Goal: Task Accomplishment & Management: Manage account settings

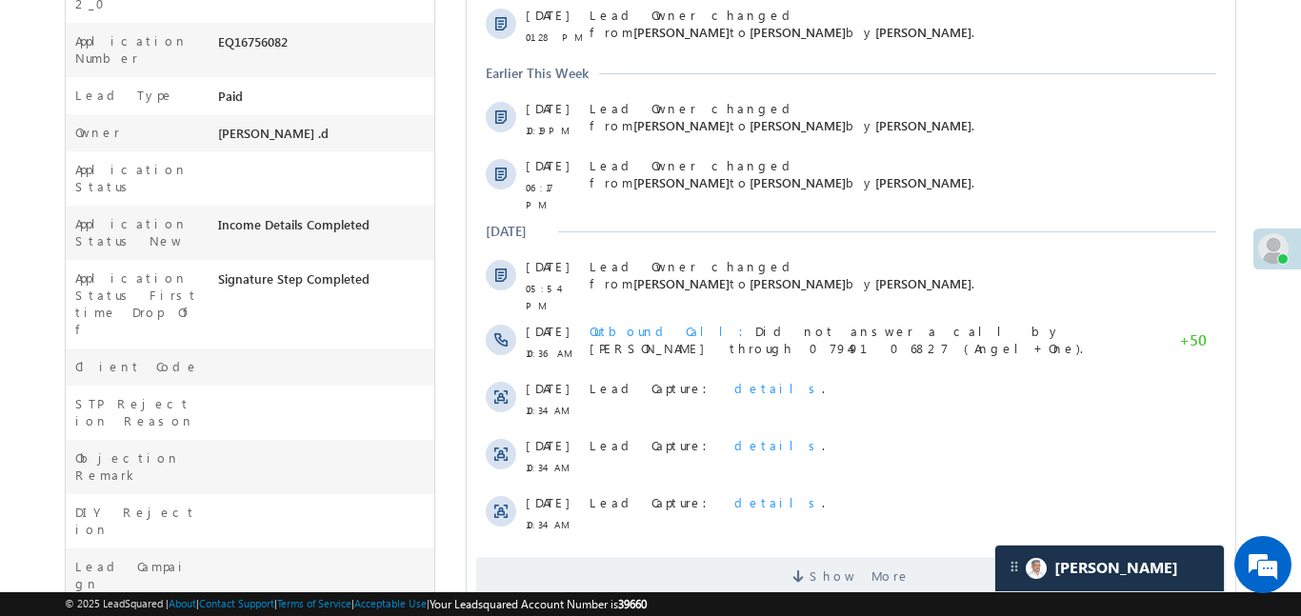
scroll to position [275, 0]
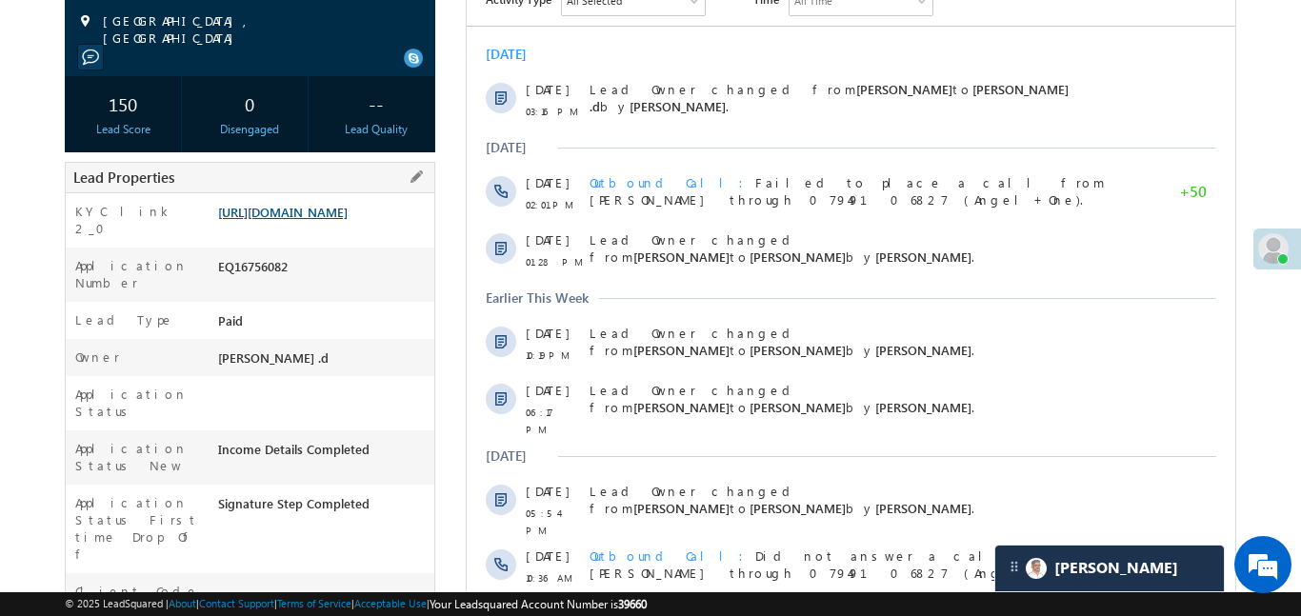
click at [348, 220] on link "[URL][DOMAIN_NAME]" at bounding box center [283, 212] width 130 height 16
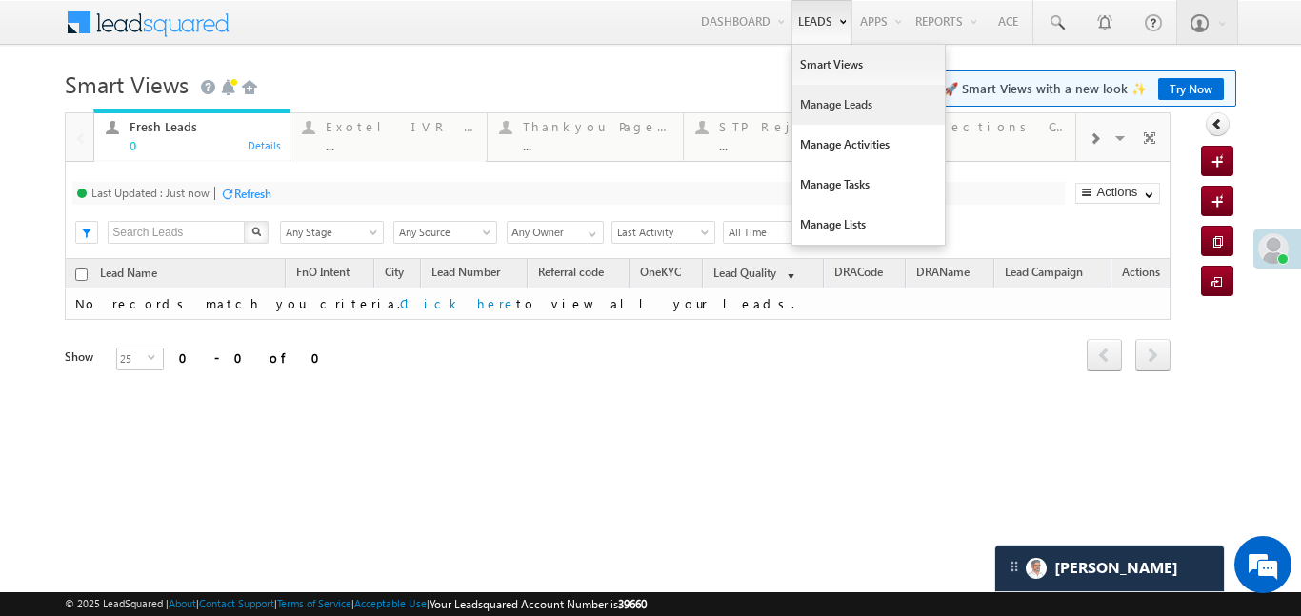
click at [841, 118] on link "Manage Leads" at bounding box center [869, 105] width 152 height 40
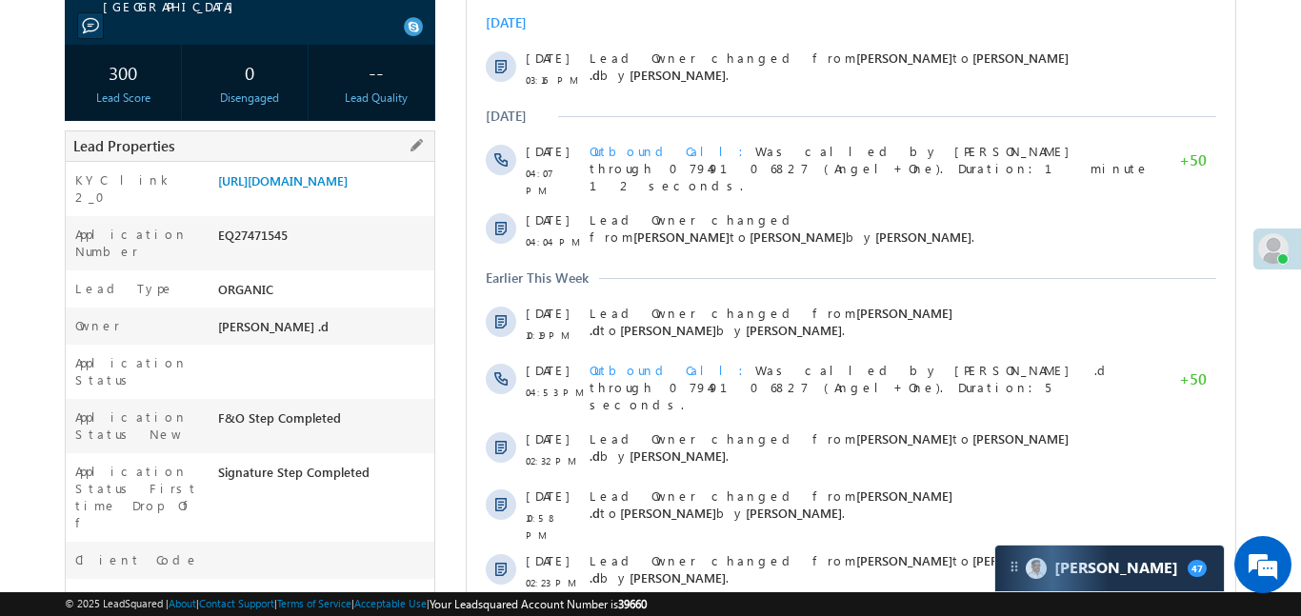
scroll to position [318, 0]
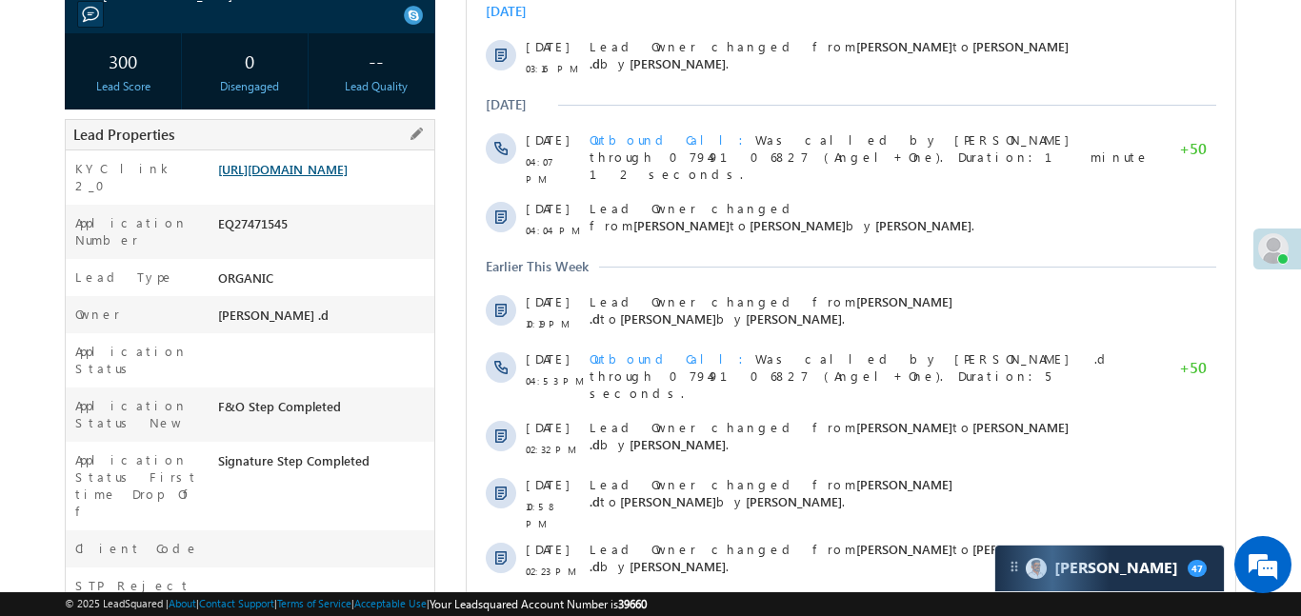
click at [344, 177] on link "https://angelbroking1-pk3em7sa.customui-test.leadsquared.com?leadId=f55f5f12-90…" at bounding box center [283, 169] width 130 height 16
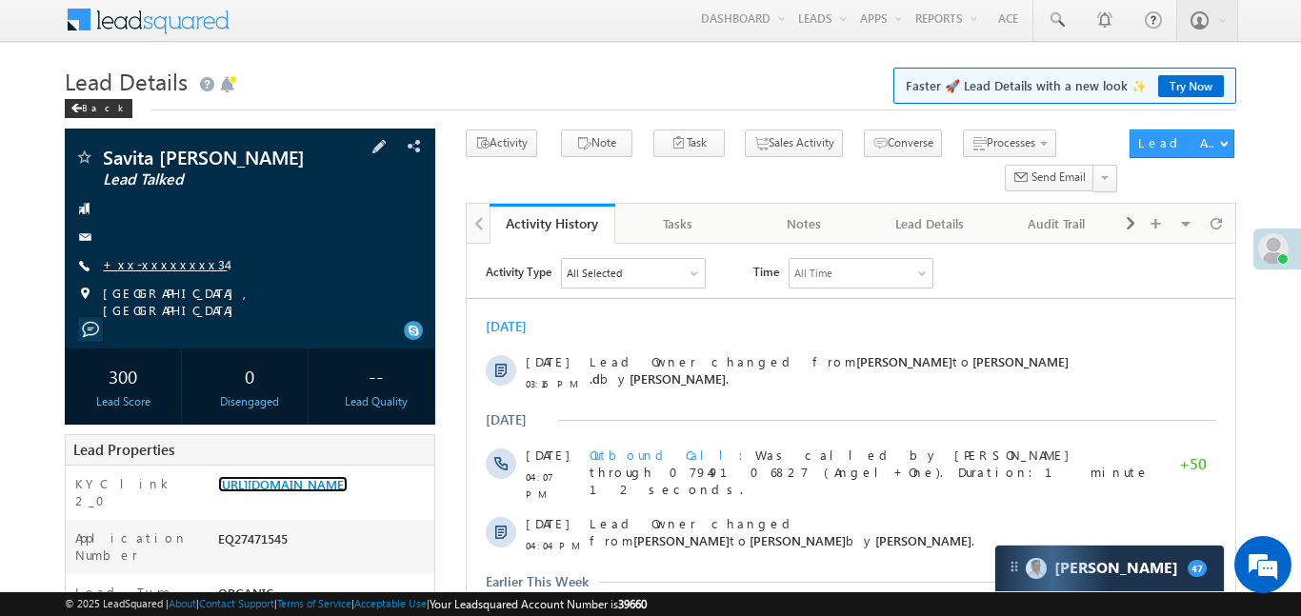
scroll to position [0, 0]
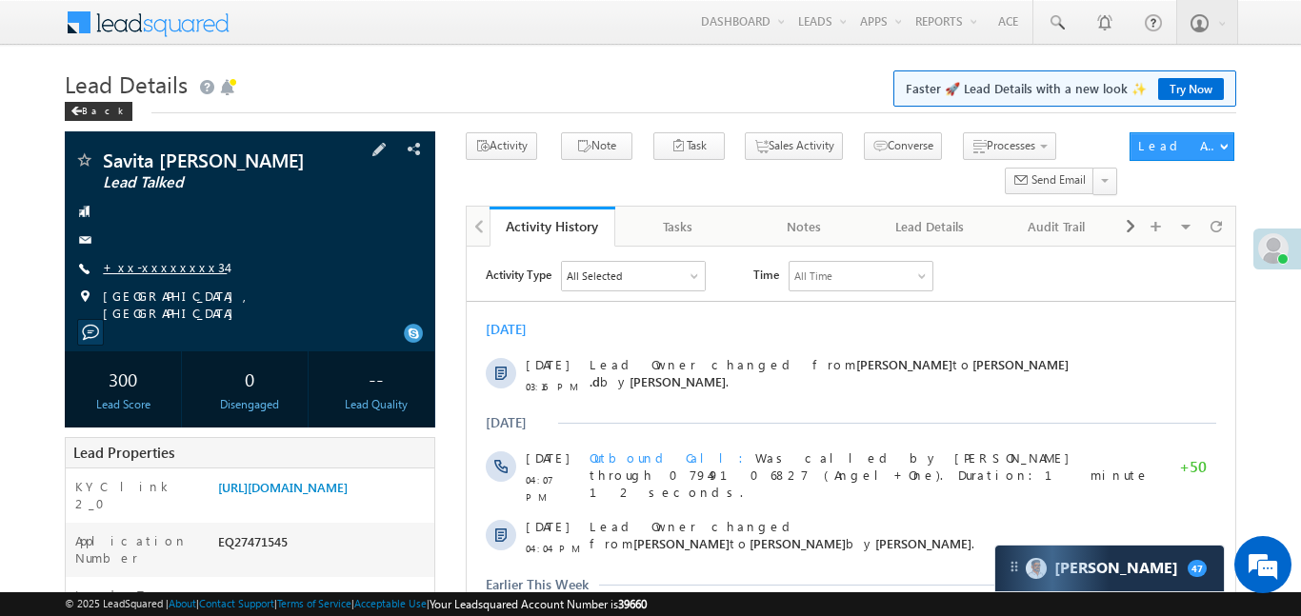
click at [181, 264] on link "+xx-xxxxxxxx34" at bounding box center [165, 267] width 124 height 16
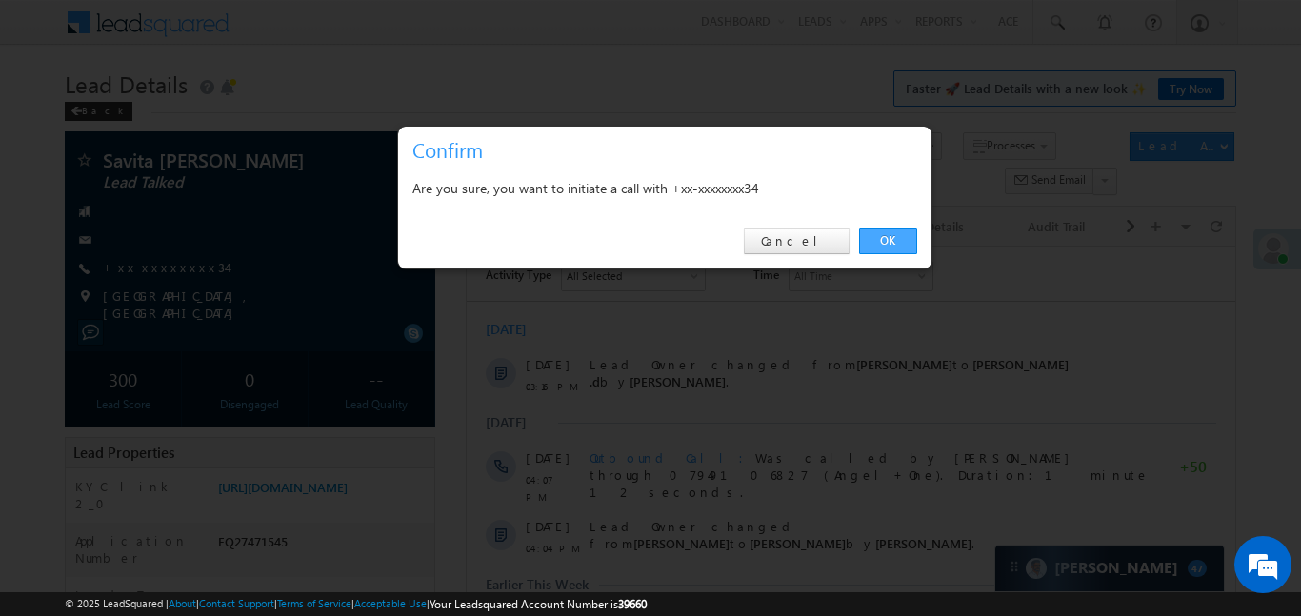
click at [904, 231] on link "OK" at bounding box center [888, 241] width 58 height 27
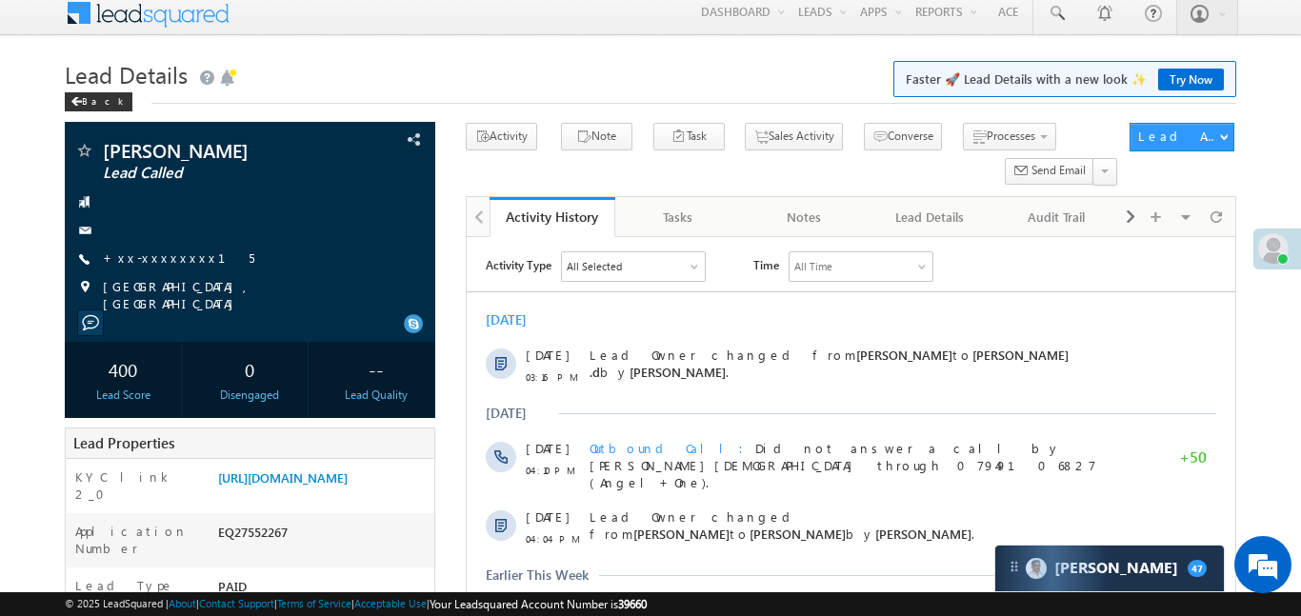
scroll to position [10, 0]
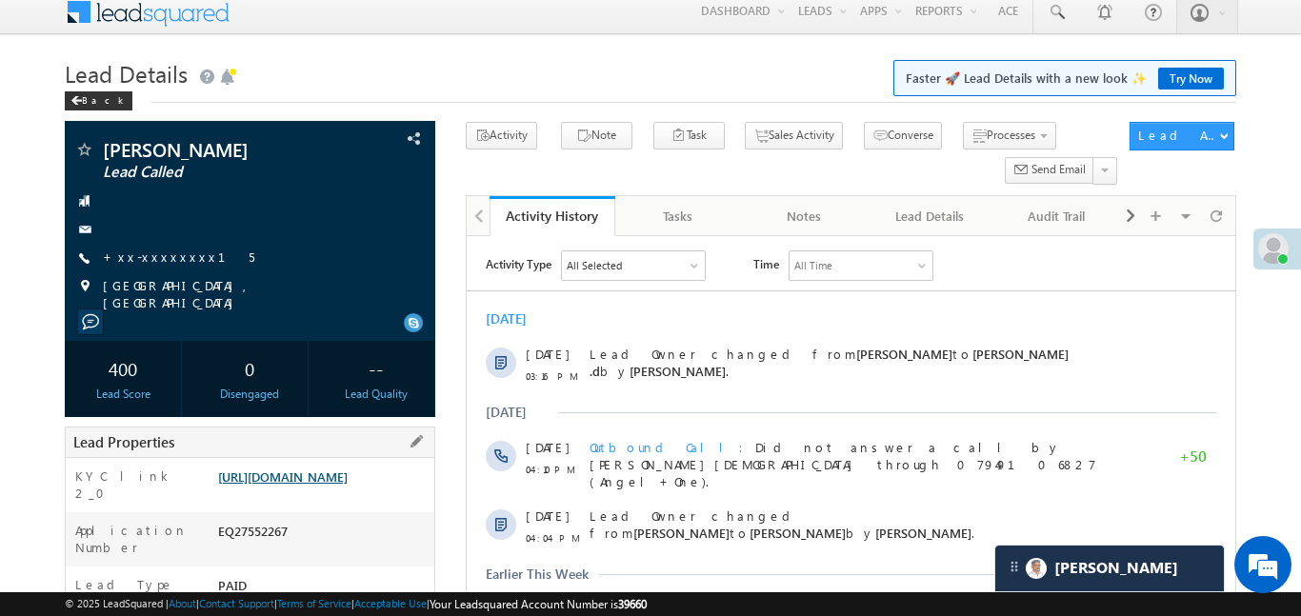
click at [330, 485] on link "https://angelbroking1-pk3em7sa.customui-test.leadsquared.com?leadId=efb135f4-68…" at bounding box center [283, 477] width 130 height 16
click at [159, 258] on link "+xx-xxxxxxxx15" at bounding box center [178, 257] width 151 height 16
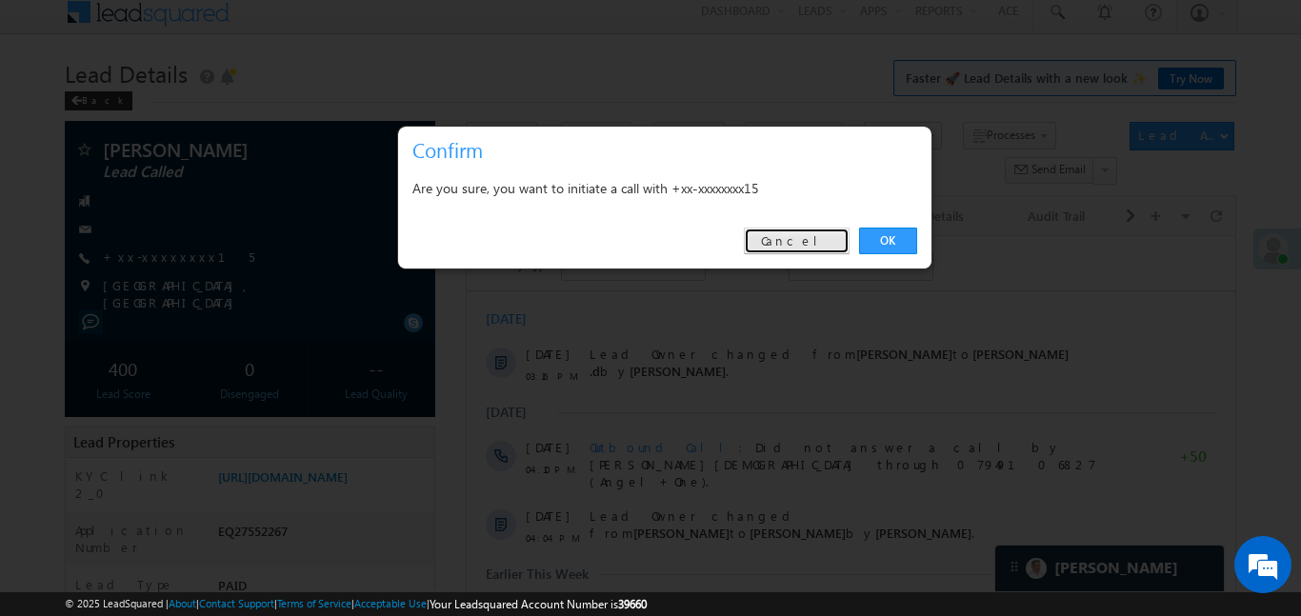
click at [830, 238] on link "Cancel" at bounding box center [797, 241] width 106 height 27
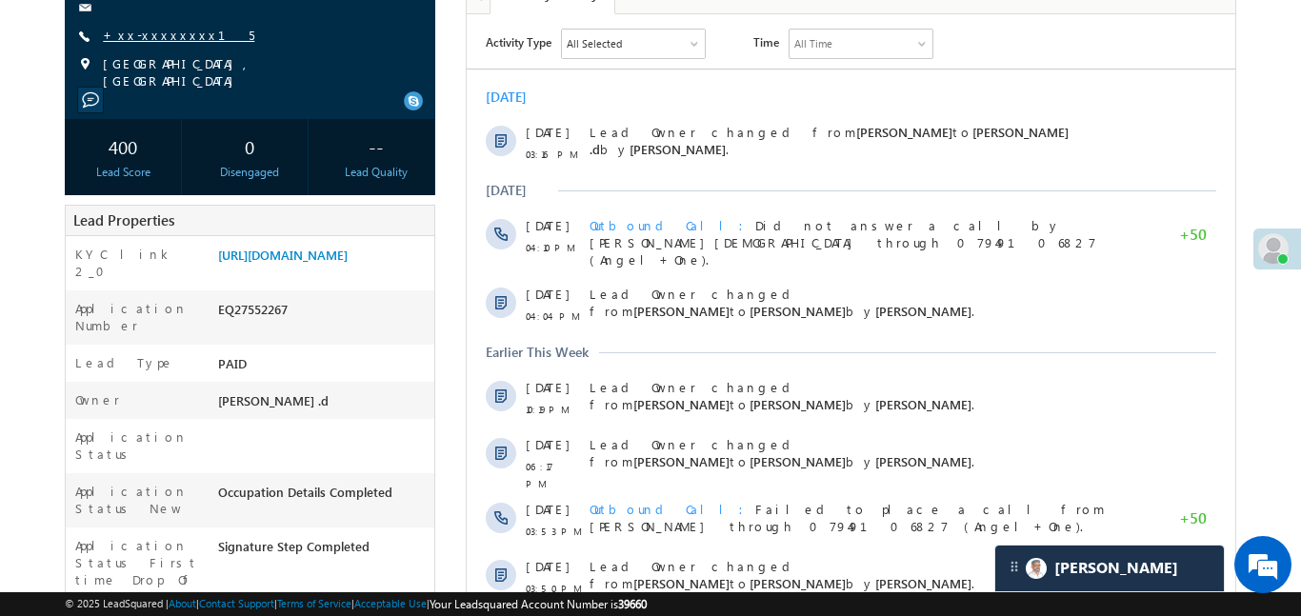
scroll to position [0, 0]
click at [169, 28] on link "+xx-xxxxxxxx15" at bounding box center [178, 35] width 151 height 16
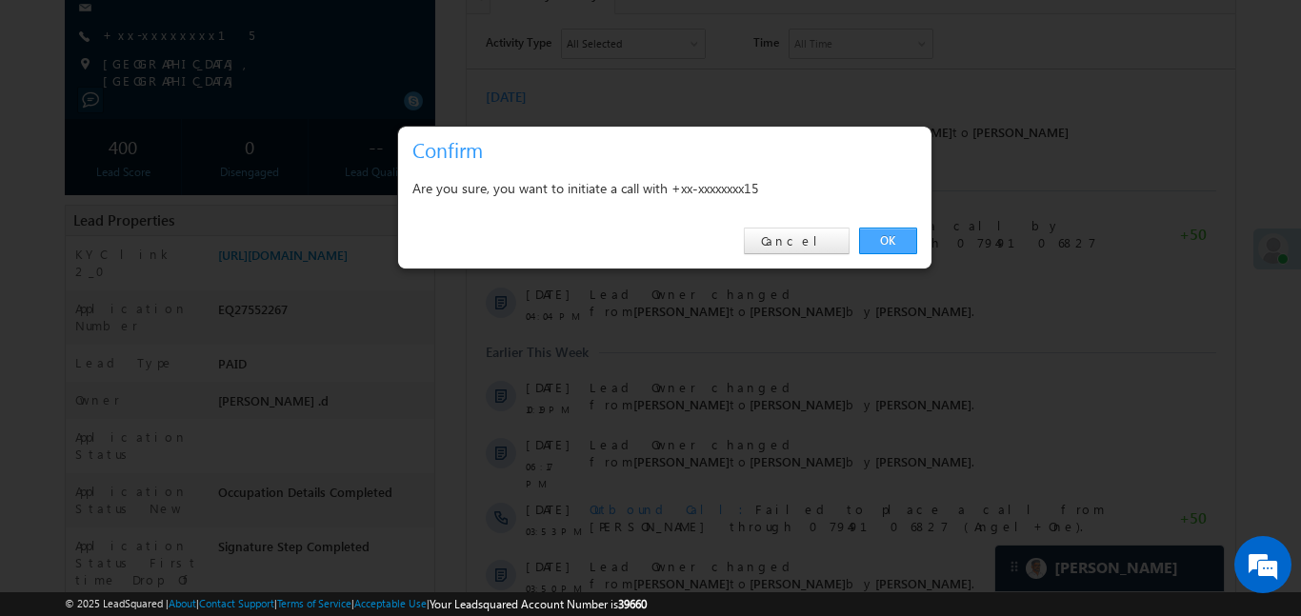
drag, startPoint x: 901, startPoint y: 244, endPoint x: 204, endPoint y: 30, distance: 729.3
click at [901, 244] on link "OK" at bounding box center [888, 241] width 58 height 27
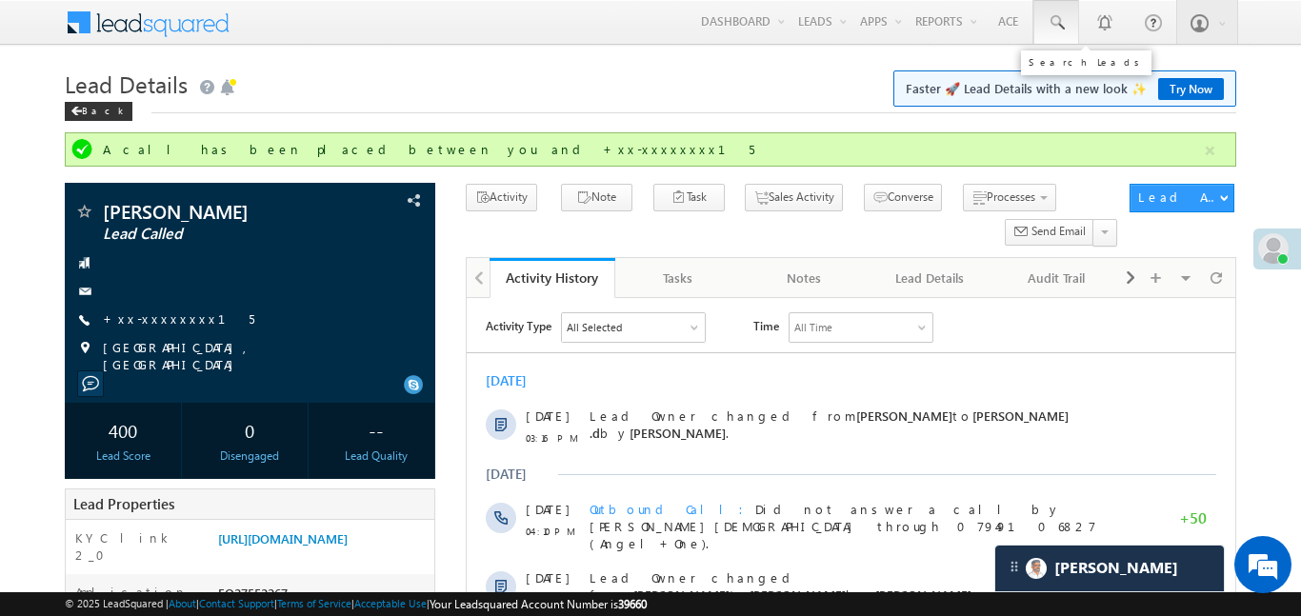
click at [1058, 39] on link at bounding box center [1057, 22] width 46 height 44
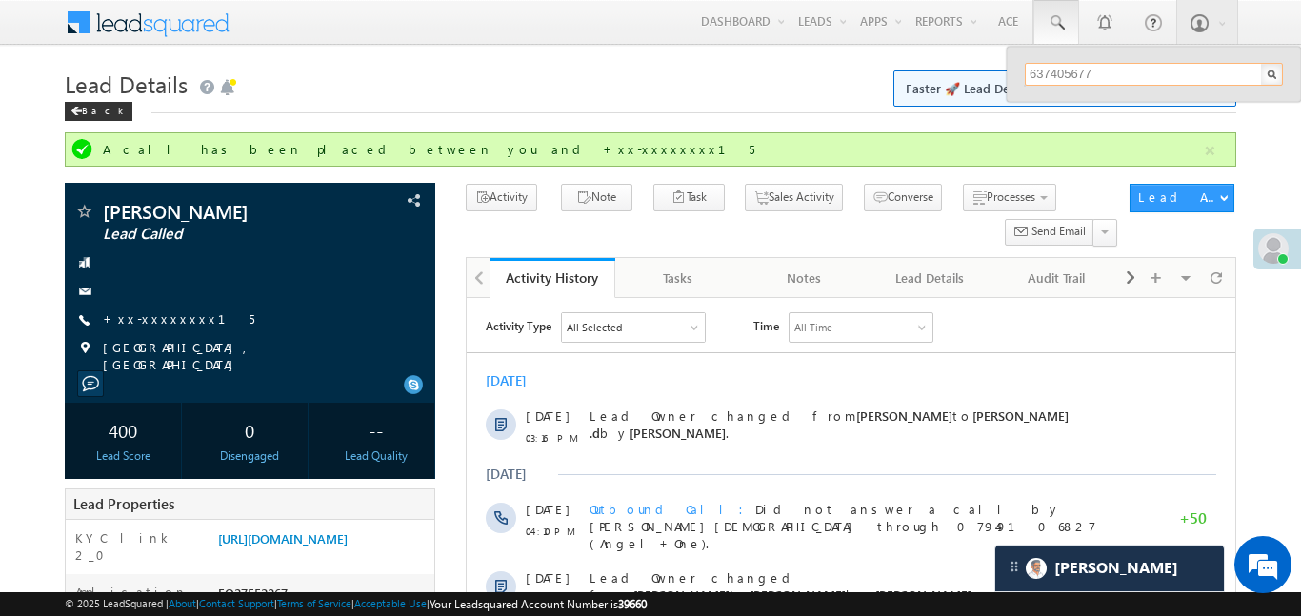
type input "6374056774"
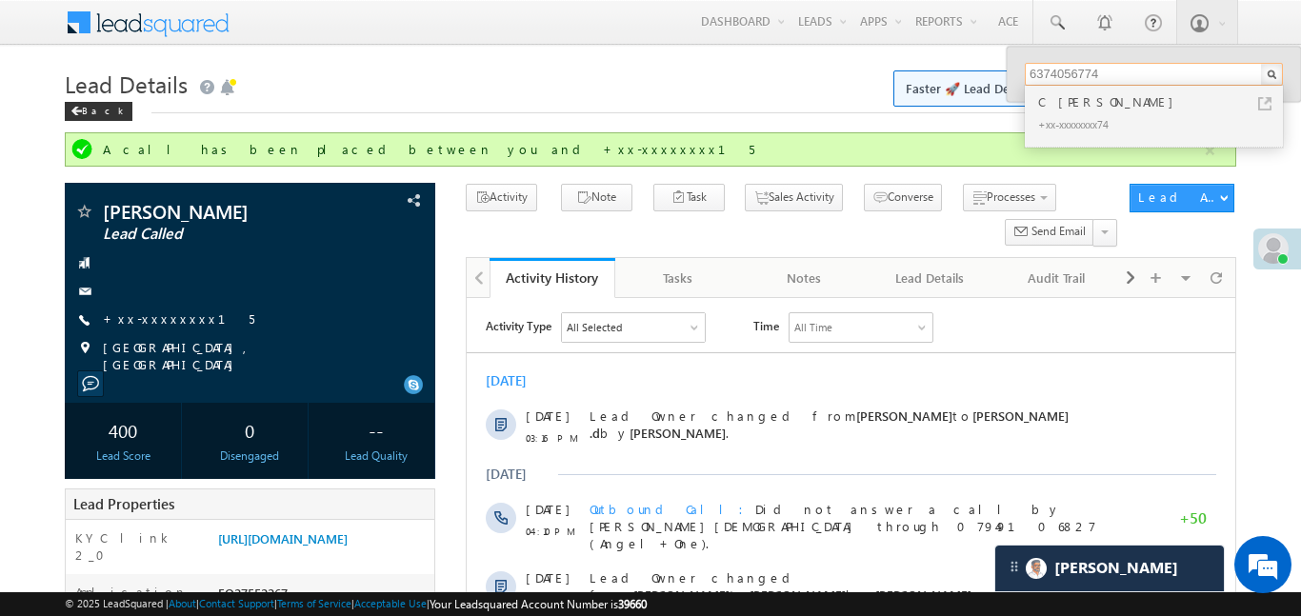
drag, startPoint x: 1139, startPoint y: 76, endPoint x: 752, endPoint y: 134, distance: 391.1
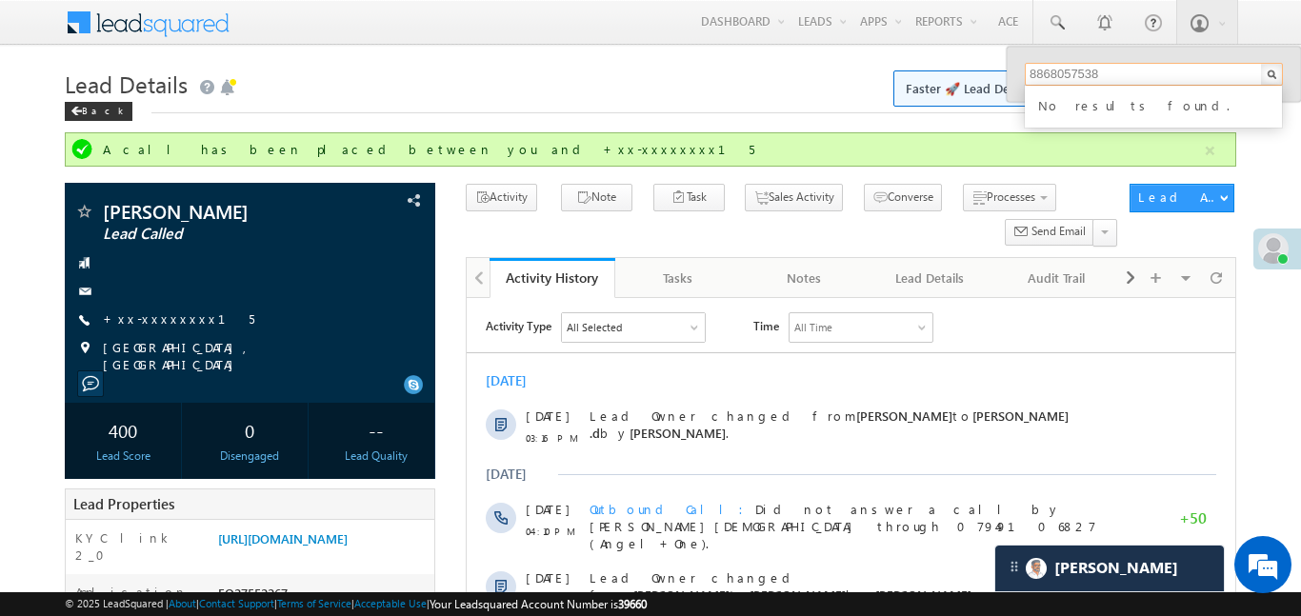
type input "8868057538"
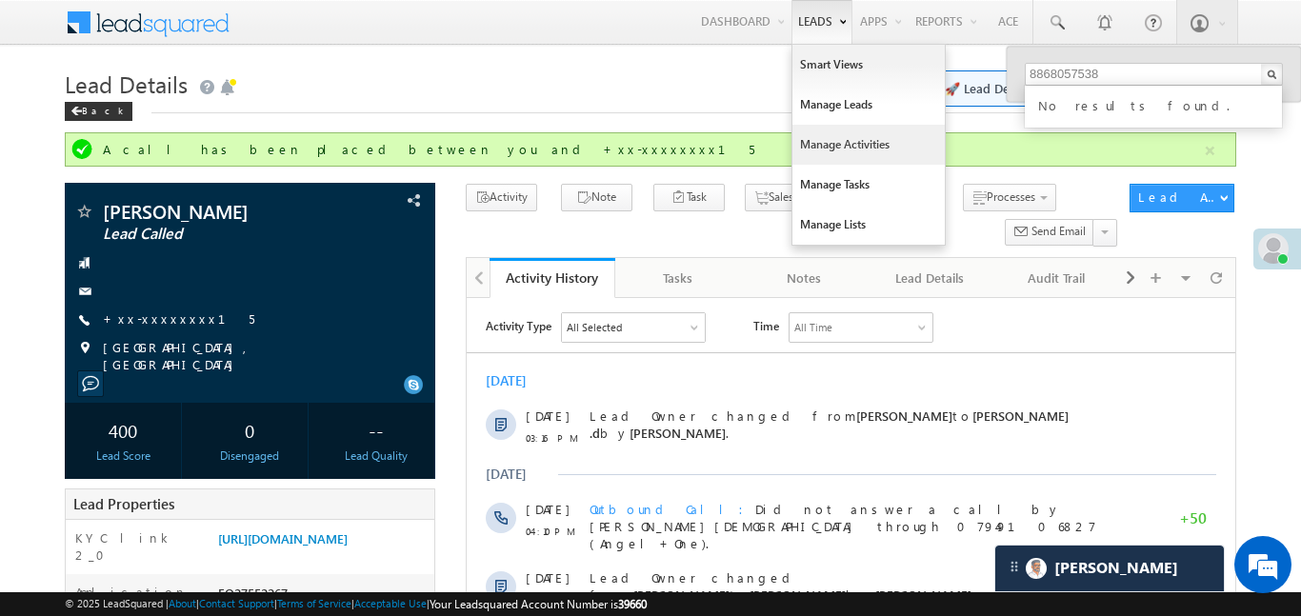
click at [848, 138] on link "Manage Activities" at bounding box center [869, 145] width 152 height 40
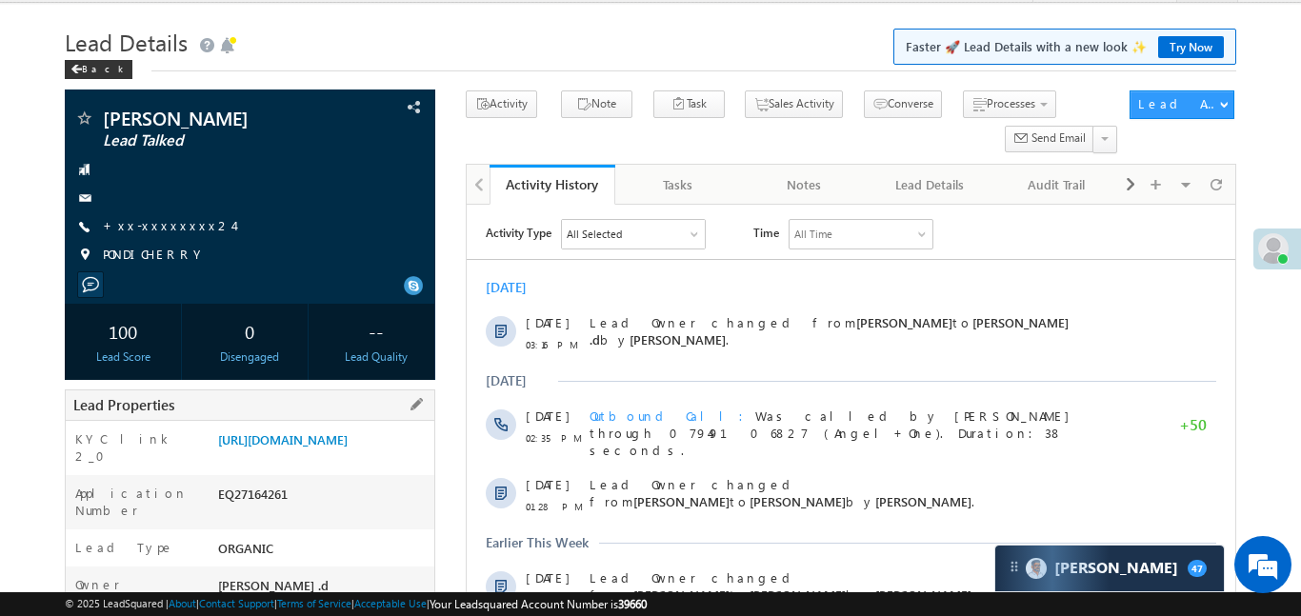
scroll to position [131, 0]
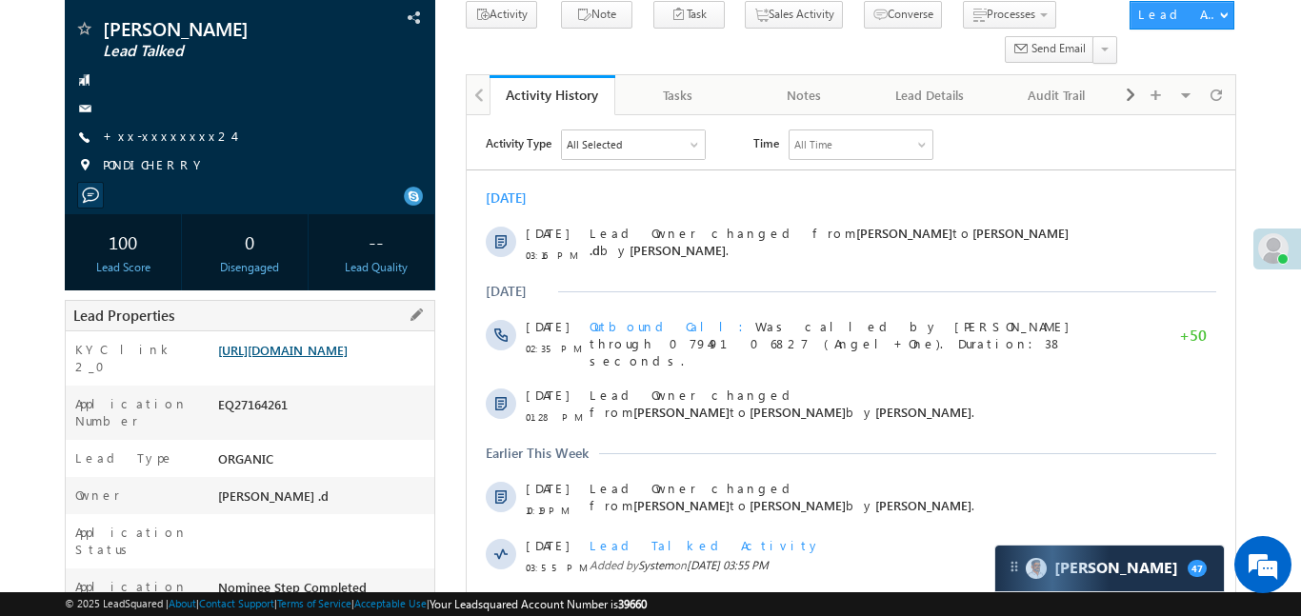
click at [348, 358] on link "https://angelbroking1-pk3em7sa.customui-test.leadsquared.com?leadId=e793bd6a-e4…" at bounding box center [283, 350] width 130 height 16
click at [311, 358] on link "https://angelbroking1-pk3em7sa.customui-test.leadsquared.com?leadId=e793bd6a-e4…" at bounding box center [283, 350] width 130 height 16
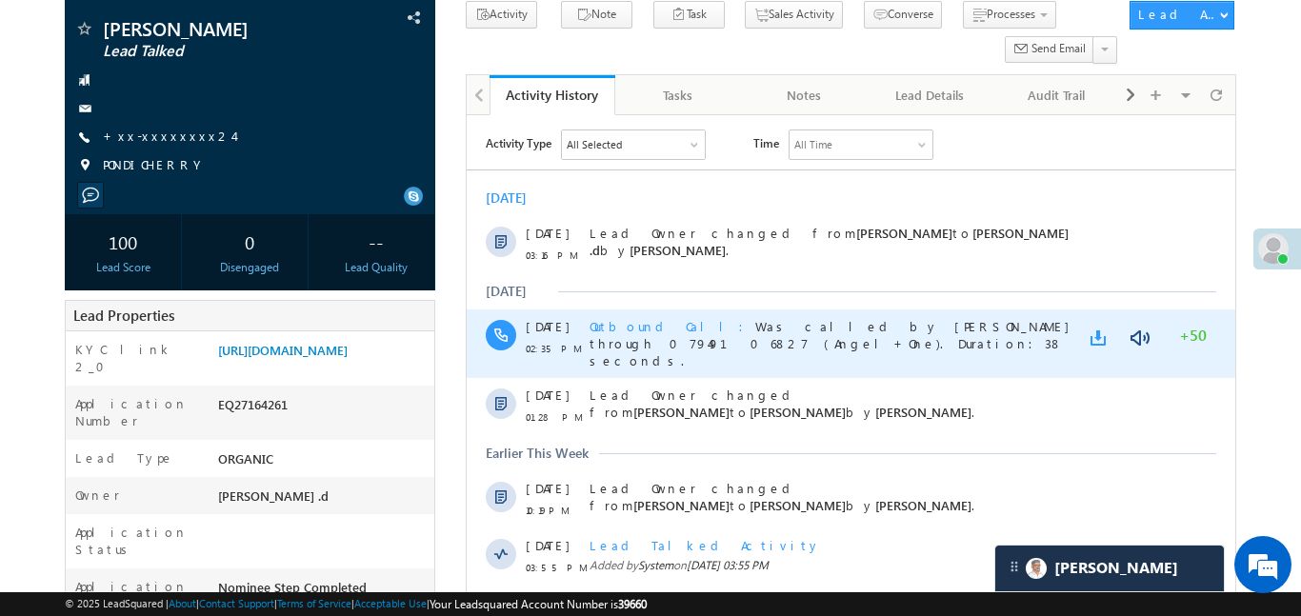
click at [1091, 338] on link at bounding box center [1101, 338] width 23 height 19
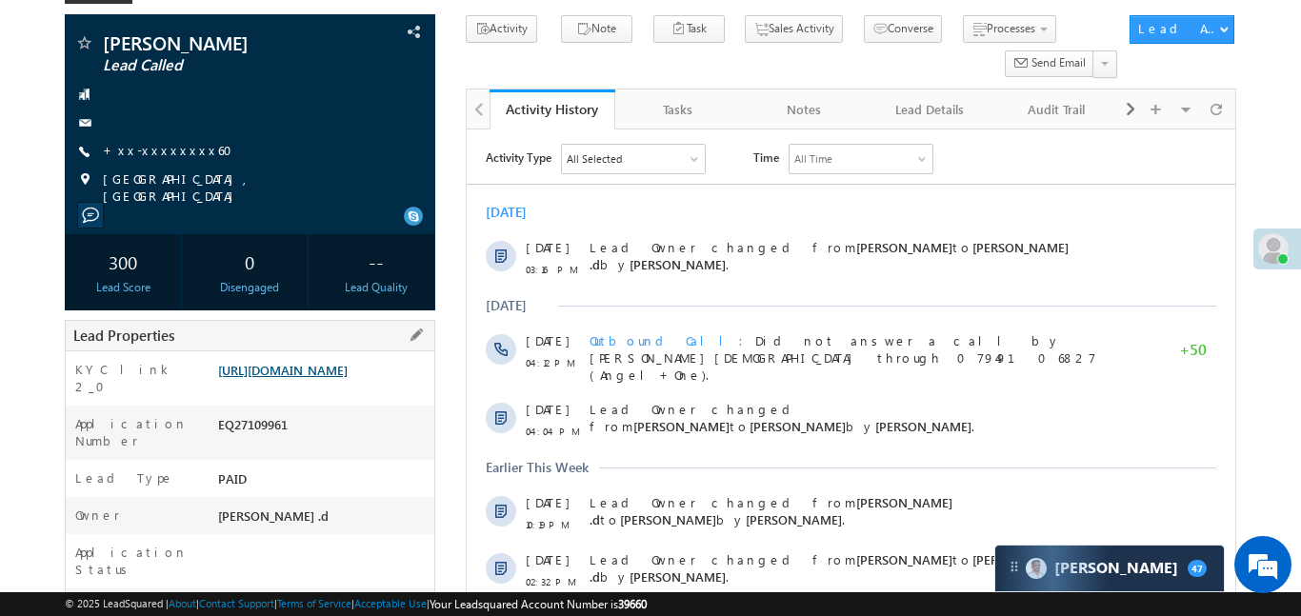
scroll to position [227, 0]
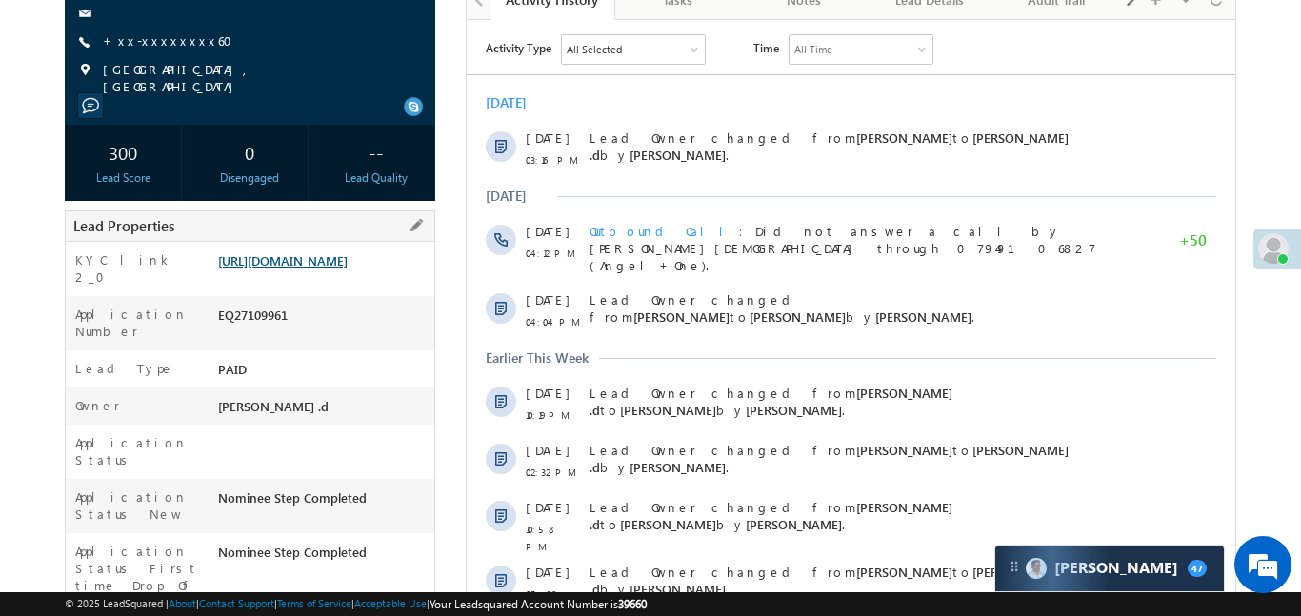
click at [348, 263] on link "https://angelbroking1-pk3em7sa.customui-test.leadsquared.com?leadId=ee370ce8-53…" at bounding box center [283, 260] width 130 height 16
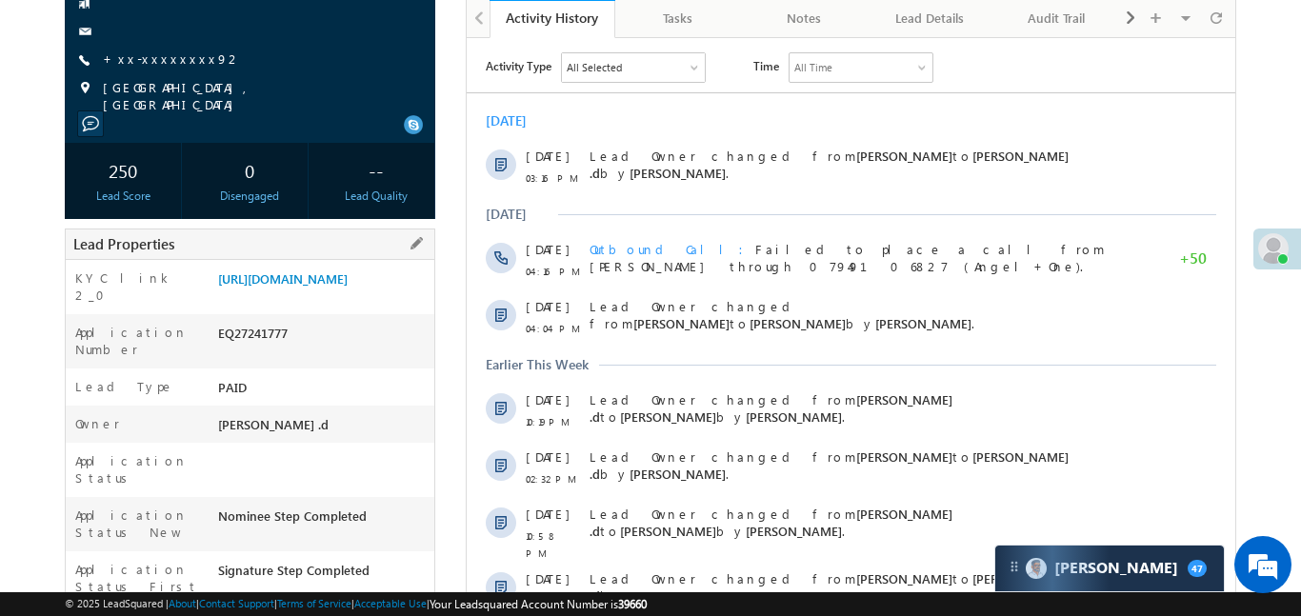
scroll to position [272, 0]
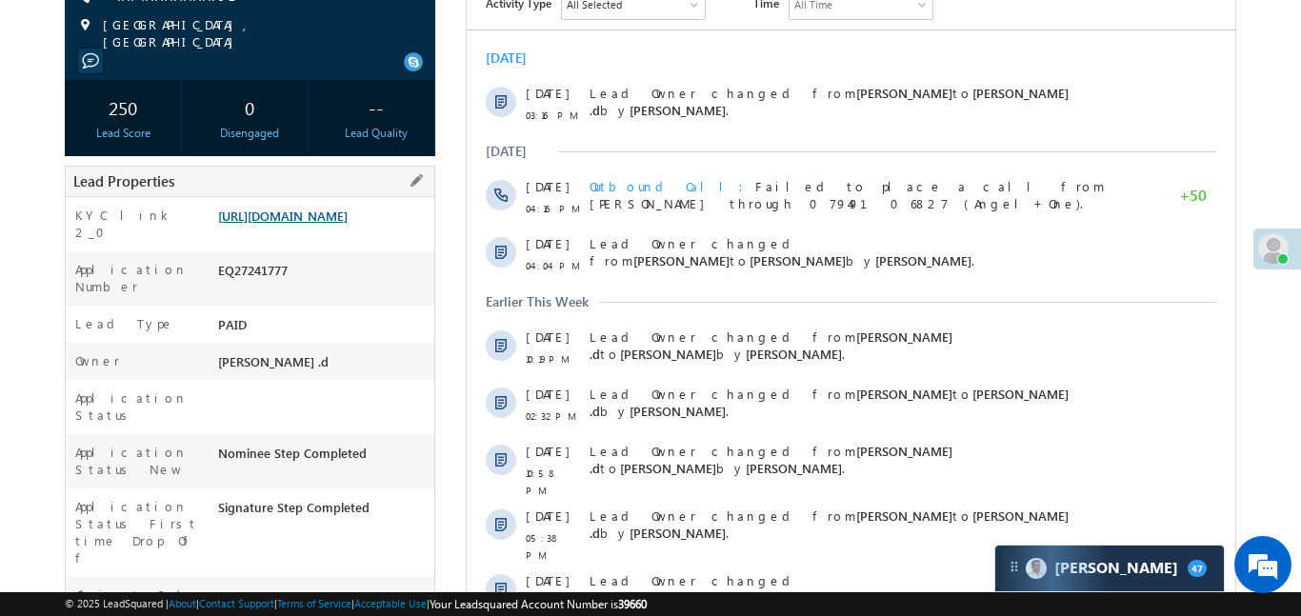
click at [348, 224] on link "[URL][DOMAIN_NAME]" at bounding box center [283, 216] width 130 height 16
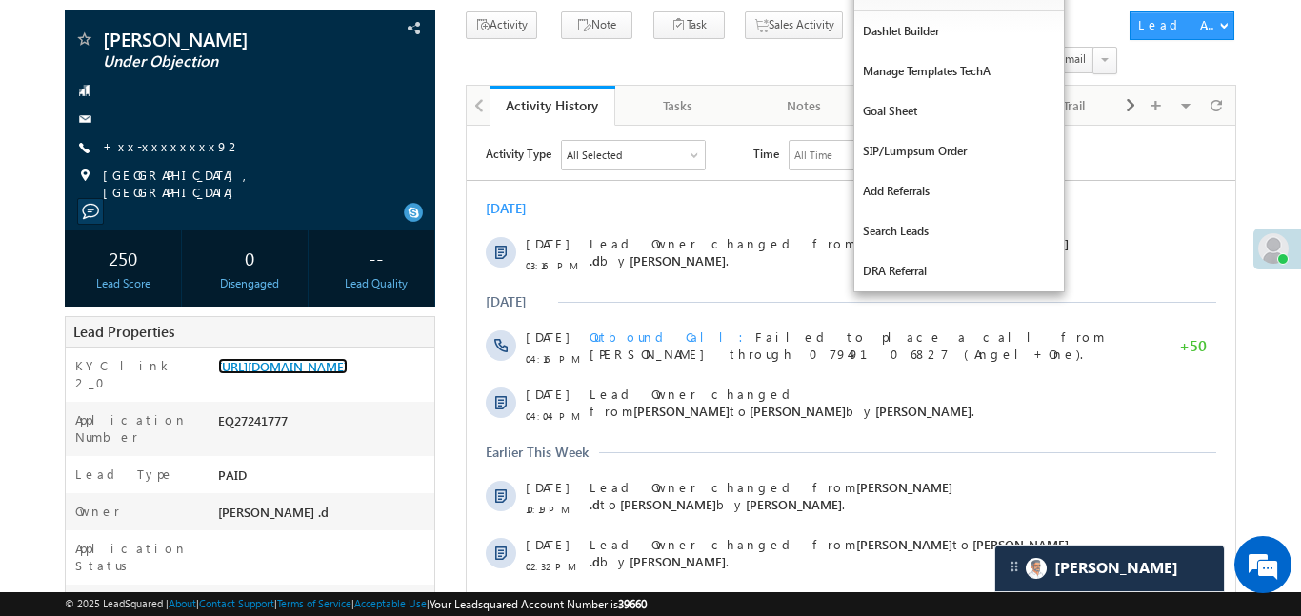
scroll to position [0, 0]
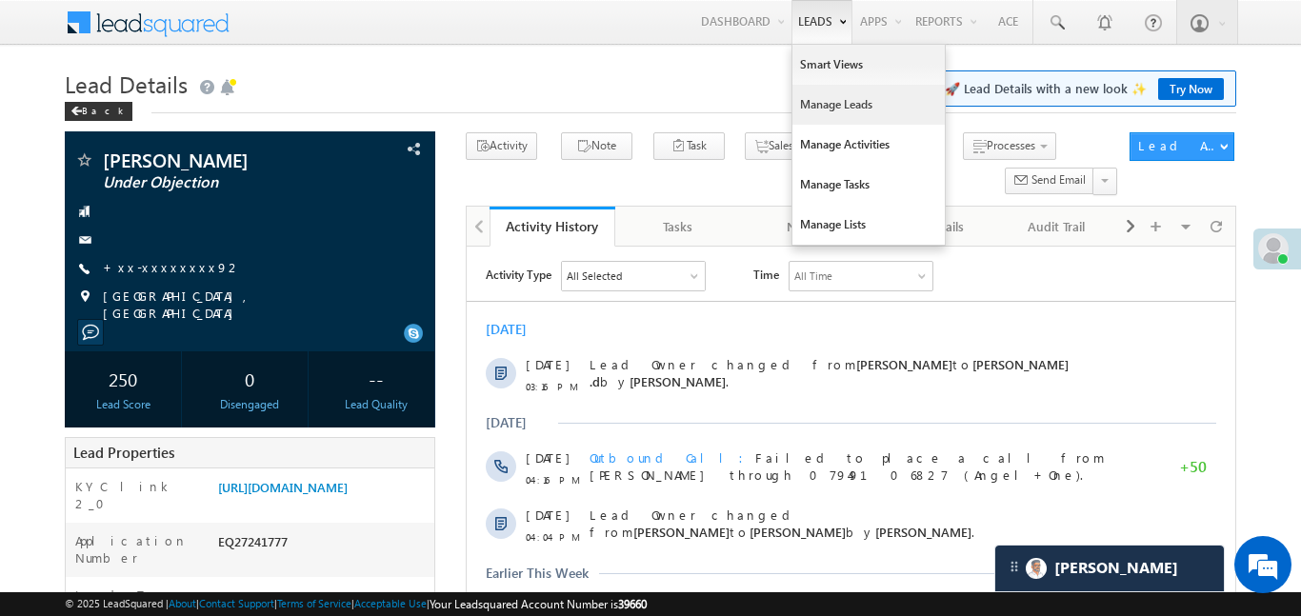
click at [821, 116] on link "Manage Leads" at bounding box center [869, 105] width 152 height 40
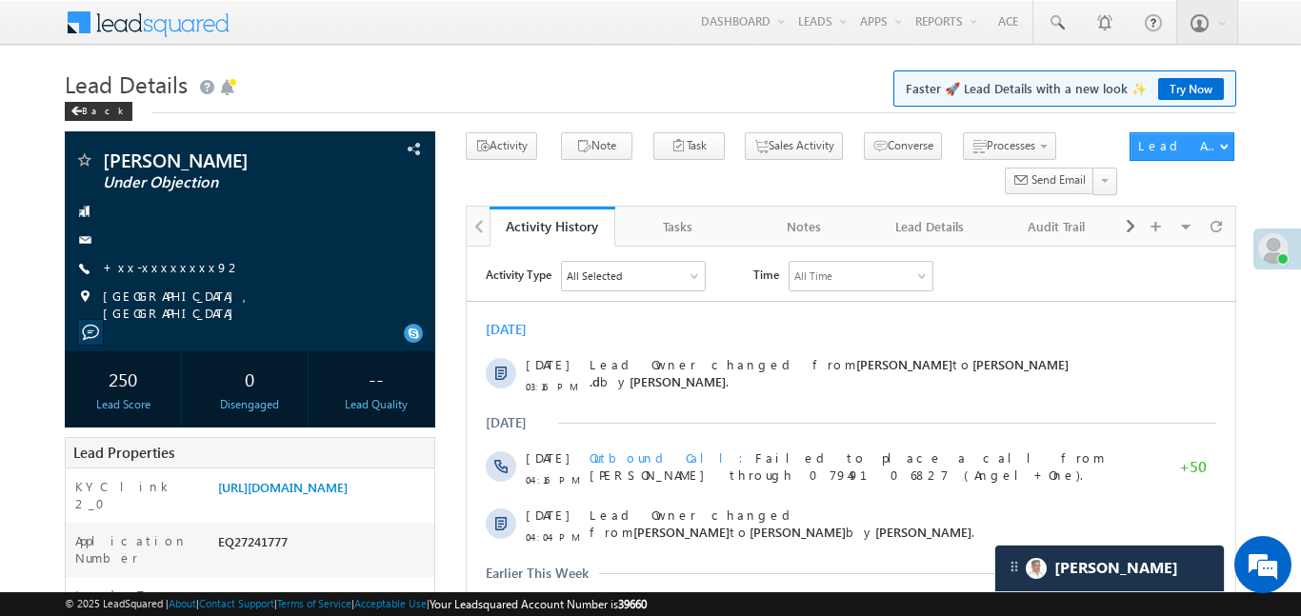
drag, startPoint x: 821, startPoint y: 116, endPoint x: 525, endPoint y: 8, distance: 315.6
click at [0, 0] on link "Manage Leads" at bounding box center [0, 0] width 0 height 0
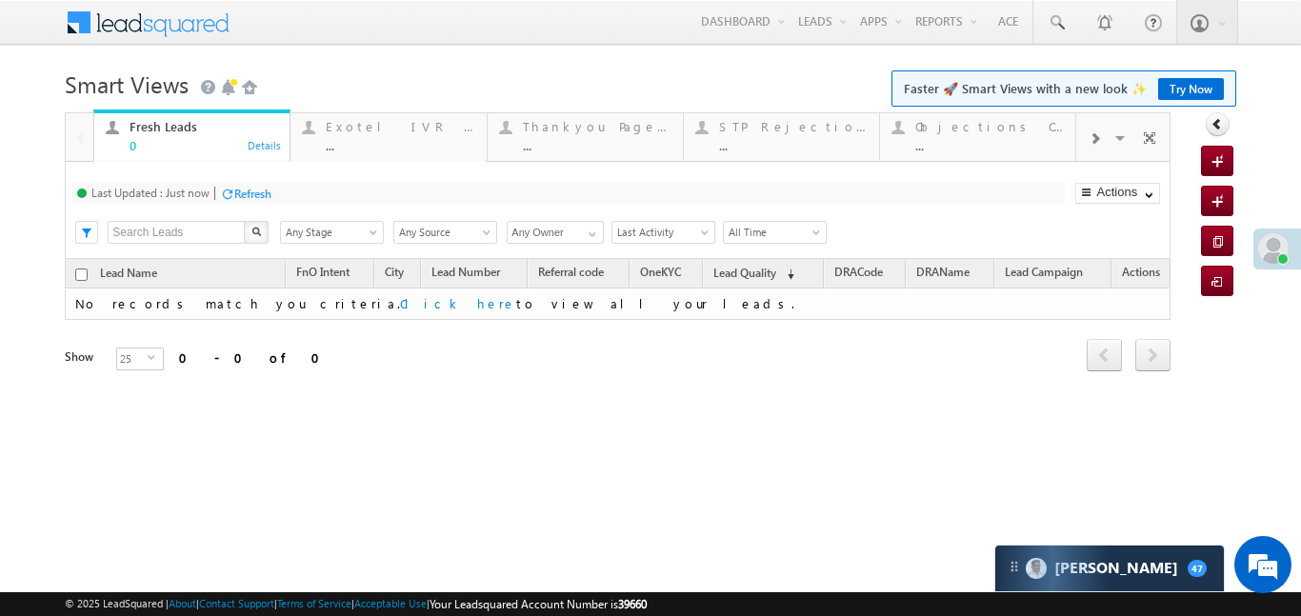
click at [1095, 148] on div at bounding box center [1095, 137] width 36 height 43
click at [794, 141] on div "..." at bounding box center [793, 145] width 149 height 14
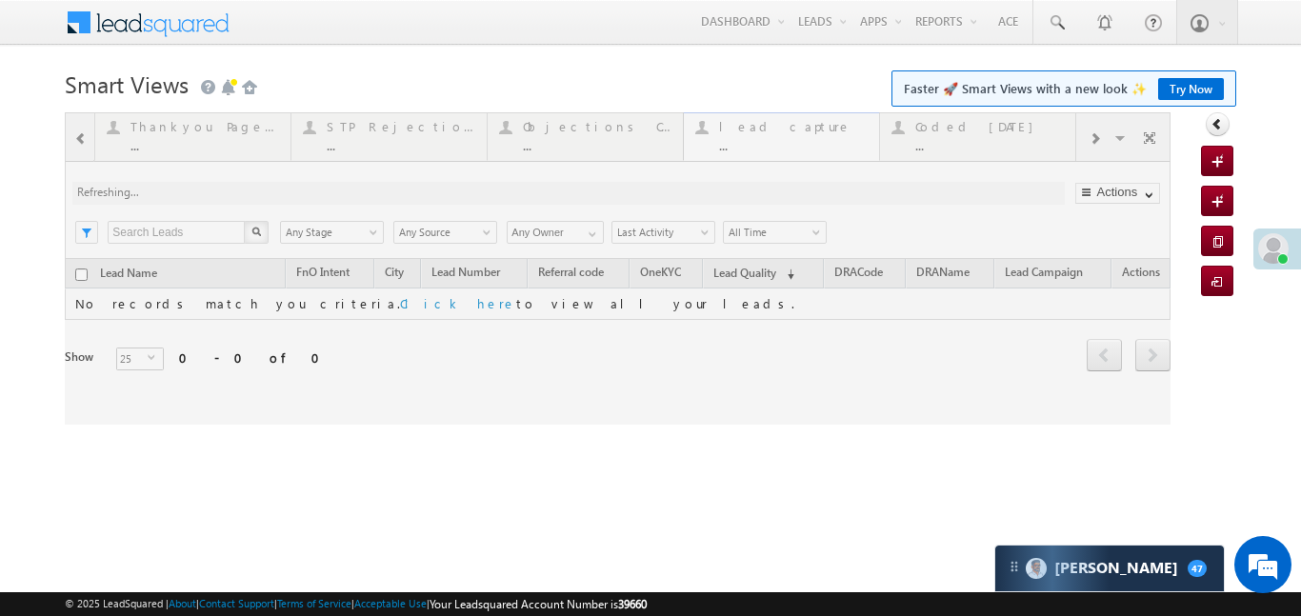
click at [794, 141] on div at bounding box center [618, 268] width 1106 height 312
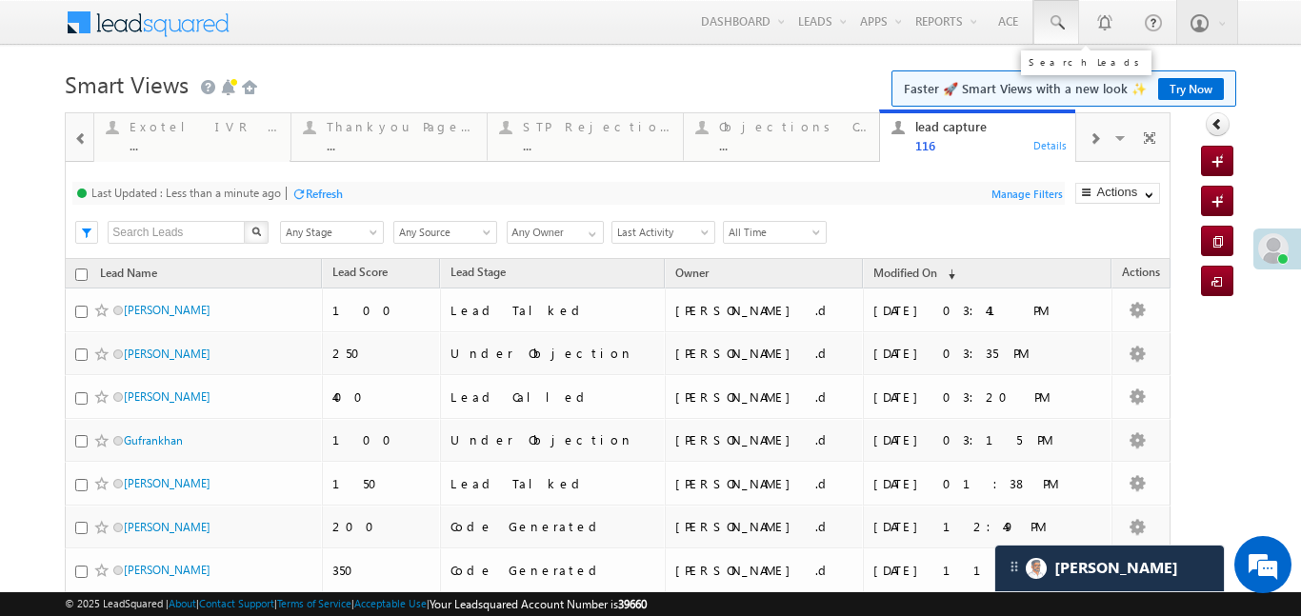
click at [1056, 23] on span at bounding box center [1056, 22] width 19 height 19
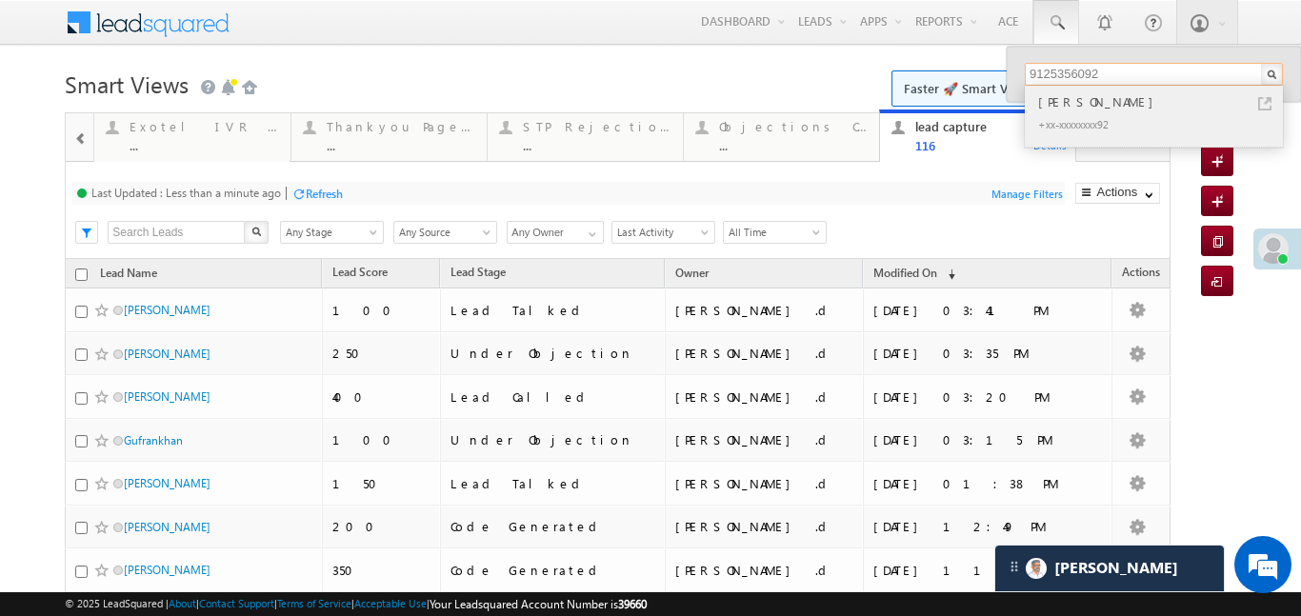
type input "9125356092"
click at [1064, 92] on div "Man Singh" at bounding box center [1162, 101] width 255 height 21
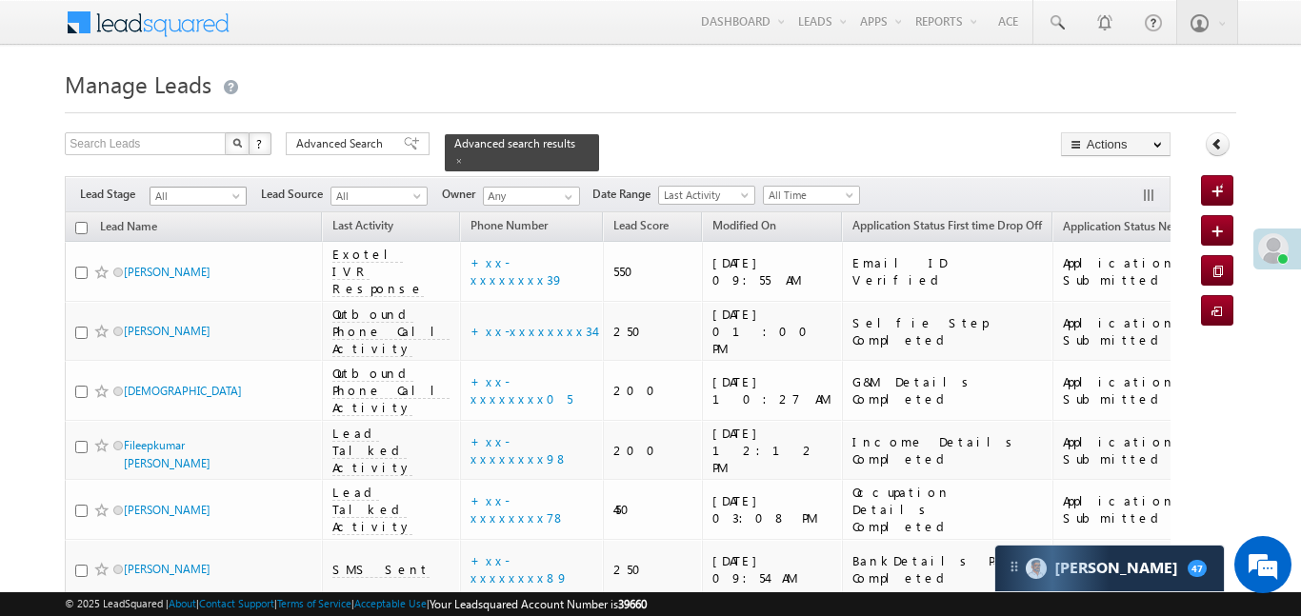
click at [191, 191] on span "All" at bounding box center [196, 196] width 91 height 17
click at [816, 188] on span "All Time" at bounding box center [809, 195] width 91 height 17
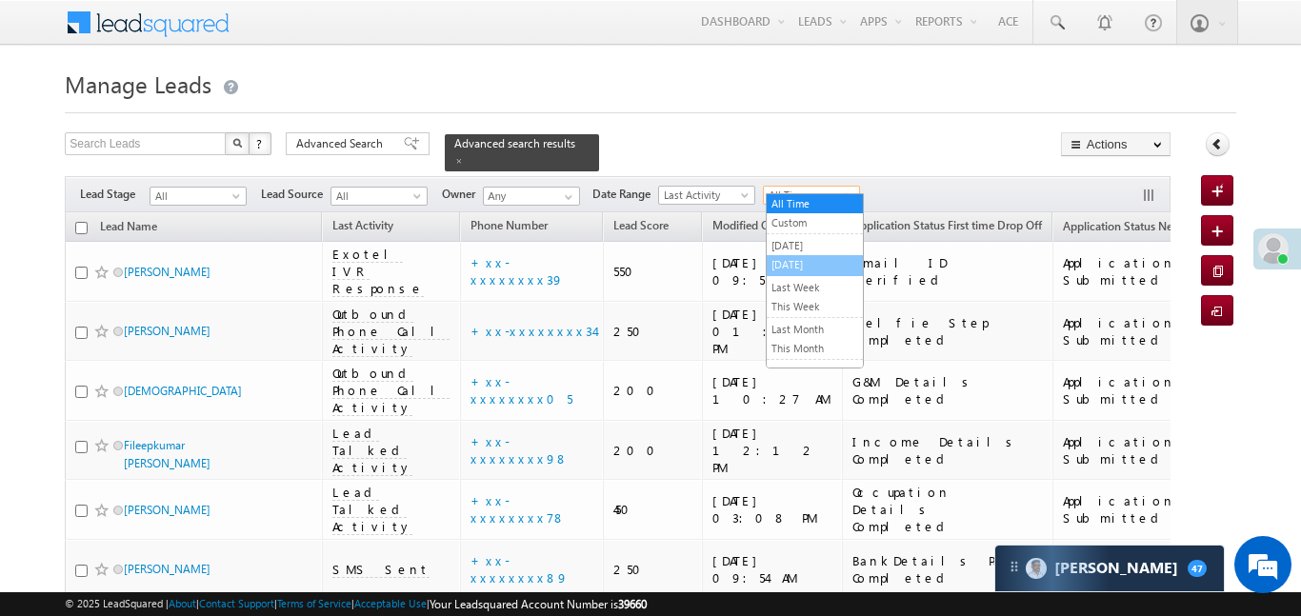
click at [805, 266] on link "[DATE]" at bounding box center [815, 264] width 96 height 17
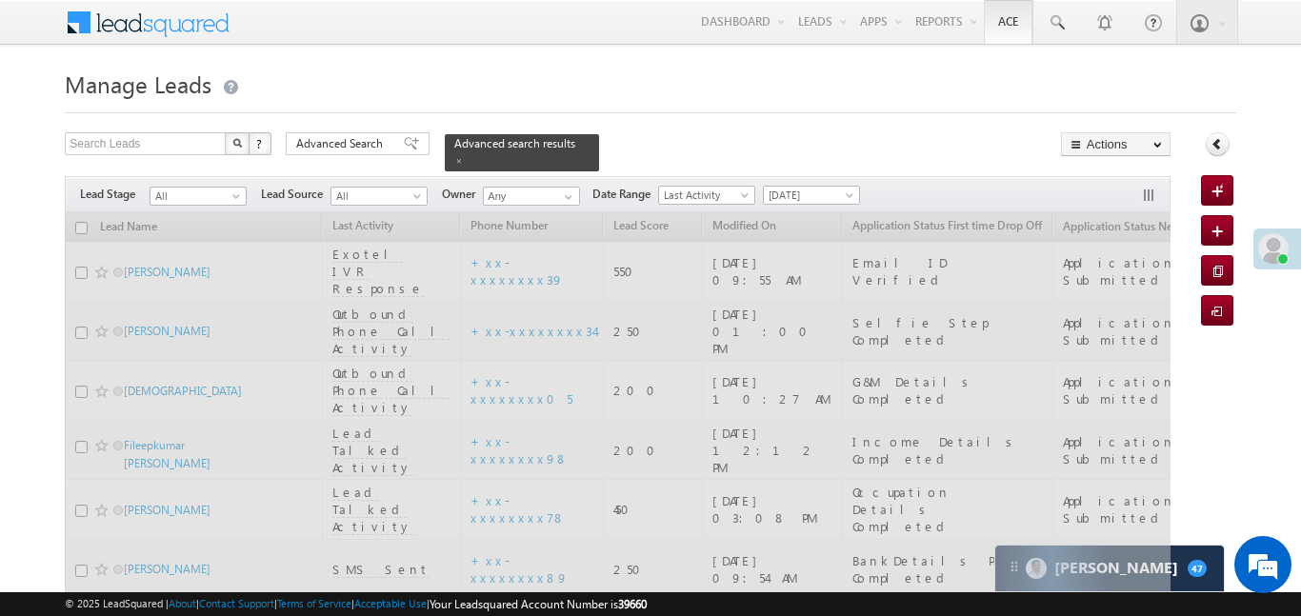
click at [464, 156] on span at bounding box center [459, 161] width 10 height 10
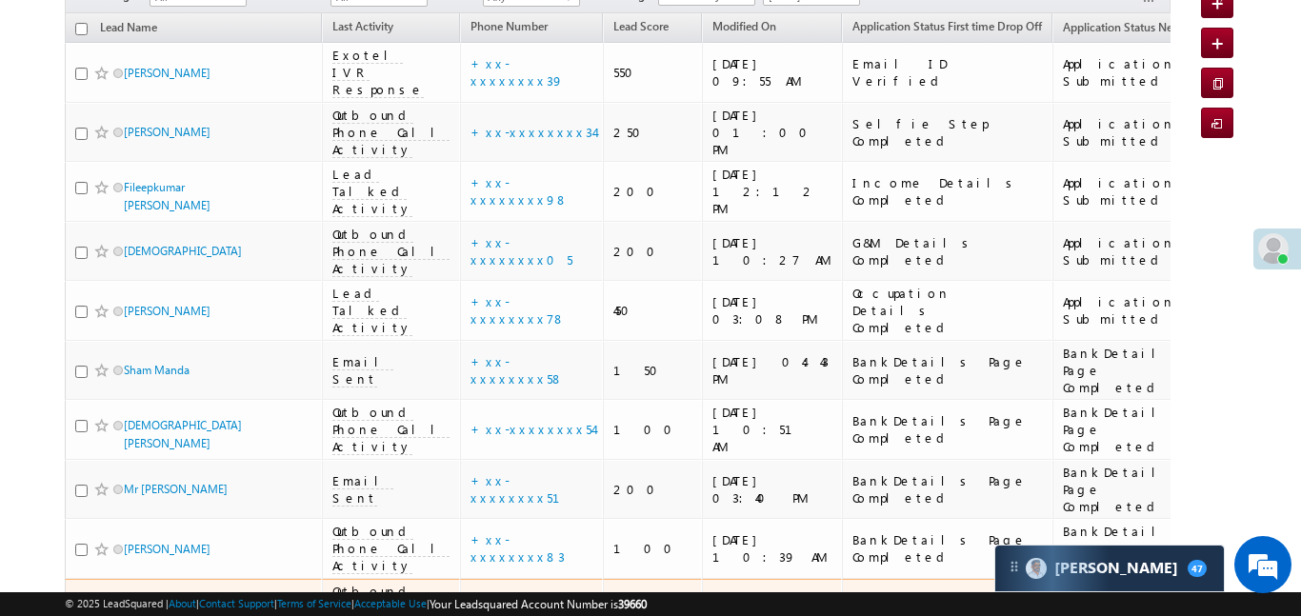
scroll to position [433, 0]
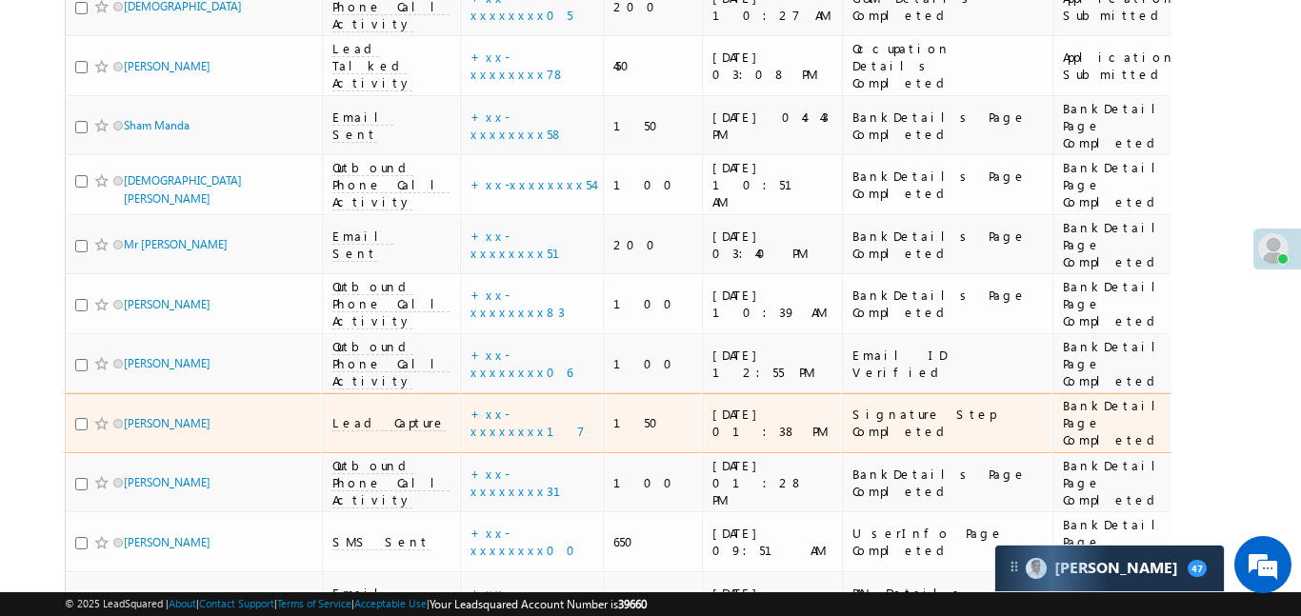
click at [354, 414] on span "Lead Capture" at bounding box center [388, 422] width 113 height 17
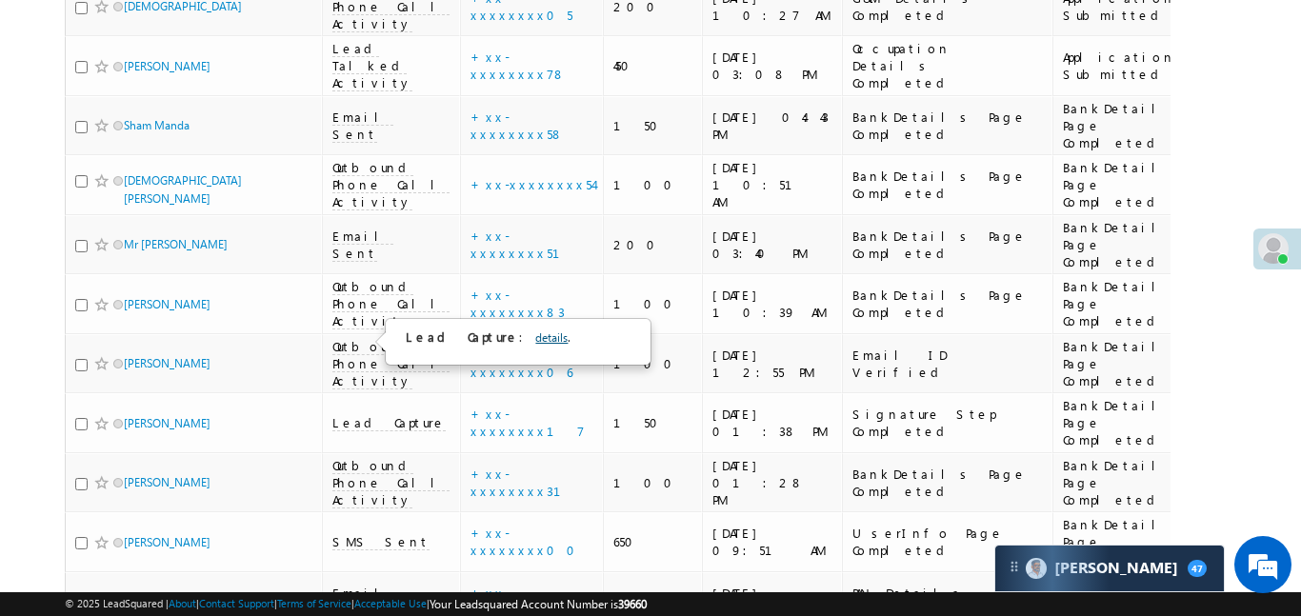
click at [535, 340] on link "details" at bounding box center [551, 338] width 32 height 14
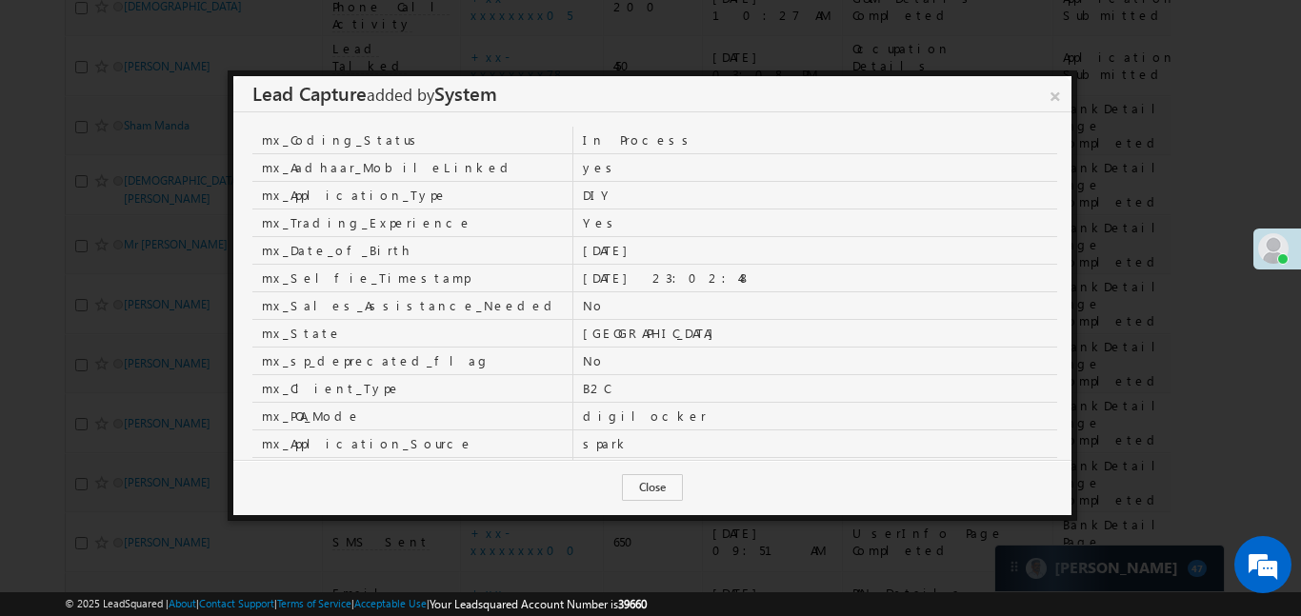
click at [1054, 95] on link "×" at bounding box center [1055, 92] width 32 height 33
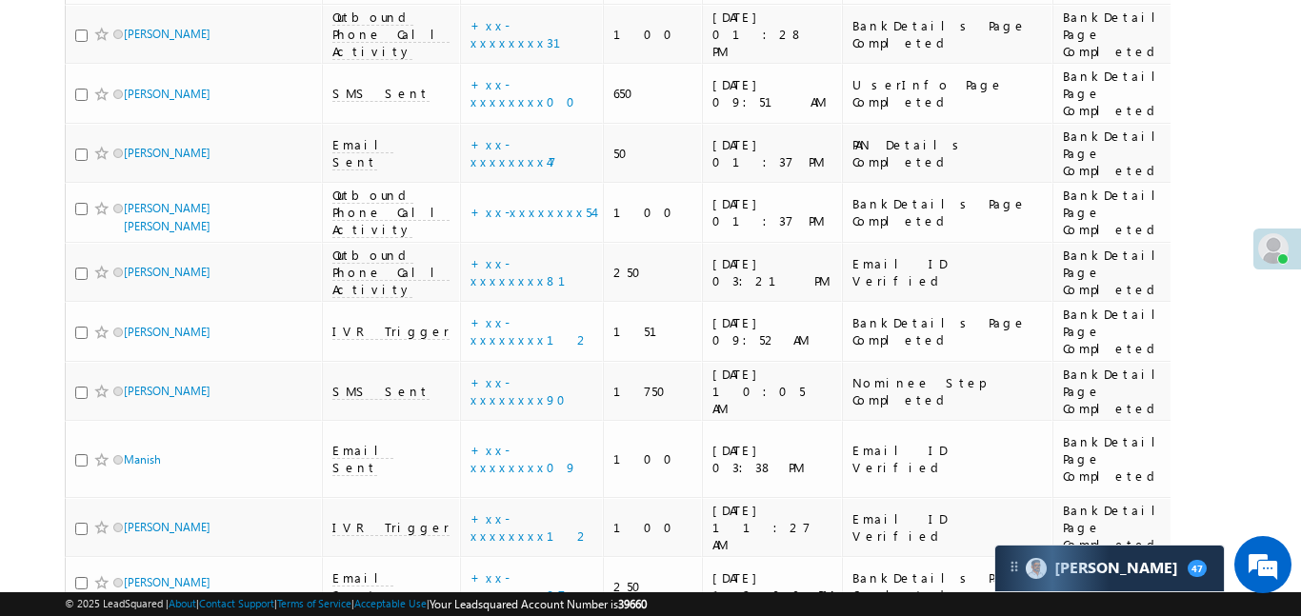
scroll to position [944, 0]
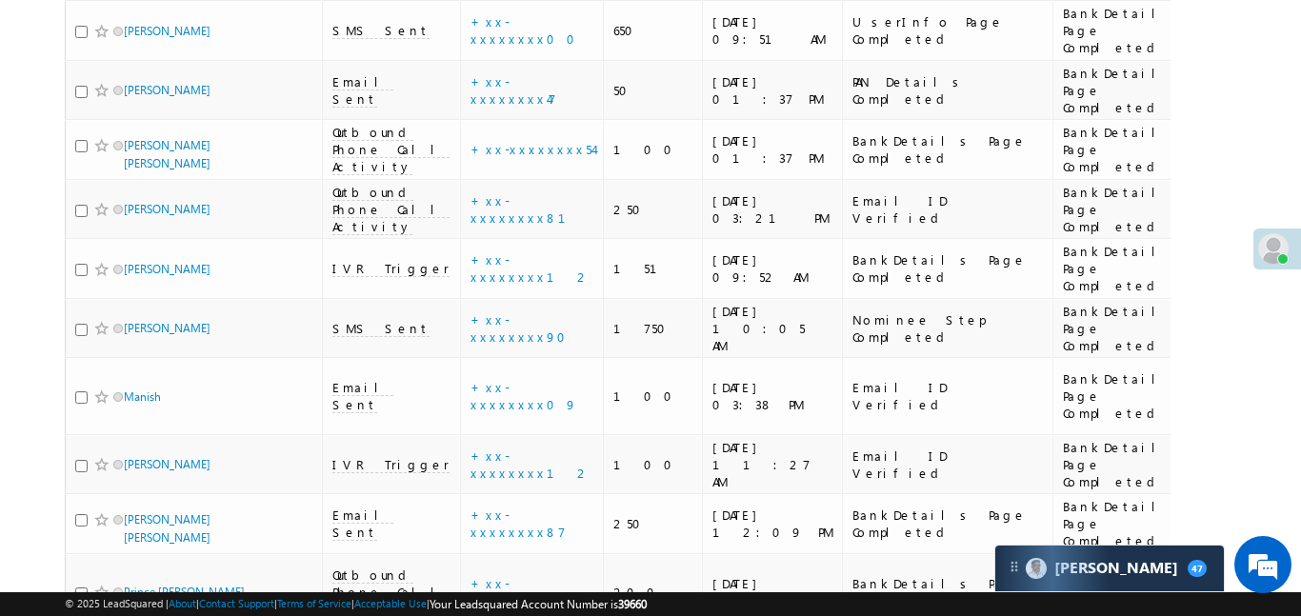
click at [483, 408] on link "details" at bounding box center [499, 415] width 32 height 14
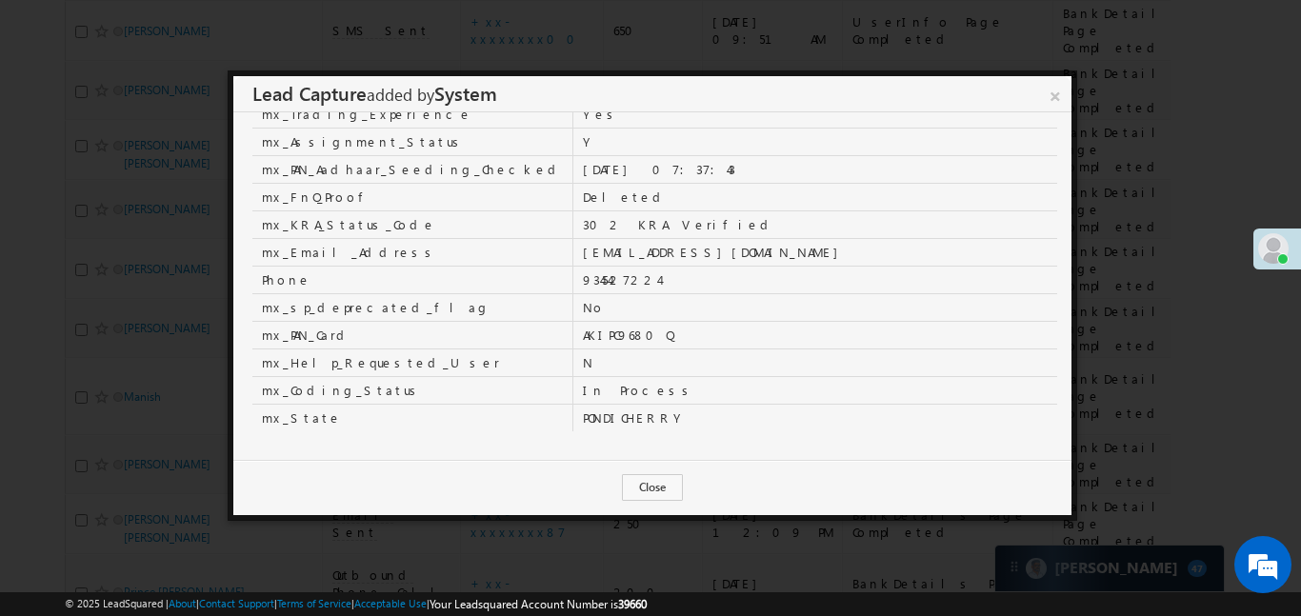
scroll to position [652, 0]
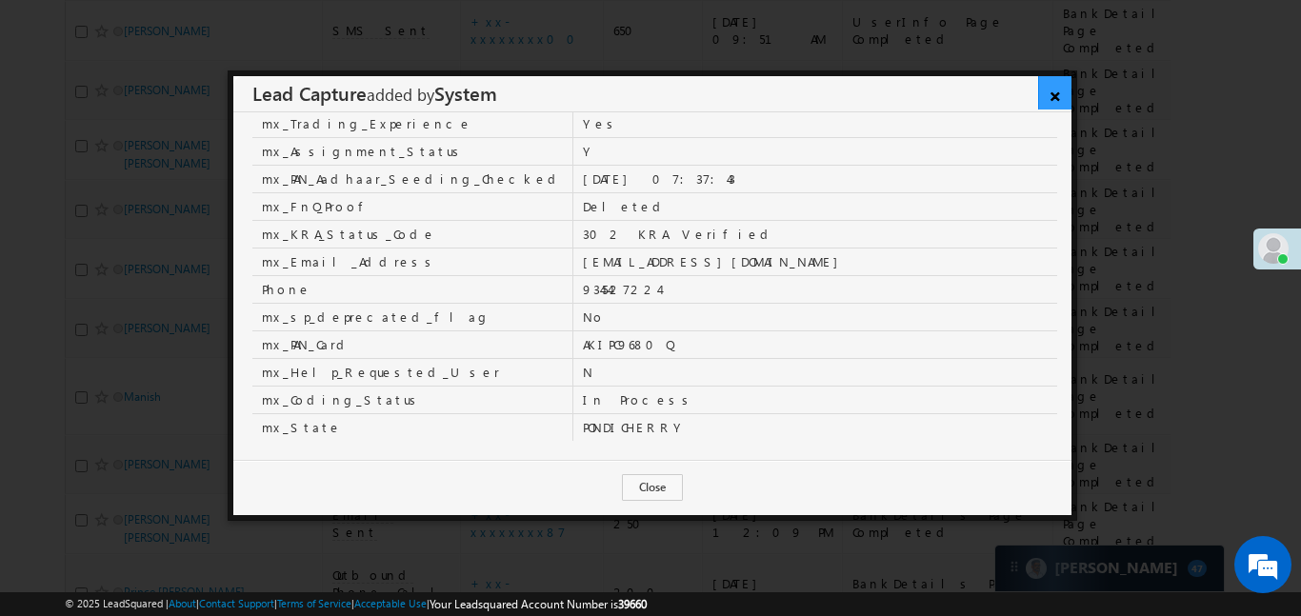
click at [1054, 91] on link "×" at bounding box center [1054, 92] width 33 height 33
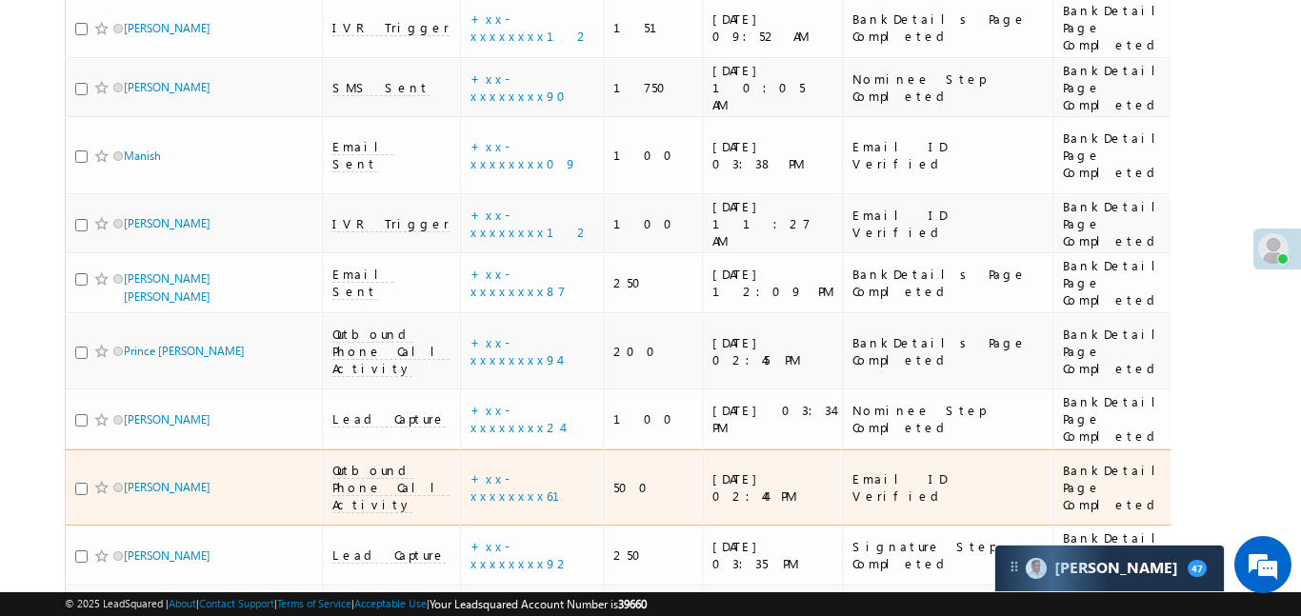
scroll to position [1190, 0]
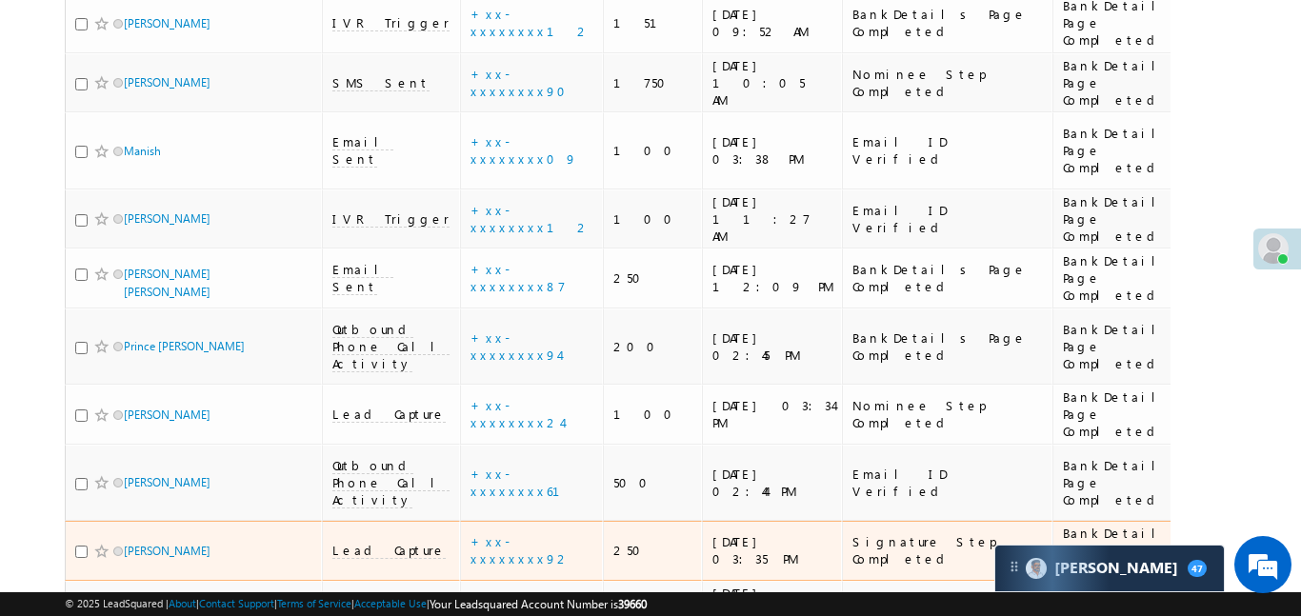
click at [361, 542] on div "Lead Capture" at bounding box center [391, 550] width 119 height 17
click at [357, 542] on span "Lead Capture" at bounding box center [388, 550] width 113 height 17
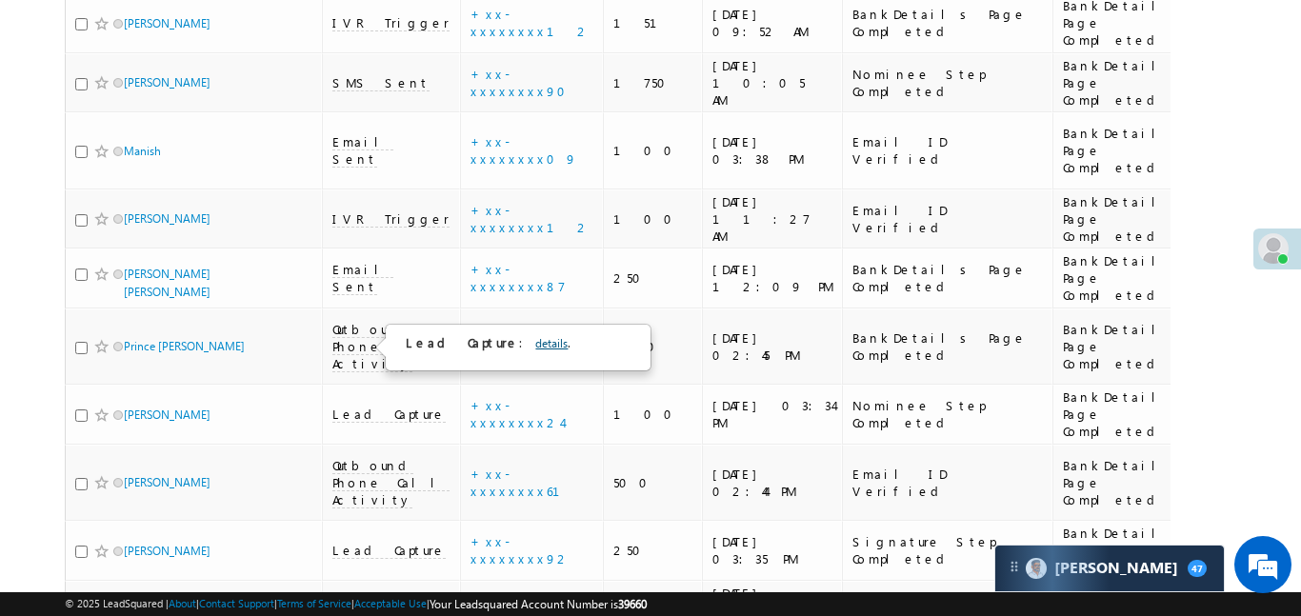
click at [535, 336] on link "details" at bounding box center [551, 343] width 32 height 14
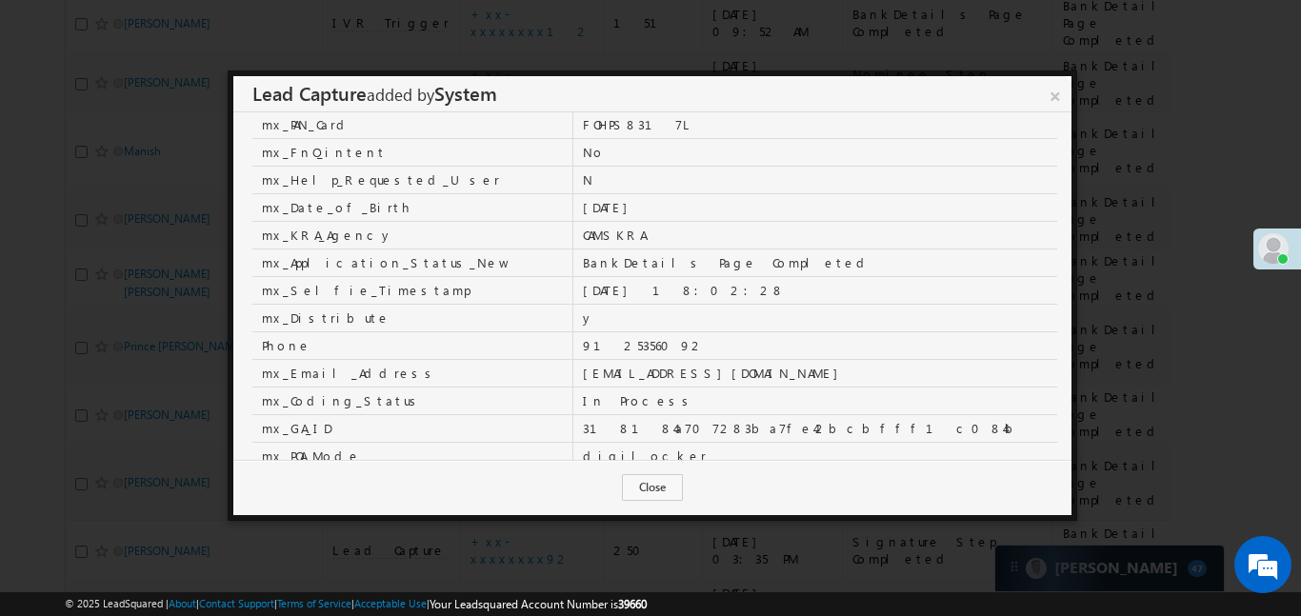
scroll to position [14, 0]
click at [1053, 95] on link "×" at bounding box center [1054, 92] width 33 height 33
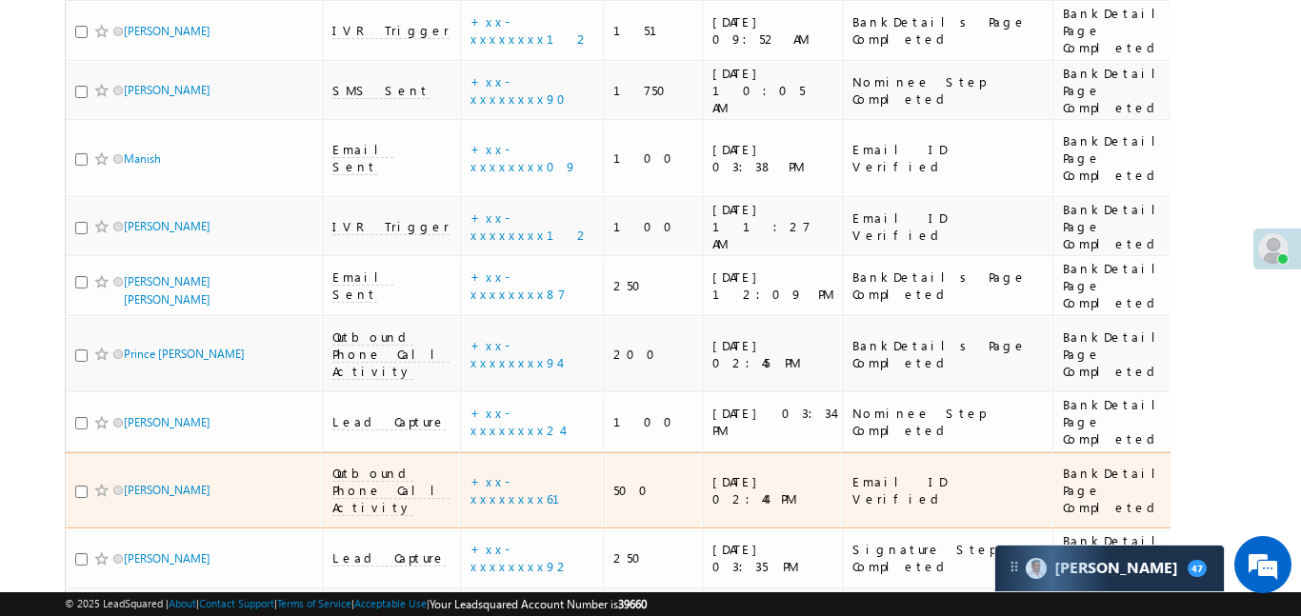
scroll to position [1057, 0]
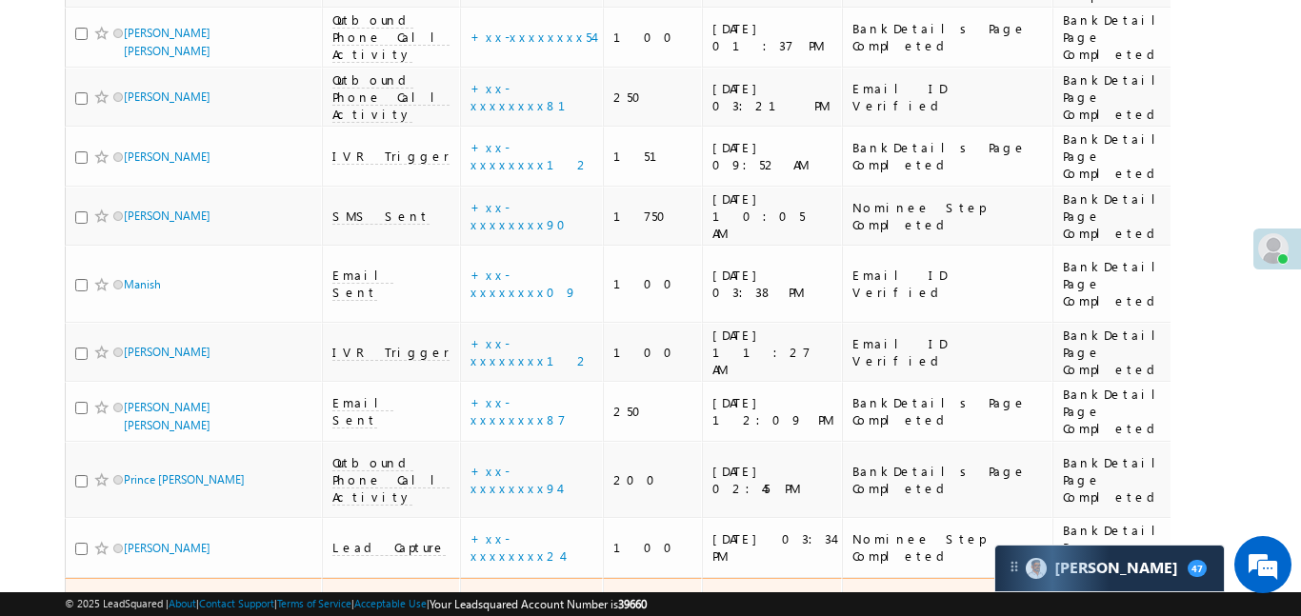
click at [355, 591] on span "Outbound Phone Call Activity" at bounding box center [390, 616] width 117 height 51
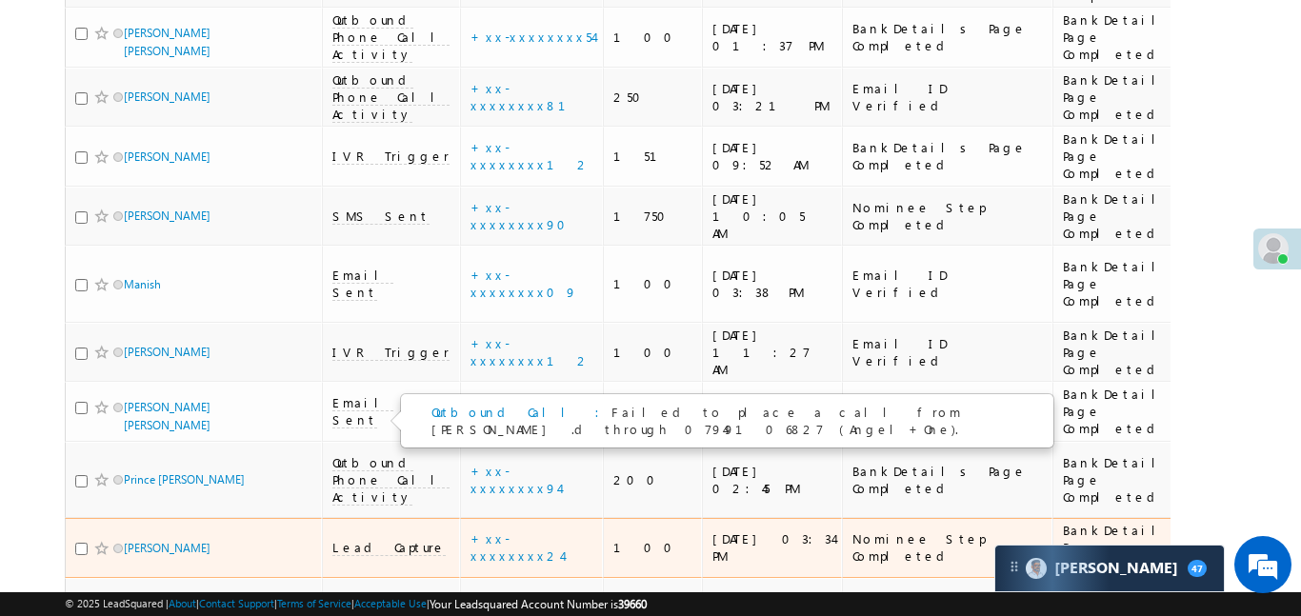
click at [345, 539] on span "Lead Capture" at bounding box center [388, 547] width 113 height 17
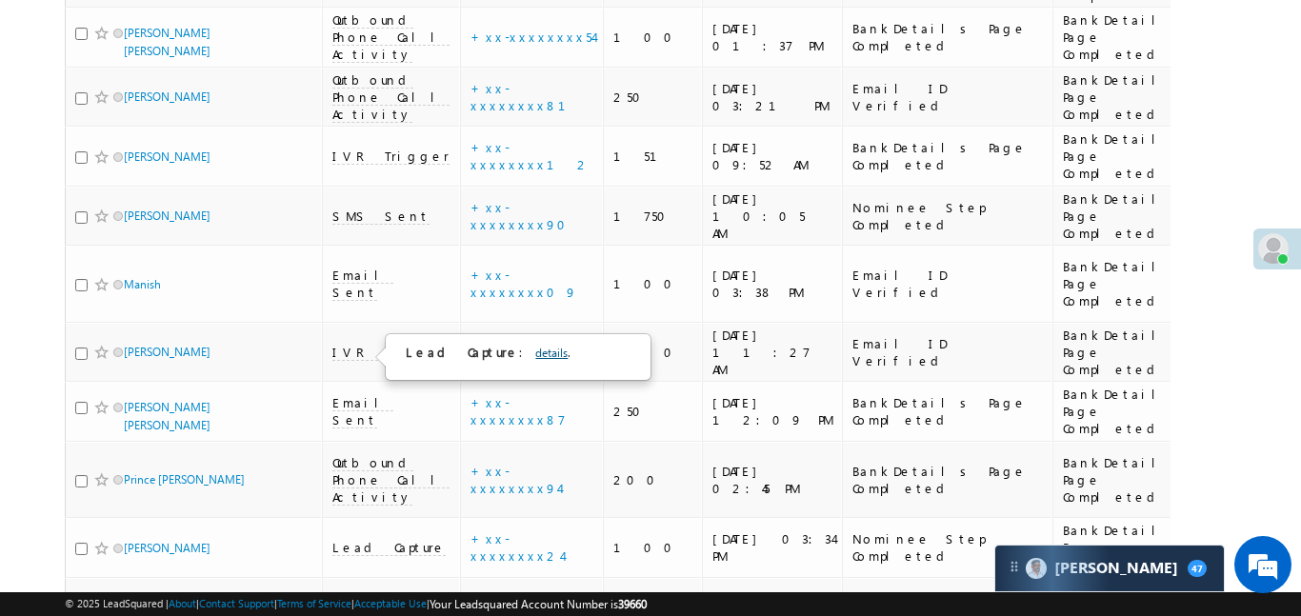
click at [535, 353] on link "details" at bounding box center [551, 353] width 32 height 14
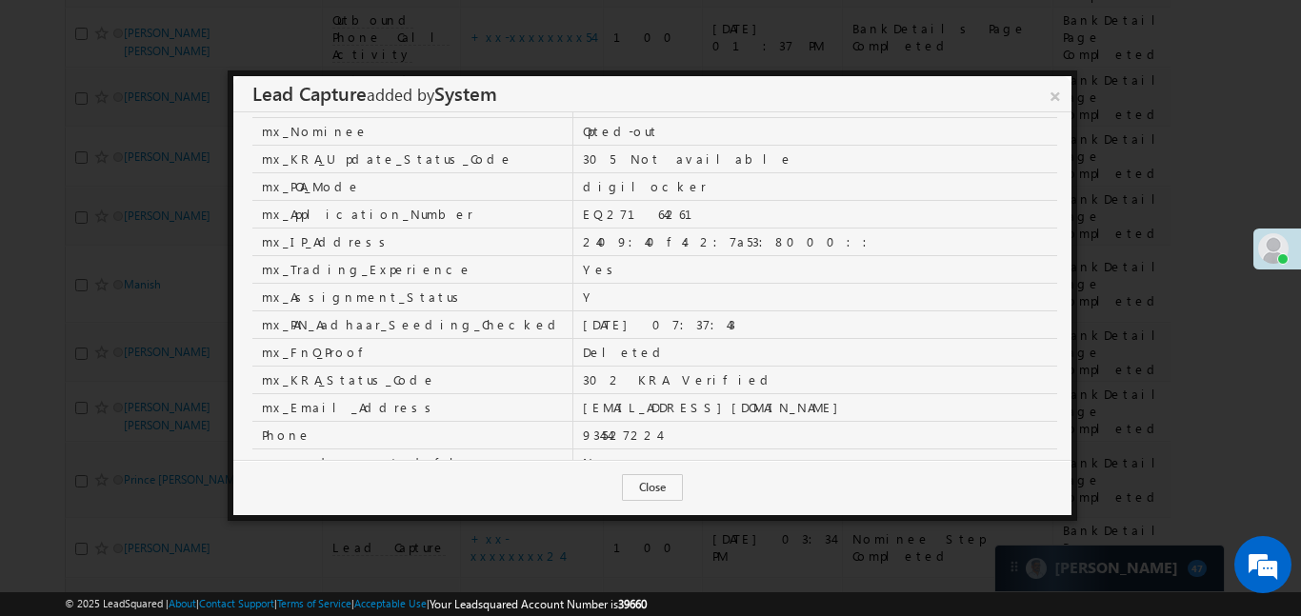
scroll to position [422, 0]
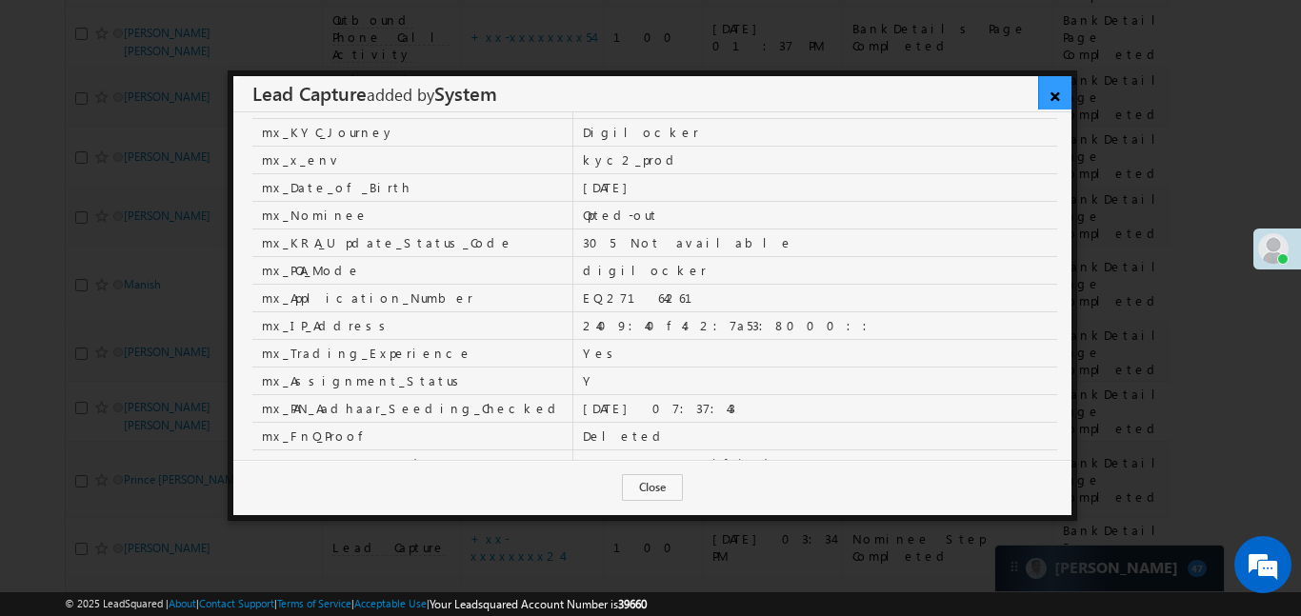
click at [1058, 100] on link "×" at bounding box center [1054, 92] width 33 height 33
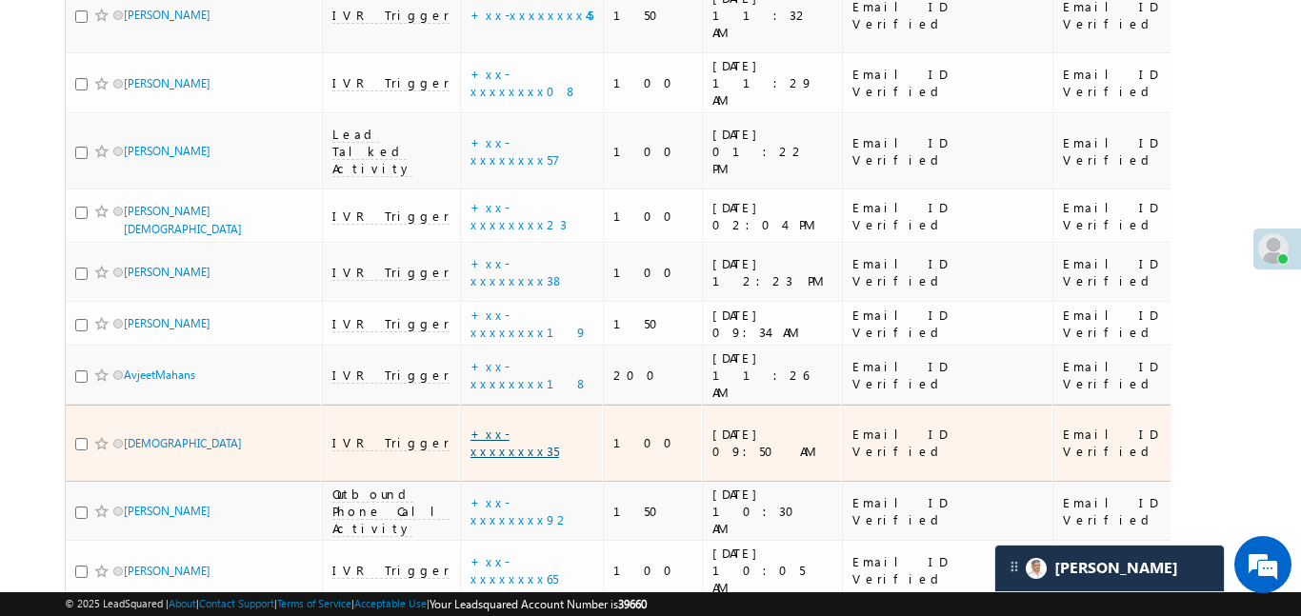
scroll to position [5304, 0]
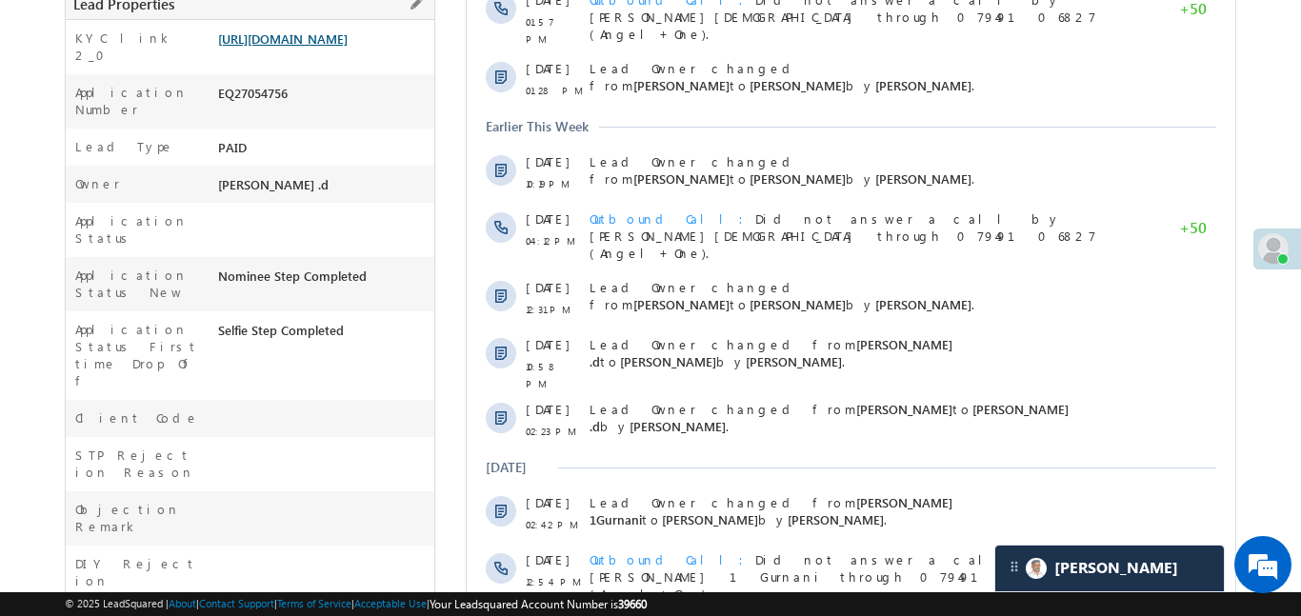
scroll to position [394, 0]
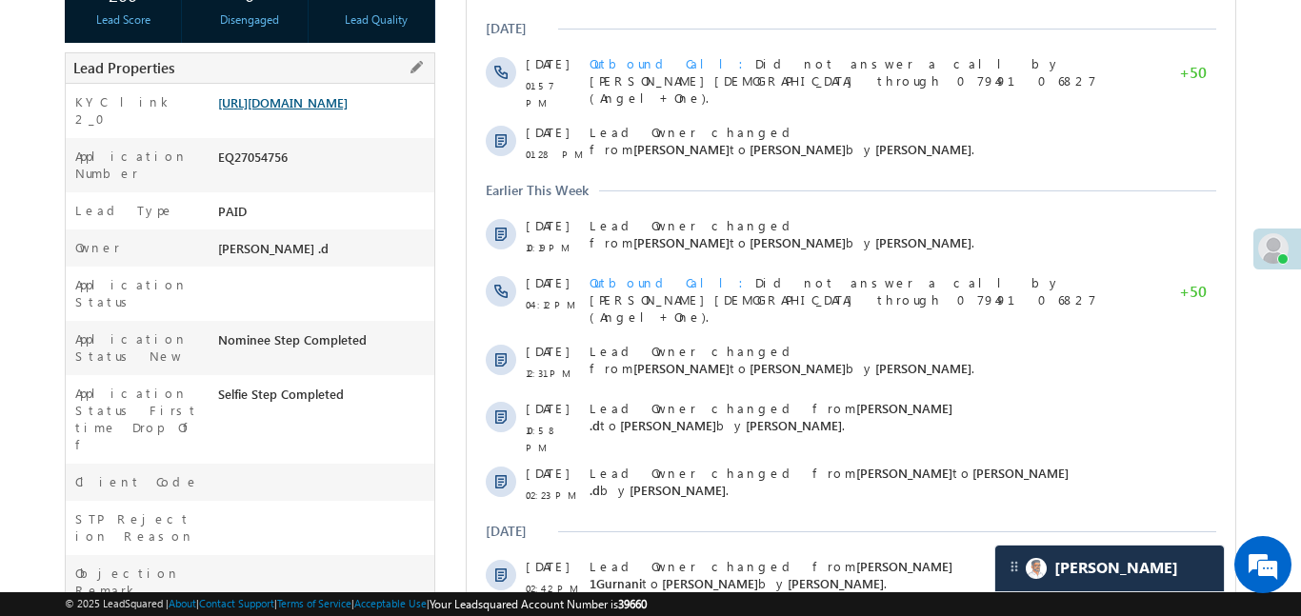
click at [348, 106] on link "https://angelbroking1-pk3em7sa.customui-test.leadsquared.com?leadId=431906b6-bc…" at bounding box center [283, 102] width 130 height 16
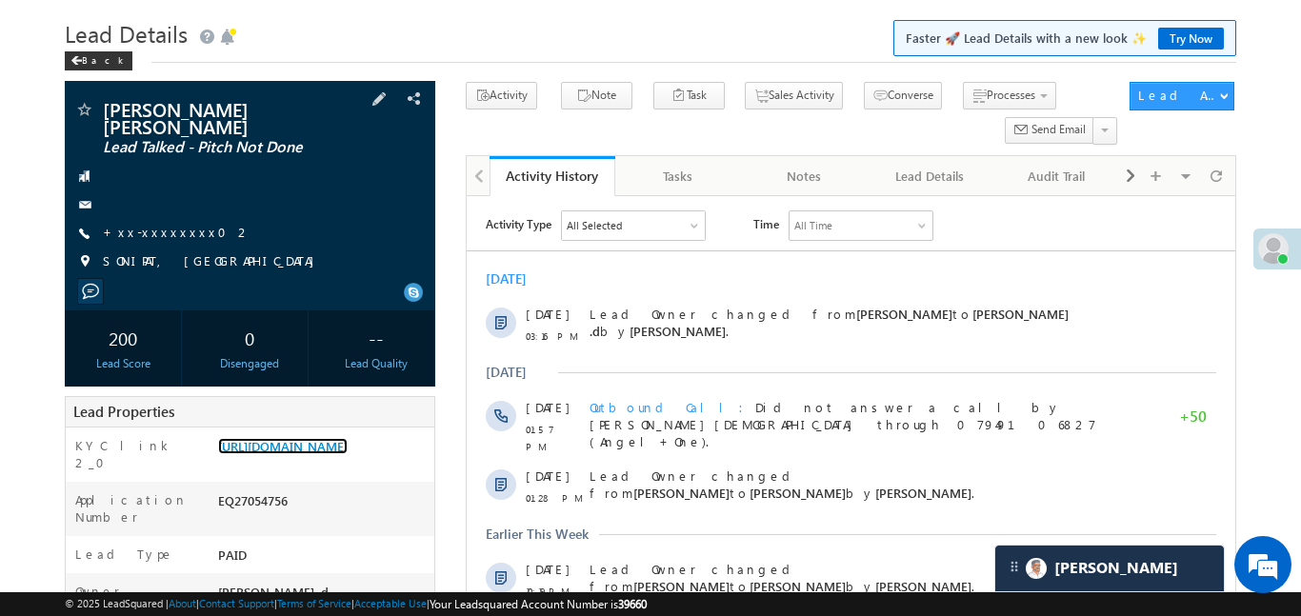
scroll to position [37, 0]
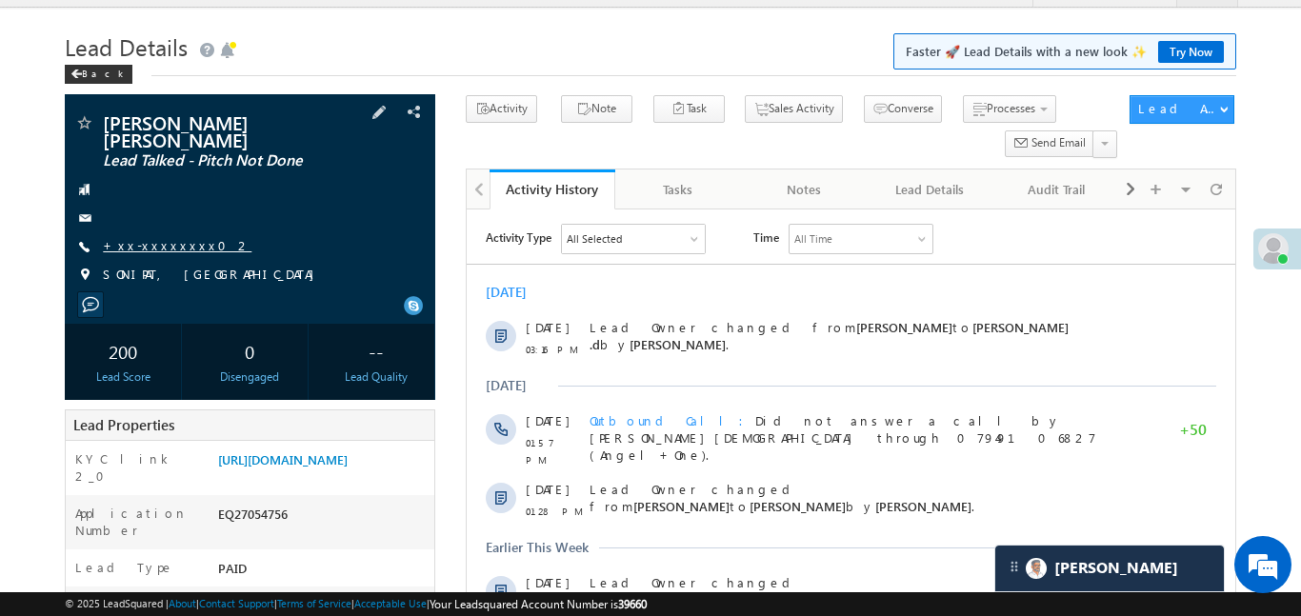
click at [172, 237] on link "+xx-xxxxxxxx02" at bounding box center [177, 245] width 149 height 16
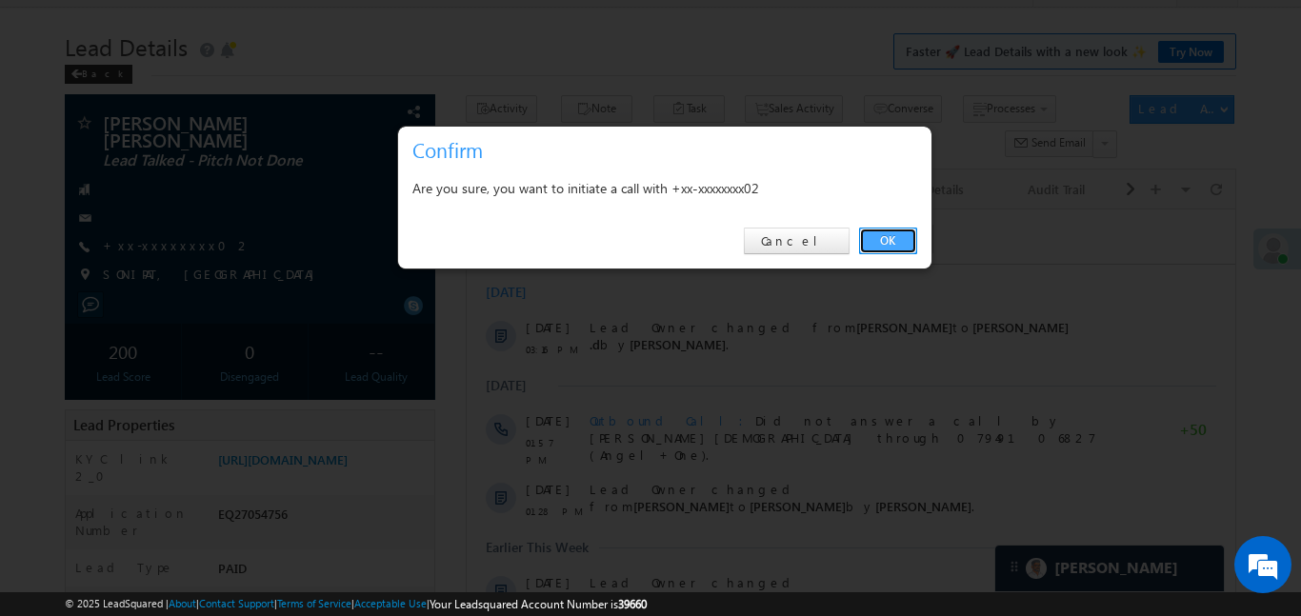
click at [905, 246] on link "OK" at bounding box center [888, 241] width 58 height 27
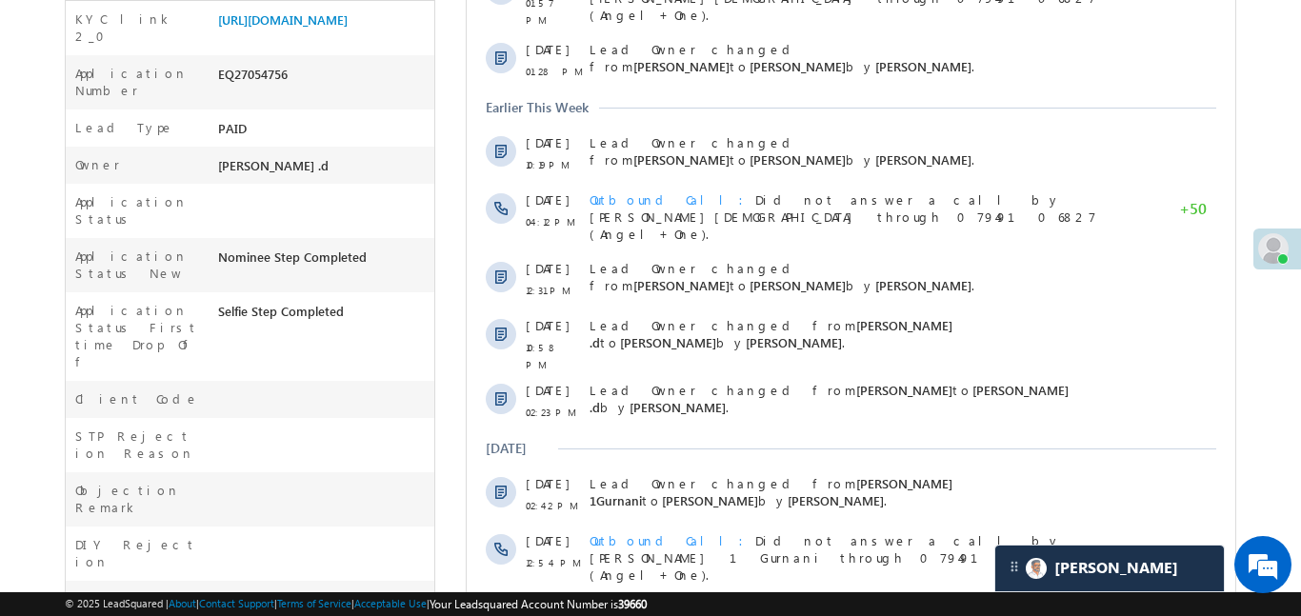
scroll to position [856, 0]
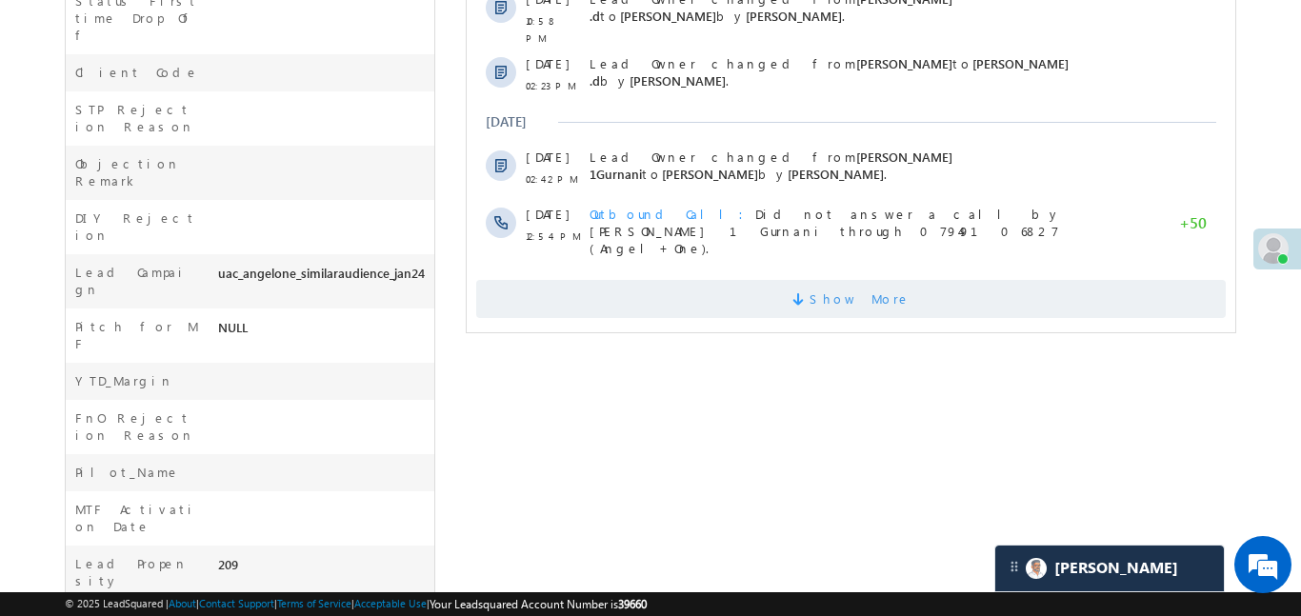
click at [739, 280] on span "Show More" at bounding box center [850, 299] width 750 height 38
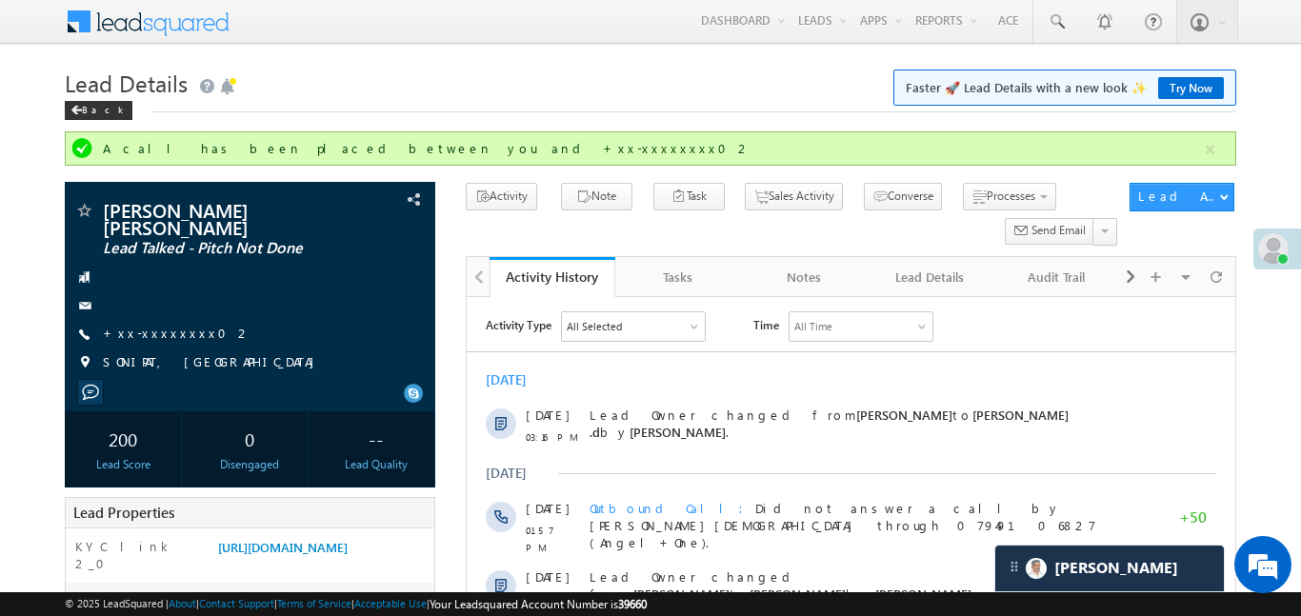
scroll to position [0, 0]
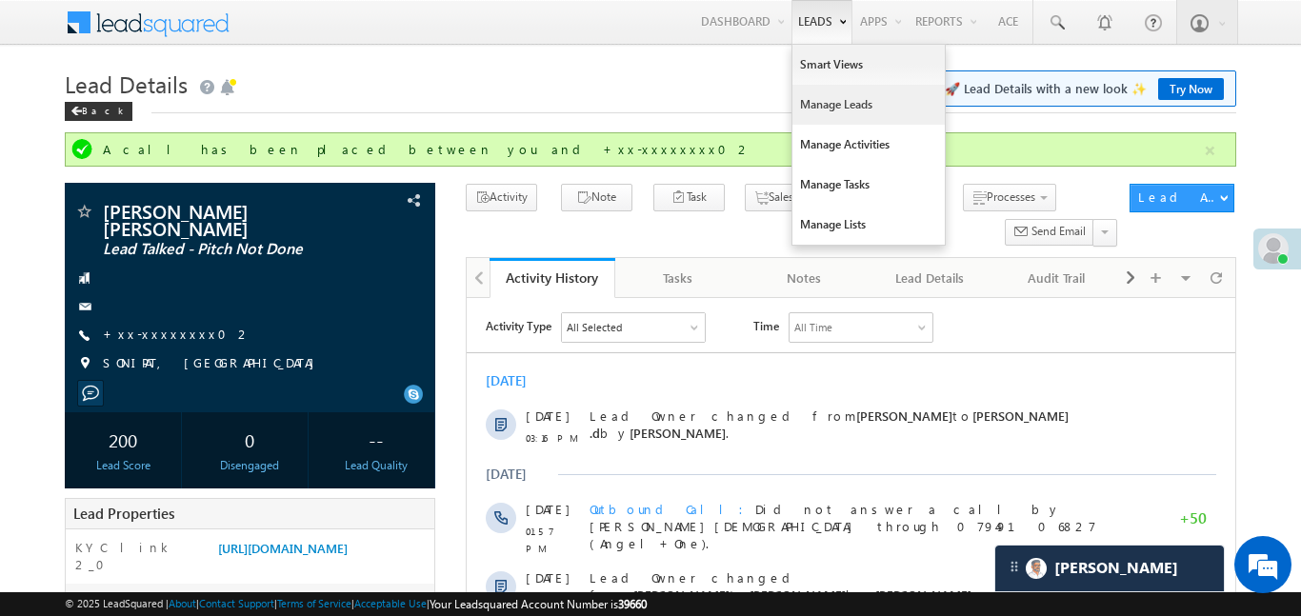
click at [844, 106] on link "Manage Leads" at bounding box center [869, 105] width 152 height 40
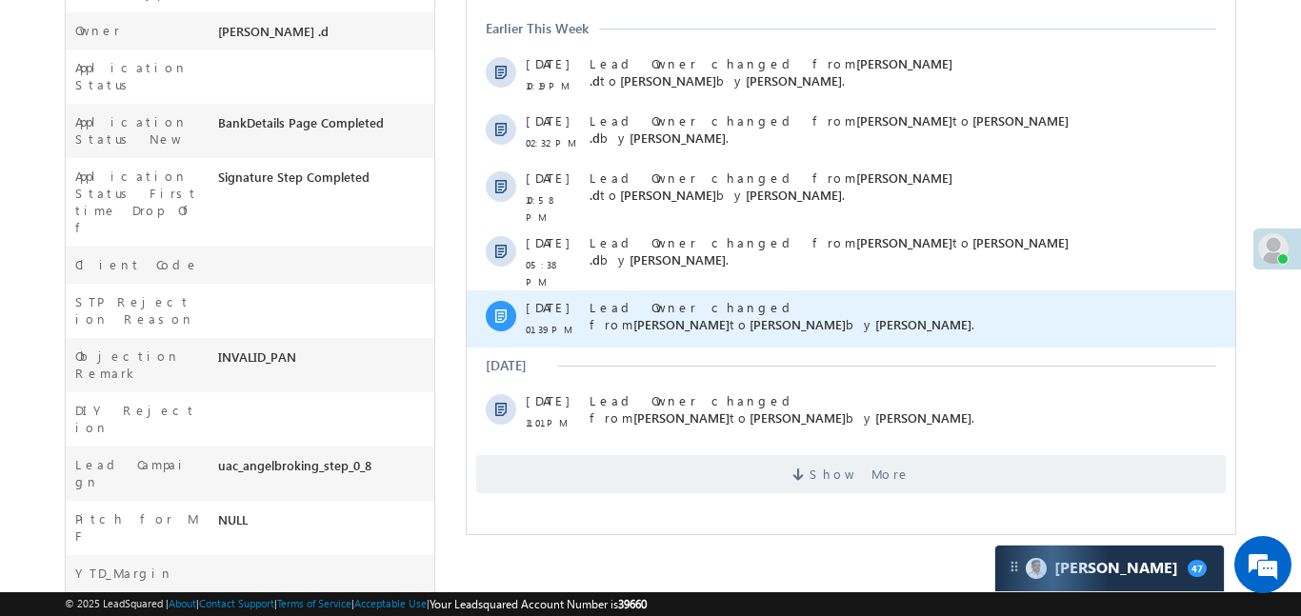
scroll to position [603, 0]
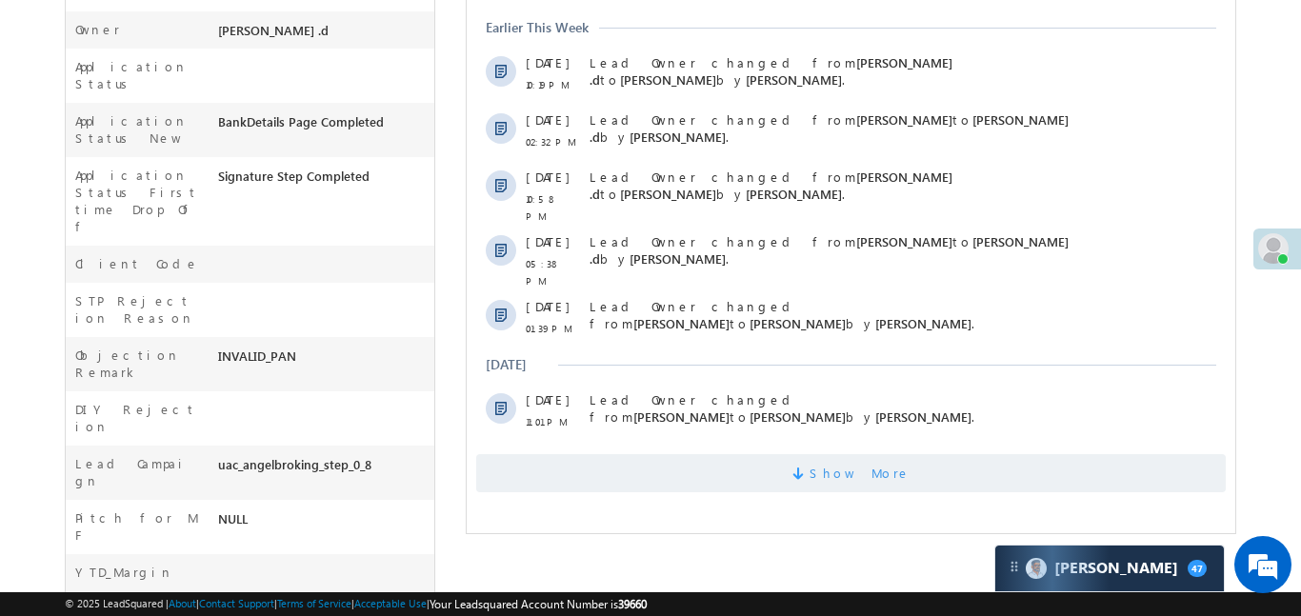
click at [855, 454] on span "Show More" at bounding box center [859, 473] width 101 height 38
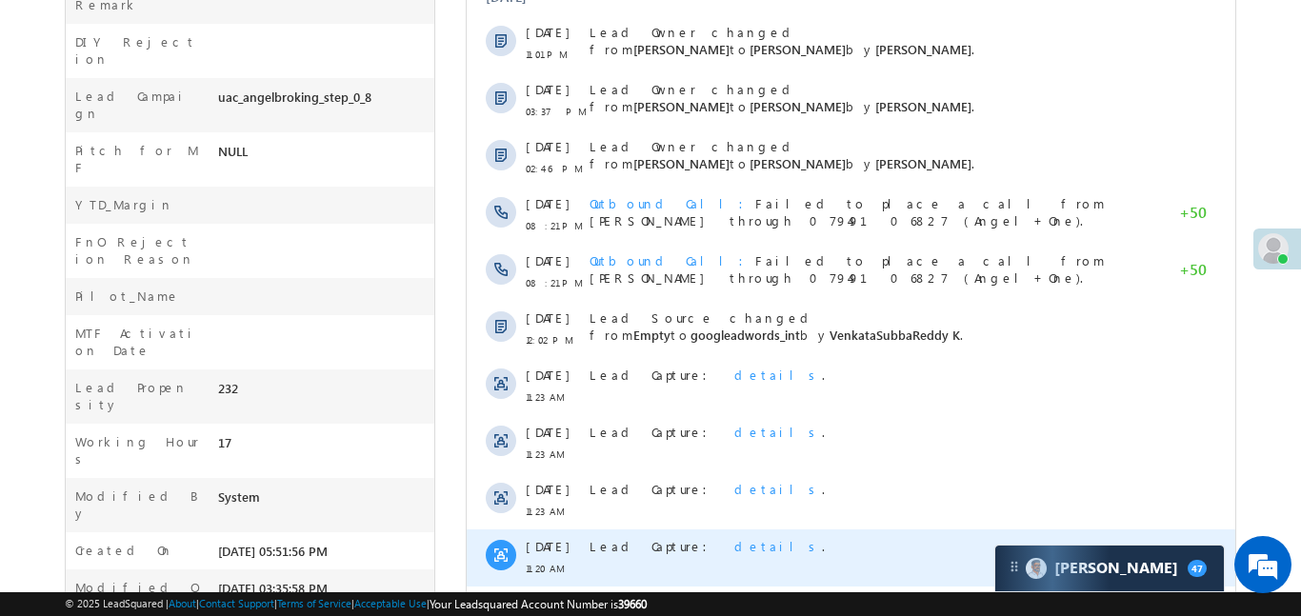
scroll to position [1116, 0]
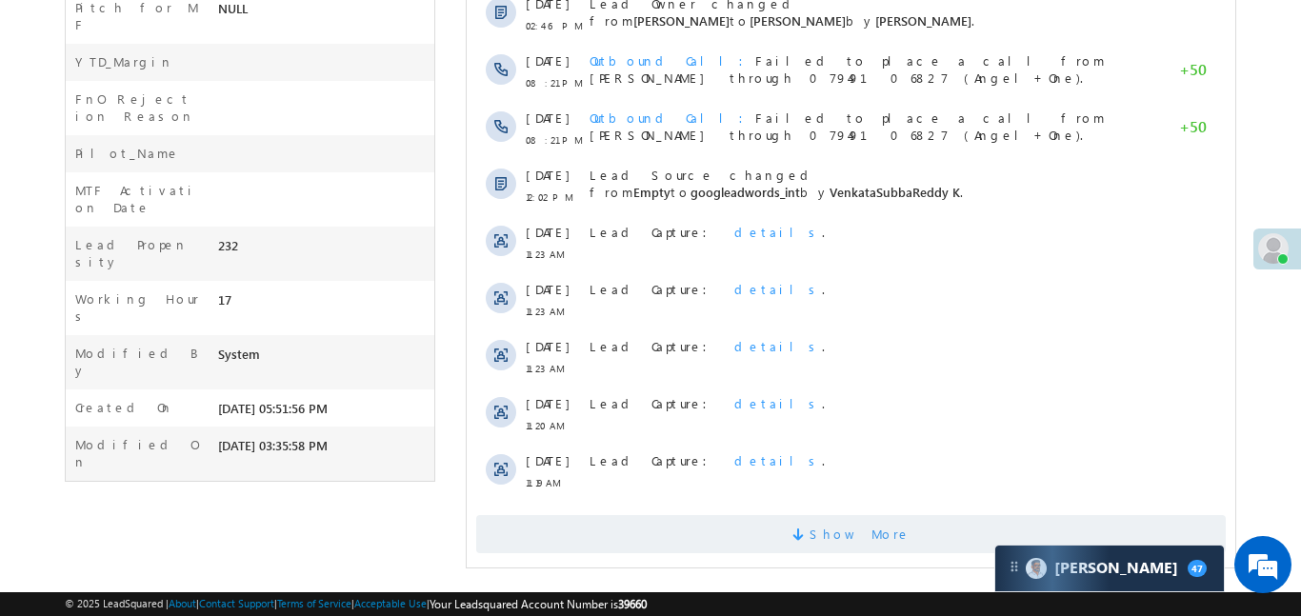
click at [809, 529] on span at bounding box center [800, 538] width 17 height 18
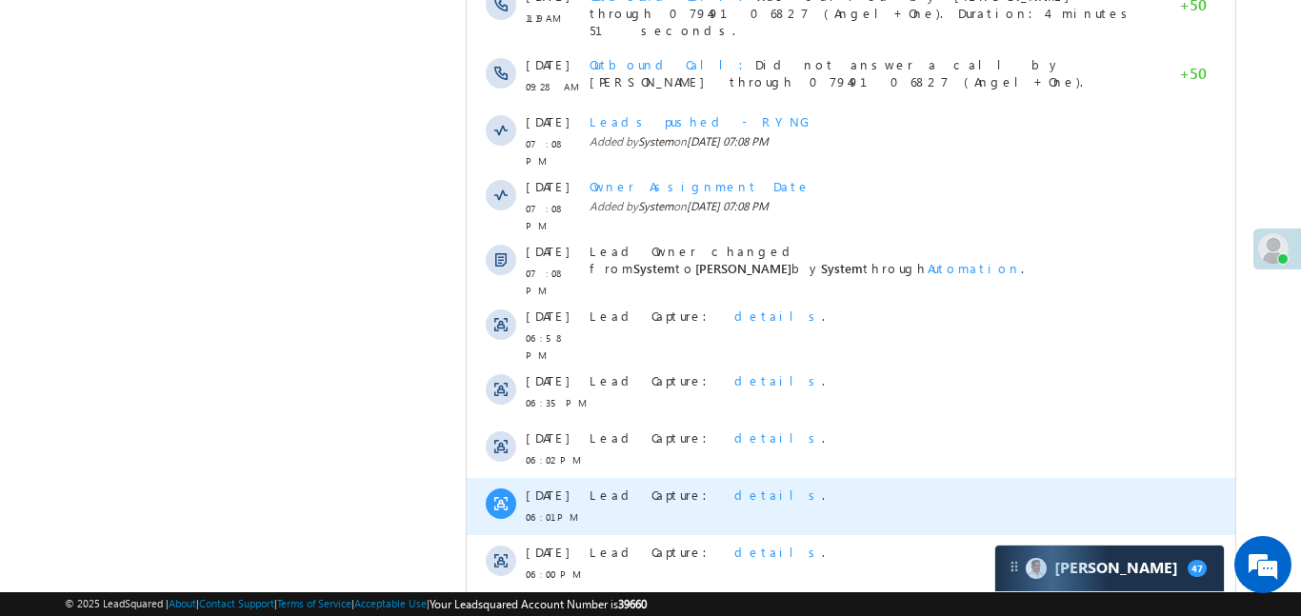
scroll to position [1687, 0]
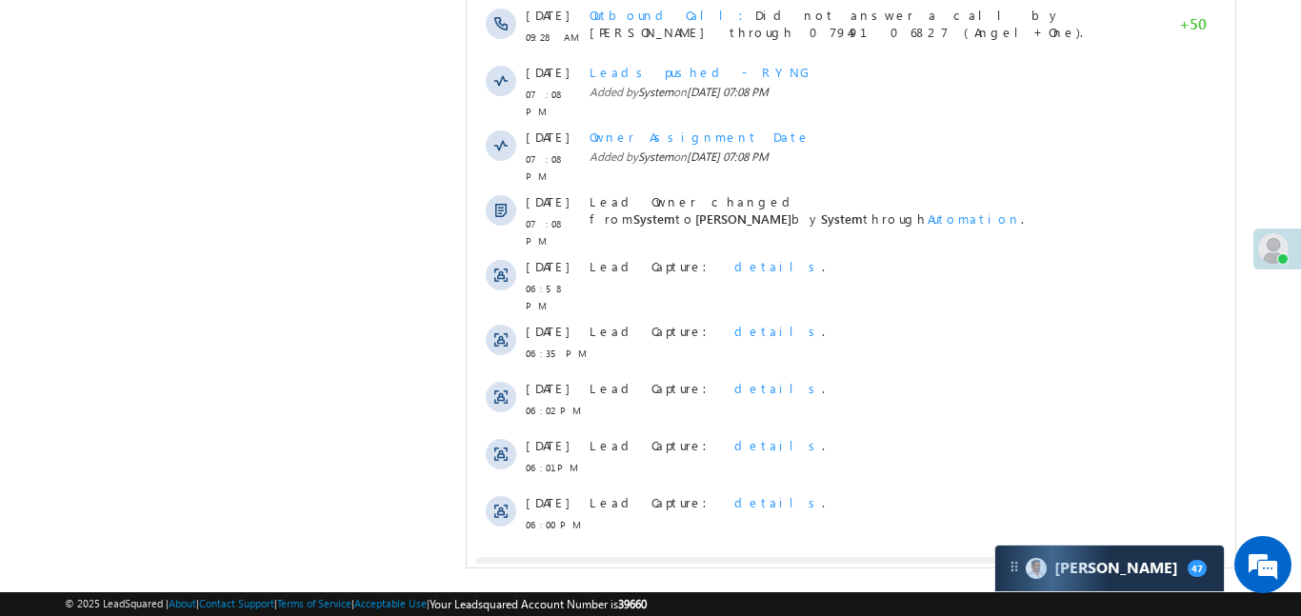
click at [871, 557] on span "Show More" at bounding box center [859, 576] width 101 height 38
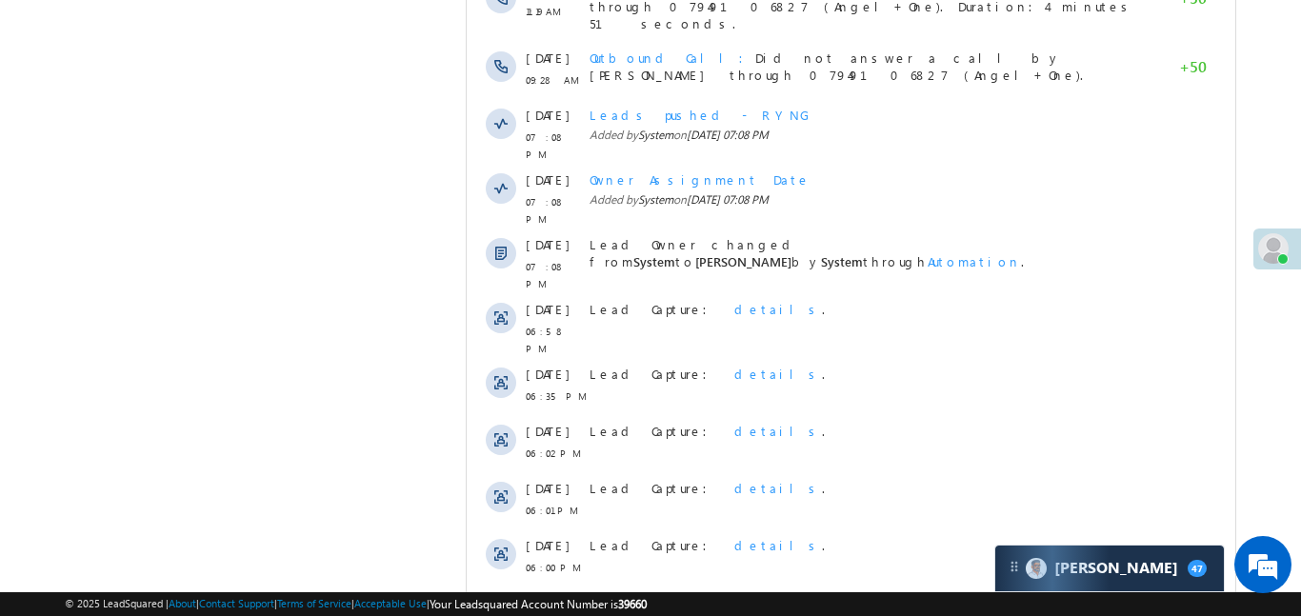
scroll to position [1551, 0]
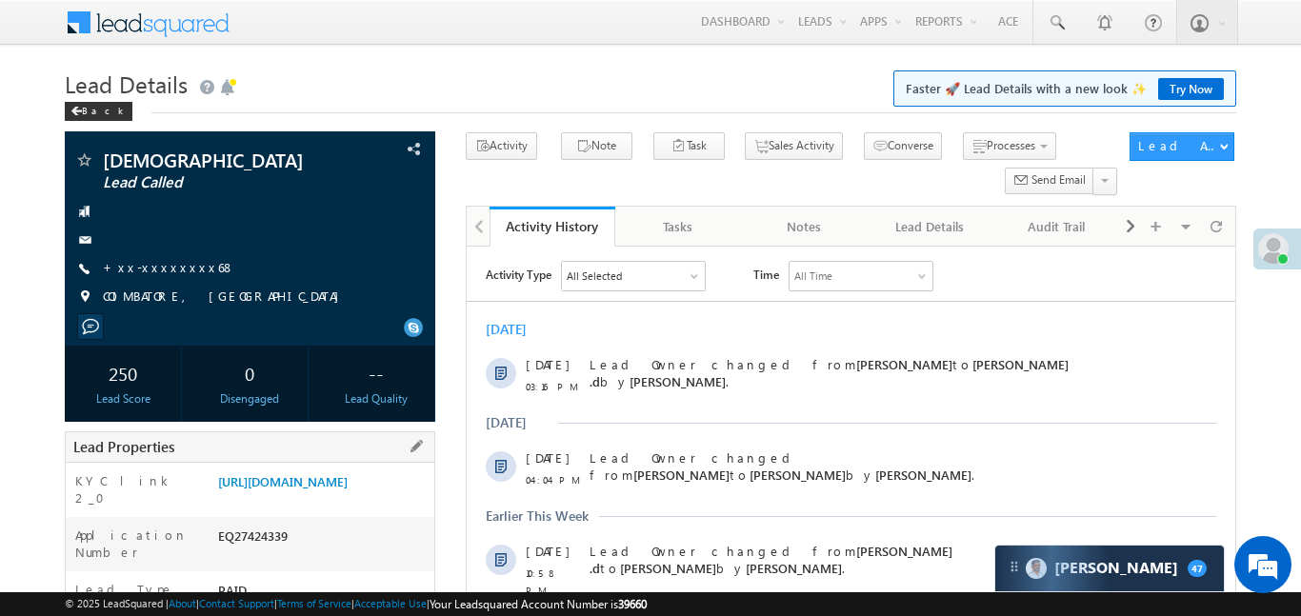
scroll to position [101, 0]
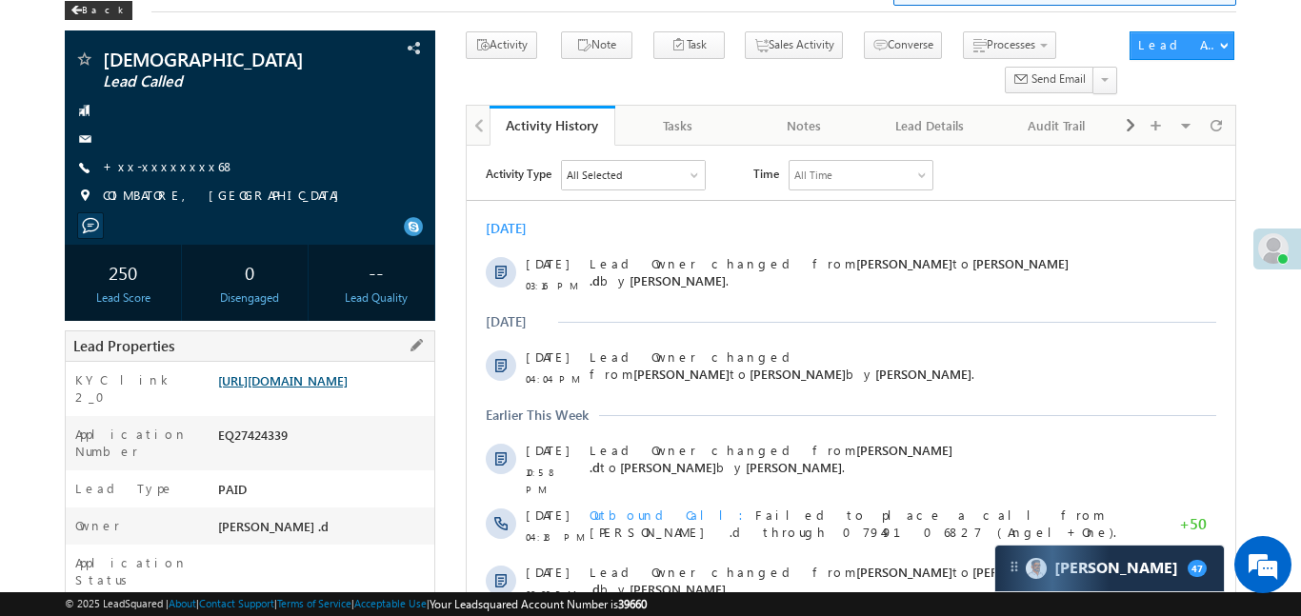
click at [348, 377] on link "[URL][DOMAIN_NAME]" at bounding box center [283, 381] width 130 height 16
click at [149, 163] on link "+xx-xxxxxxxx68" at bounding box center [169, 166] width 132 height 16
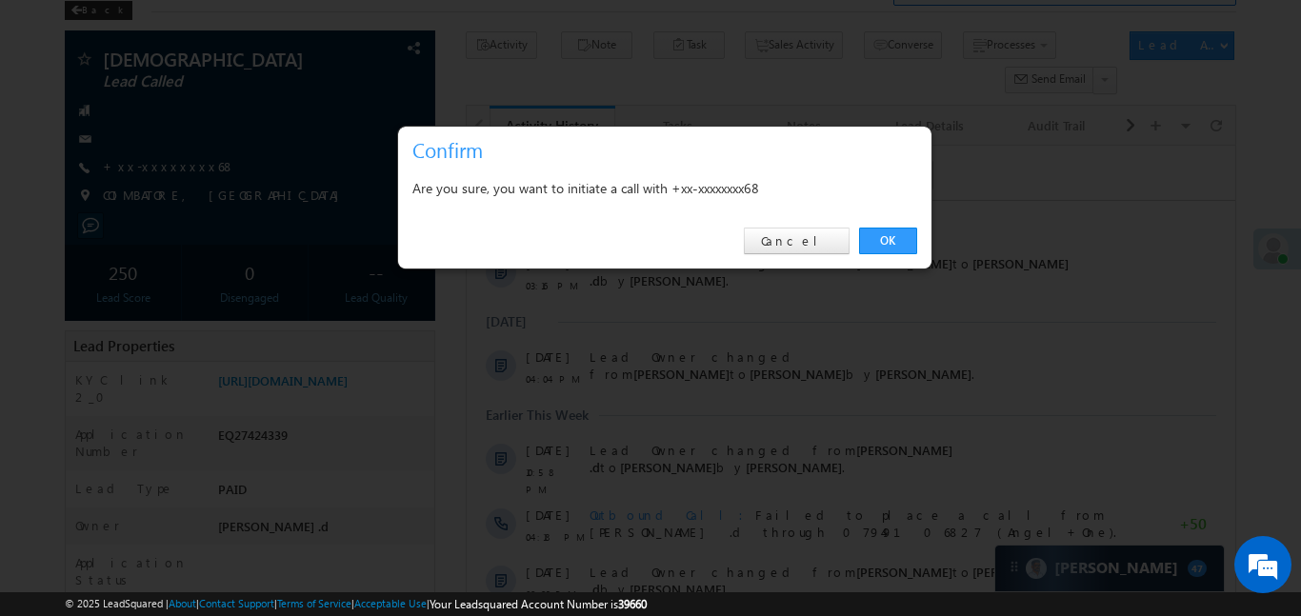
click at [894, 223] on div "OK Cancel" at bounding box center [665, 241] width 534 height 54
click at [897, 254] on div "OK Cancel" at bounding box center [665, 241] width 534 height 54
drag, startPoint x: 894, startPoint y: 243, endPoint x: 419, endPoint y: 144, distance: 484.7
click at [894, 243] on link "OK" at bounding box center [888, 241] width 58 height 27
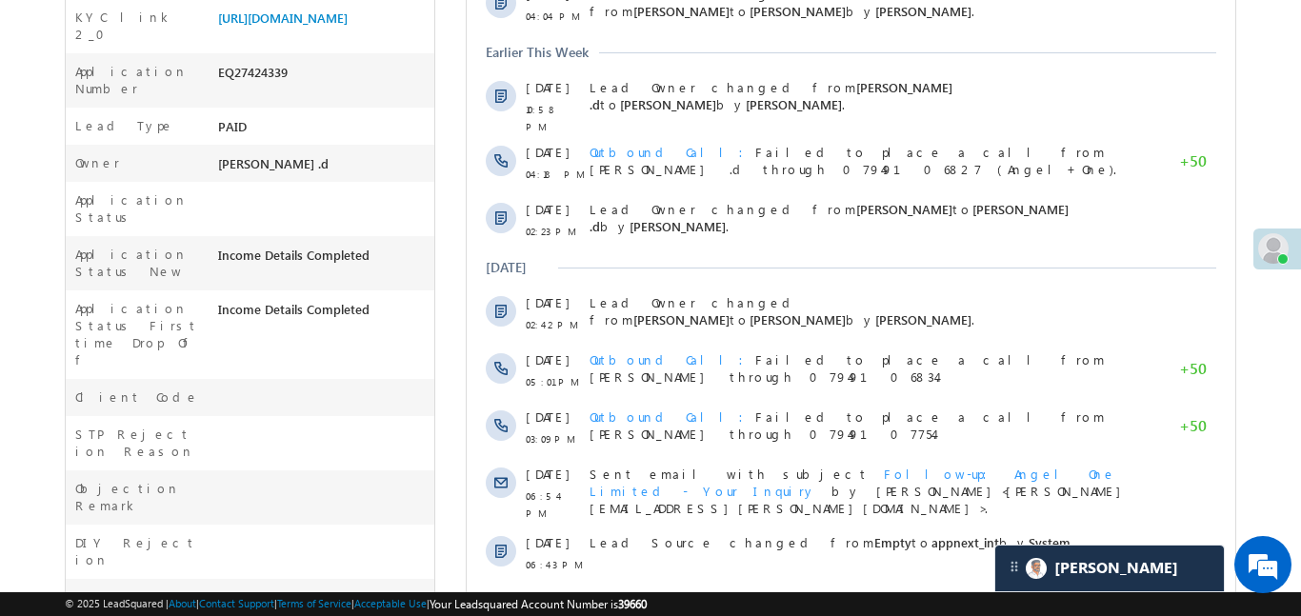
scroll to position [297, 0]
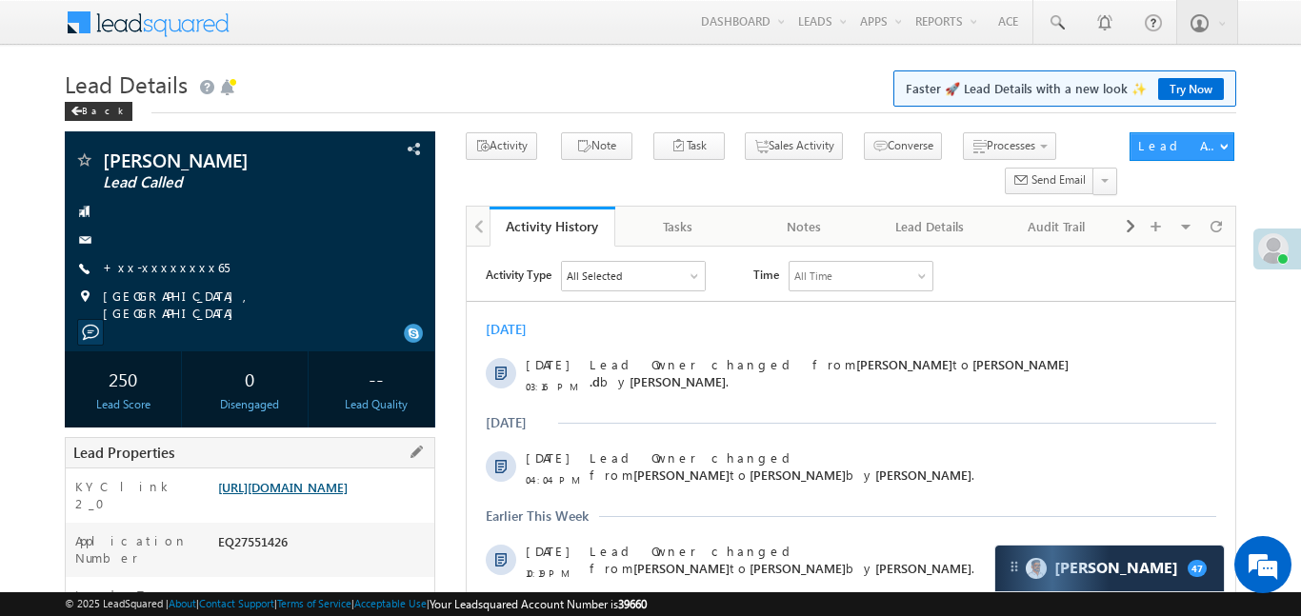
click at [347, 490] on link "https://angelbroking1-pk3em7sa.customui-test.leadsquared.com?leadId=086ec997-ff…" at bounding box center [283, 487] width 130 height 16
click at [149, 275] on span "+xx-xxxxxxxx65" at bounding box center [166, 268] width 127 height 19
click at [148, 273] on link "+xx-xxxxxxxx65" at bounding box center [166, 267] width 127 height 16
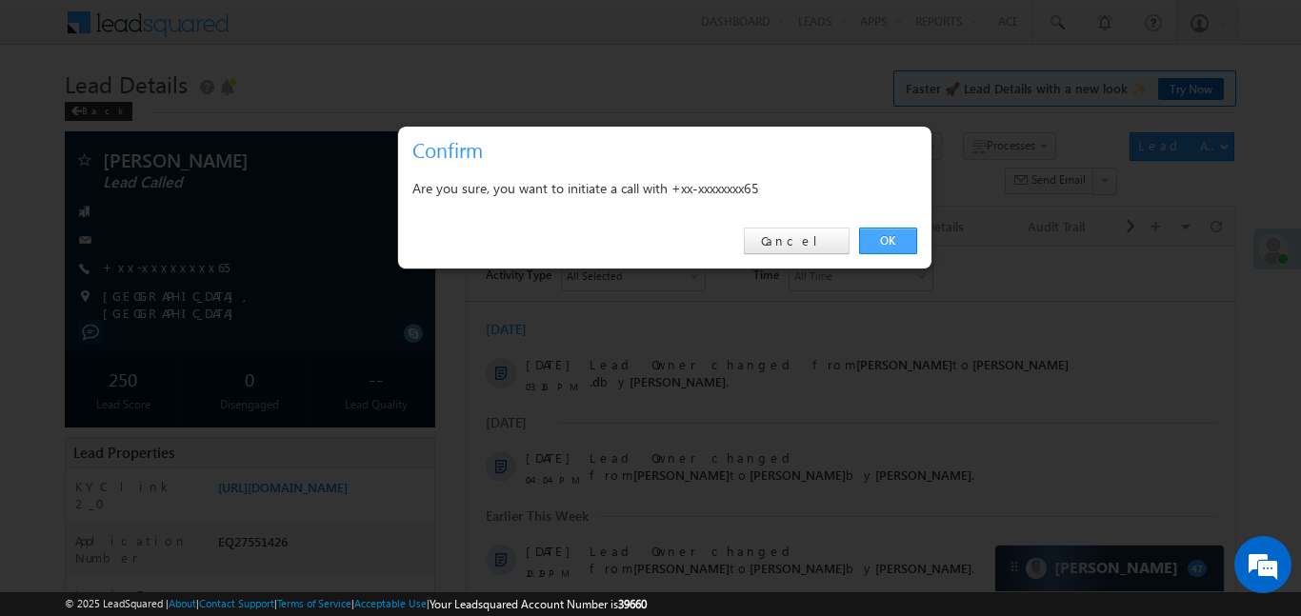
click at [887, 244] on link "OK" at bounding box center [888, 241] width 58 height 27
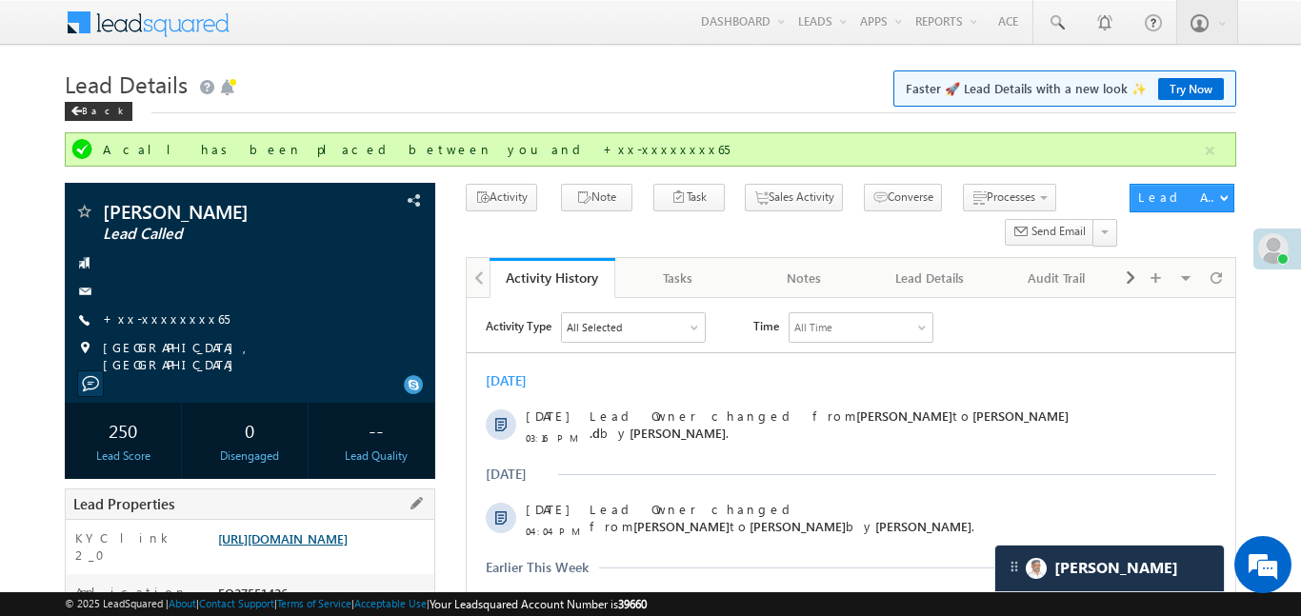
click at [348, 547] on link "https://angelbroking1-pk3em7sa.customui-test.leadsquared.com?leadId=086ec997-ff…" at bounding box center [283, 539] width 130 height 16
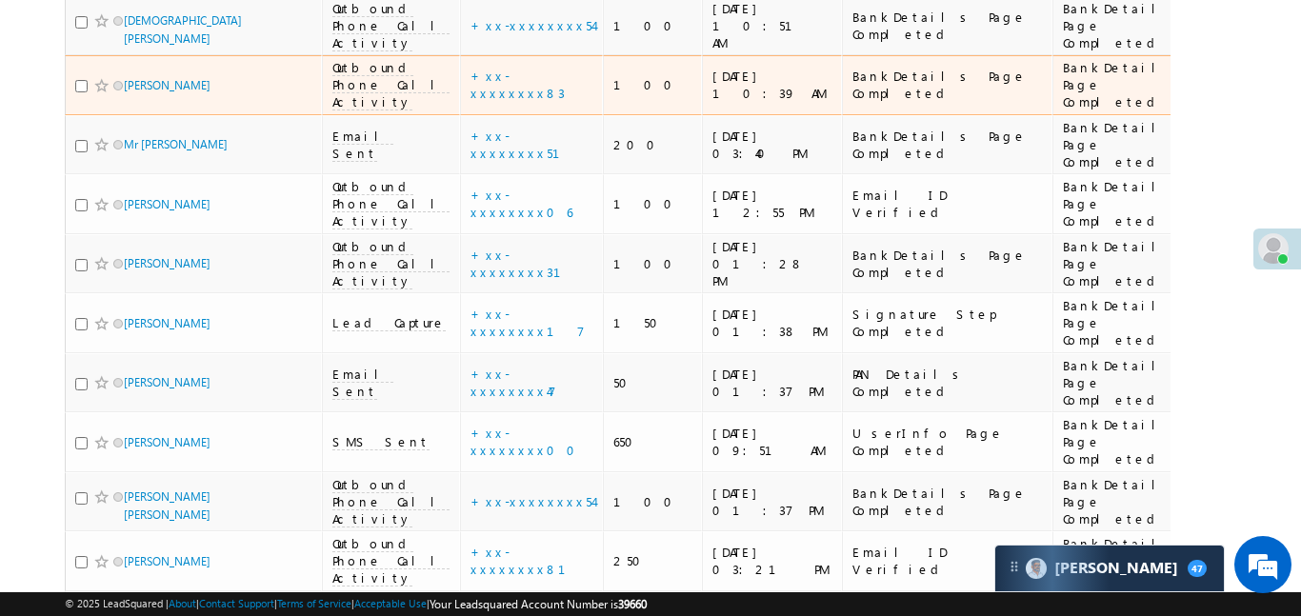
scroll to position [718, 0]
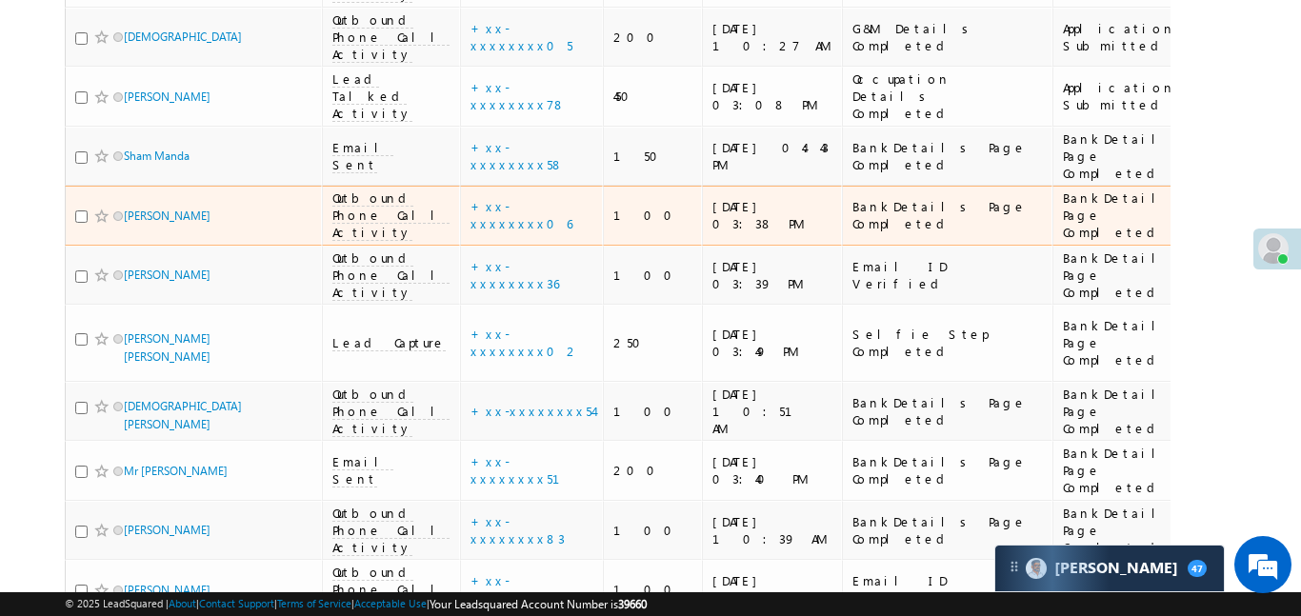
scroll to position [413, 0]
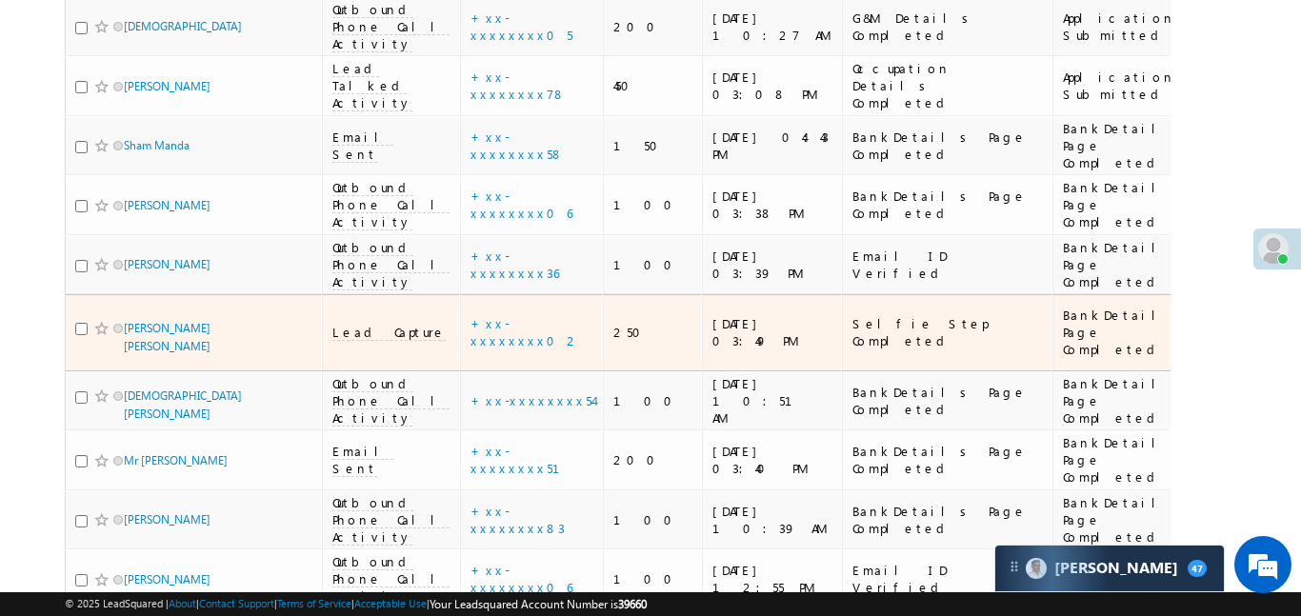
click at [350, 324] on span "Lead Capture" at bounding box center [388, 332] width 113 height 17
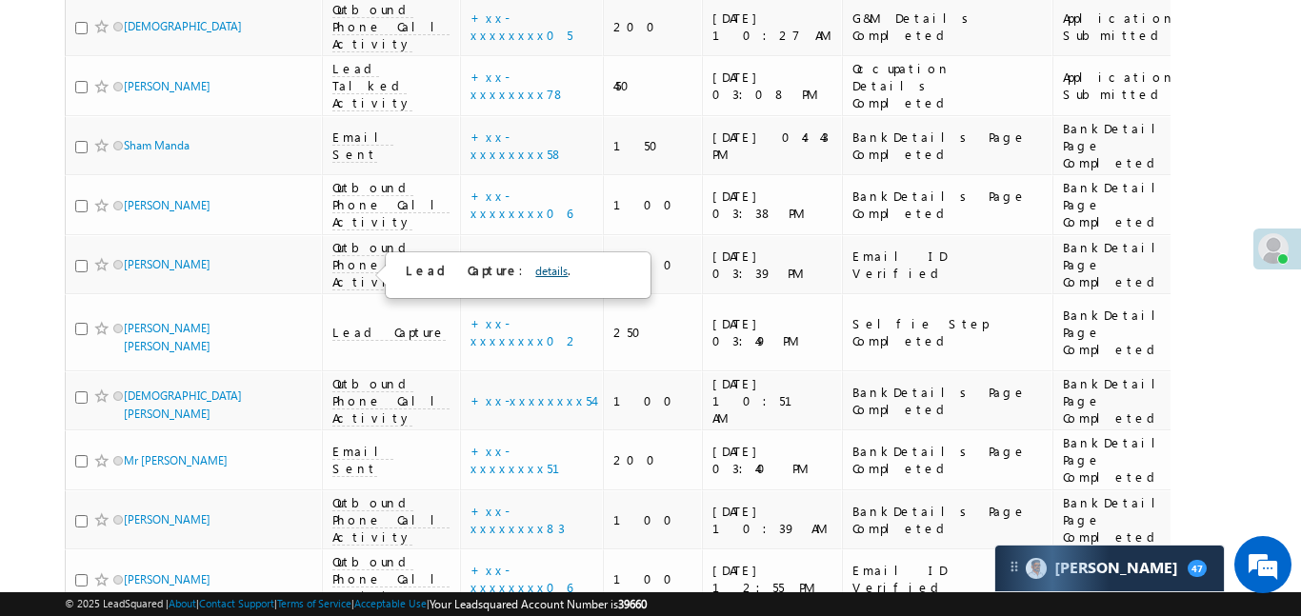
click at [535, 269] on link "details" at bounding box center [551, 271] width 32 height 14
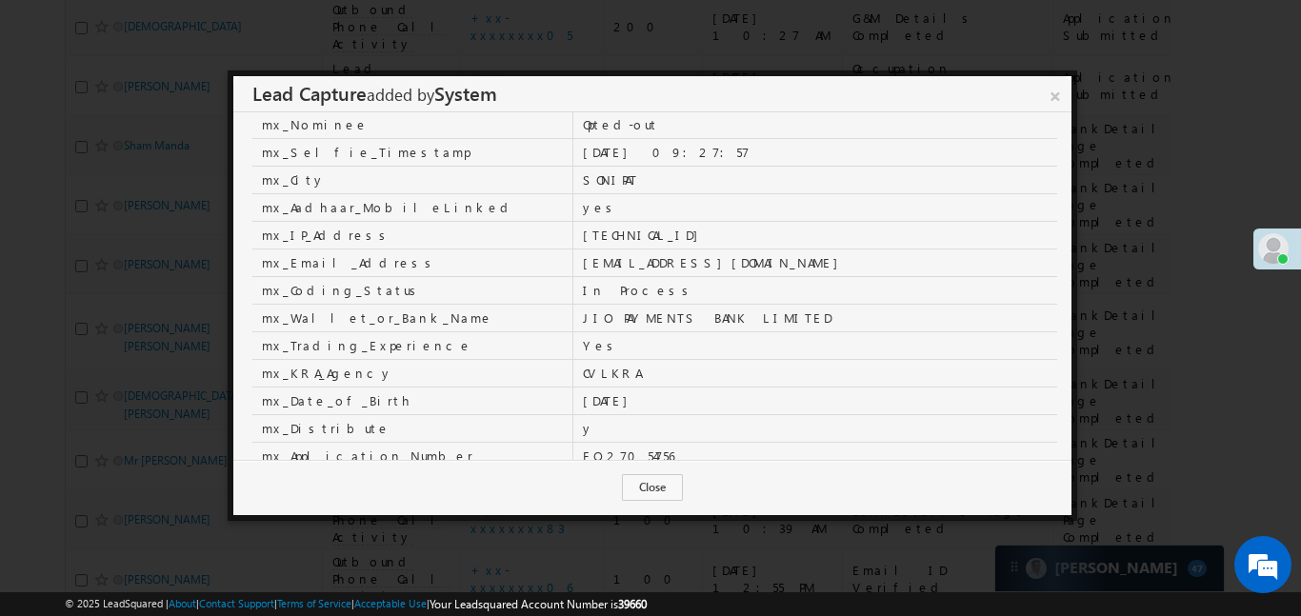
scroll to position [0, 0]
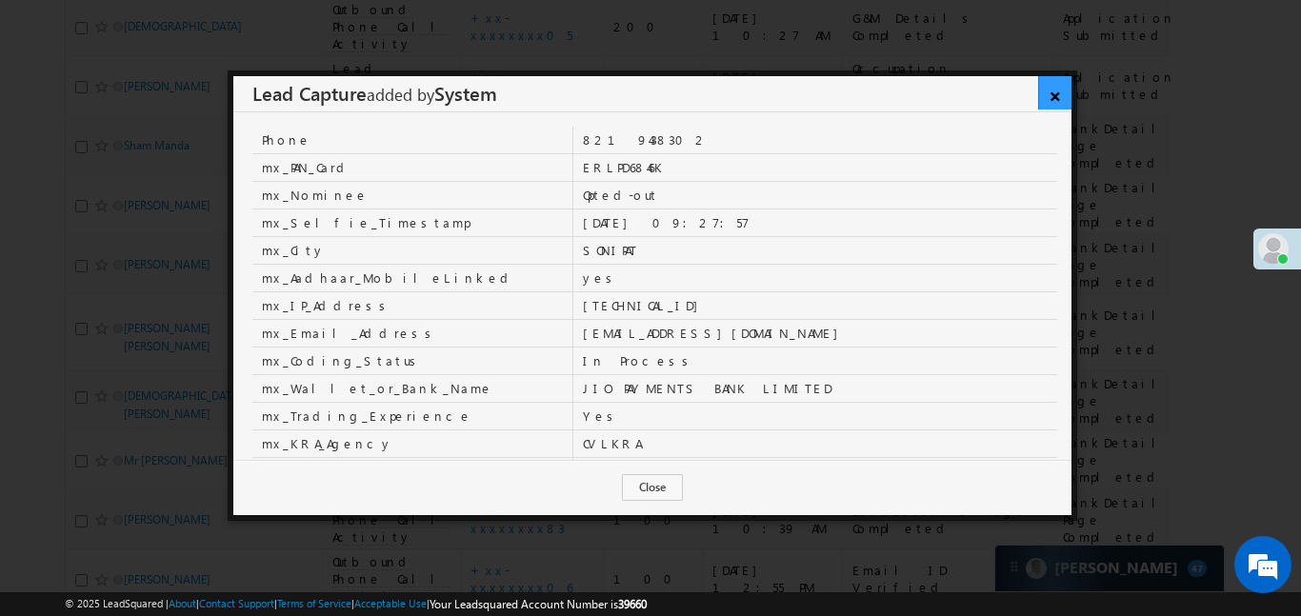
click at [1050, 96] on link "×" at bounding box center [1054, 92] width 33 height 33
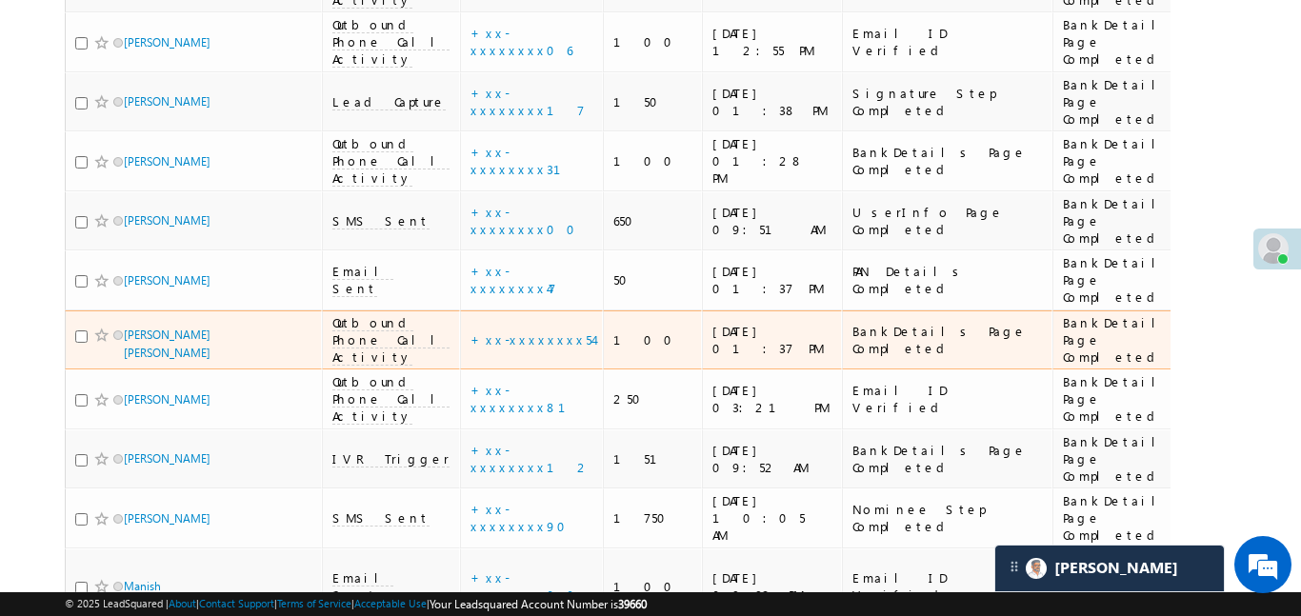
scroll to position [977, 0]
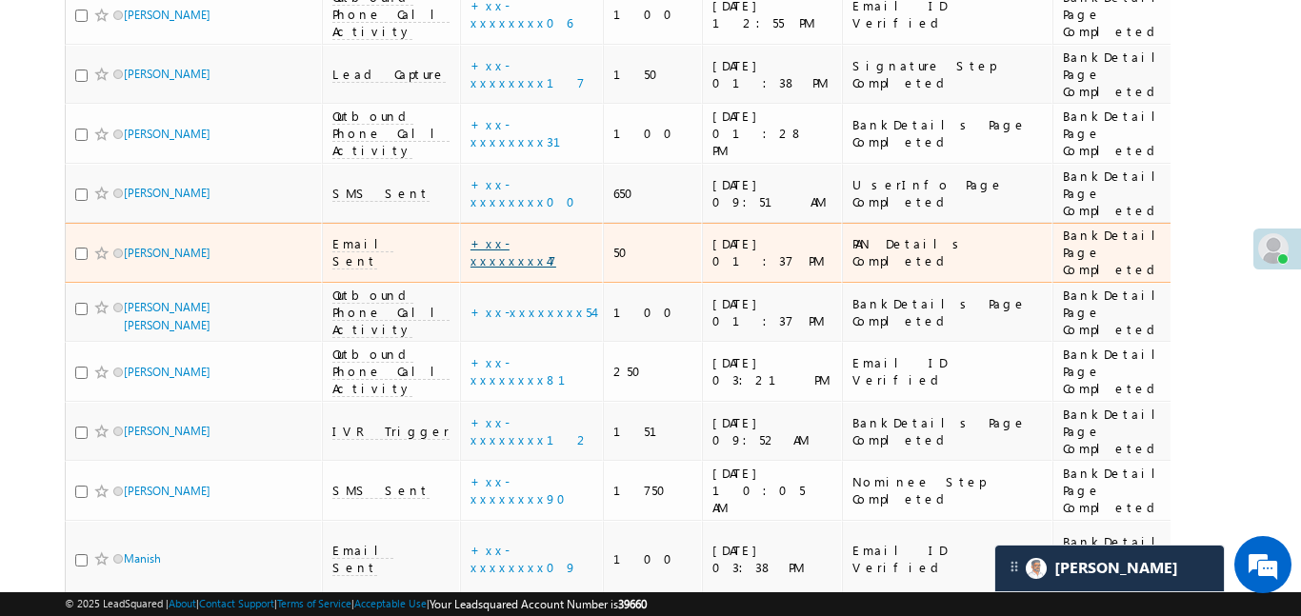
click at [471, 235] on link "+xx-xxxxxxxx47" at bounding box center [514, 251] width 86 height 33
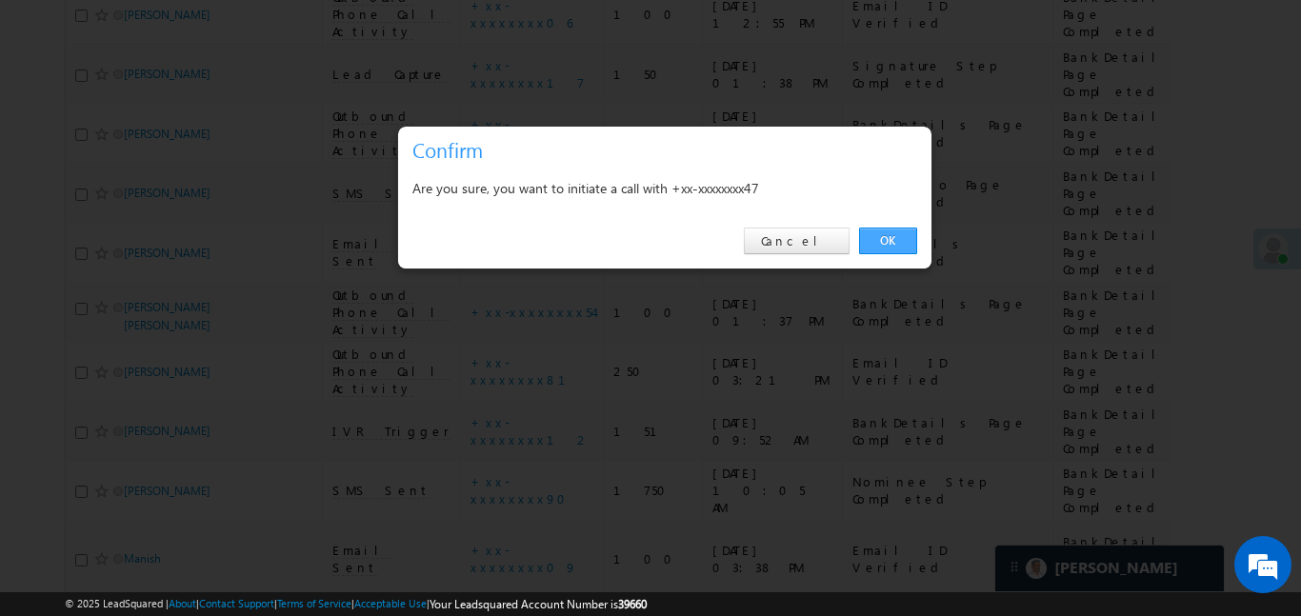
click at [899, 240] on link "OK" at bounding box center [888, 241] width 58 height 27
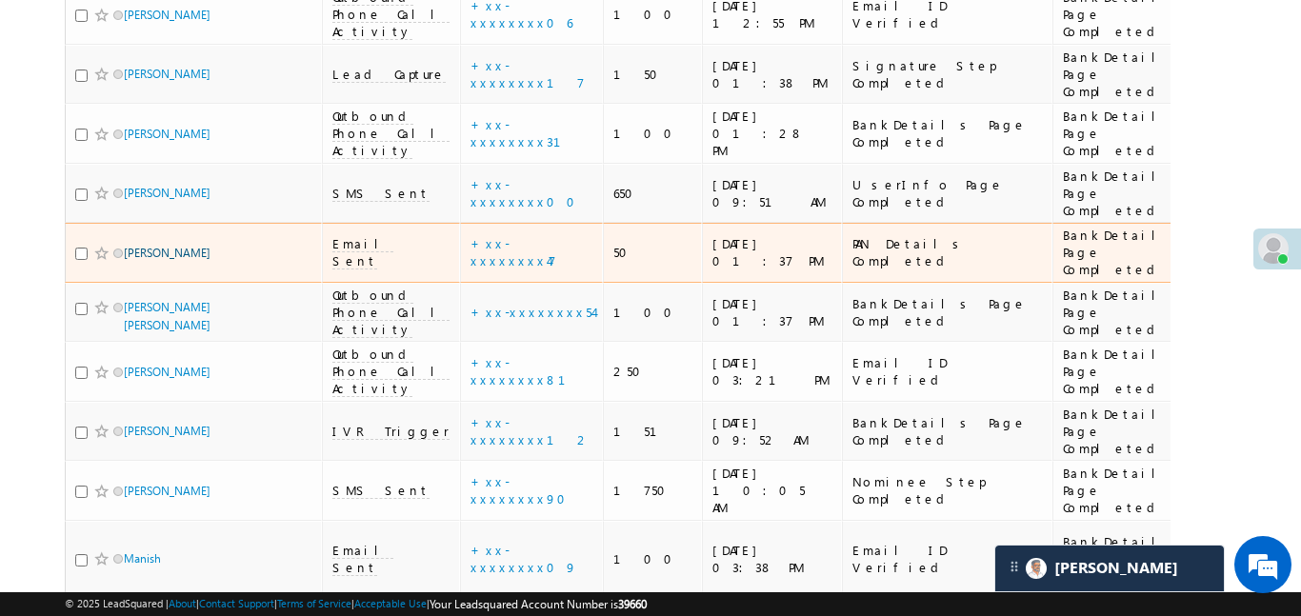
scroll to position [1029, 0]
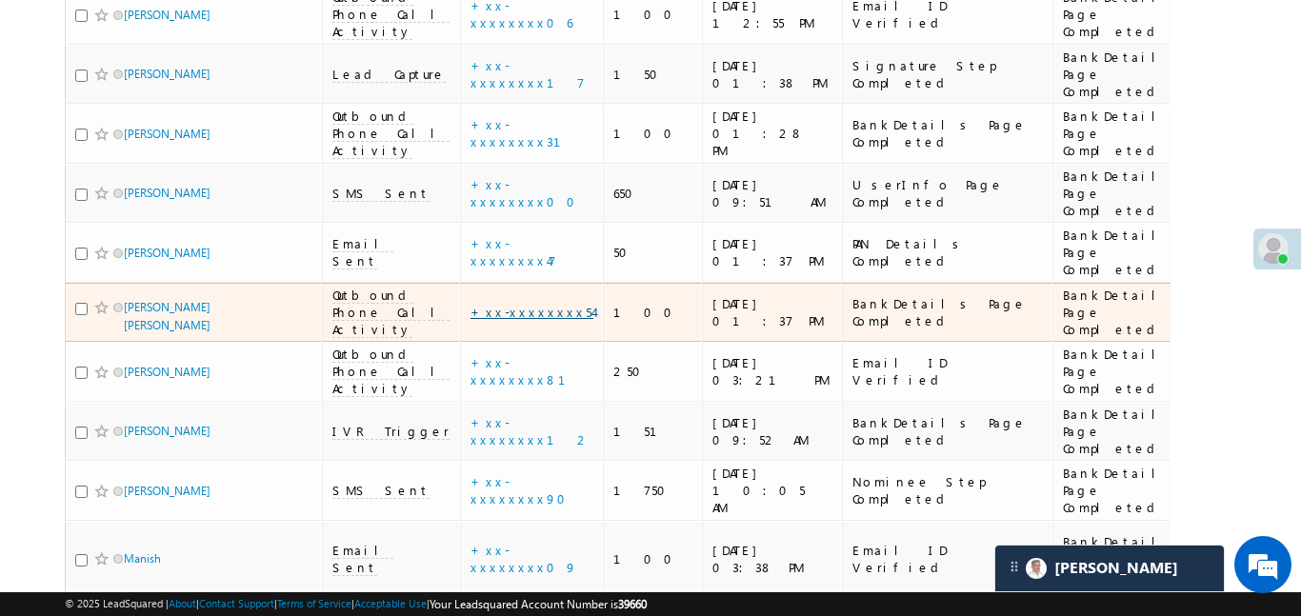
click at [471, 304] on link "+xx-xxxxxxxx54" at bounding box center [532, 312] width 123 height 16
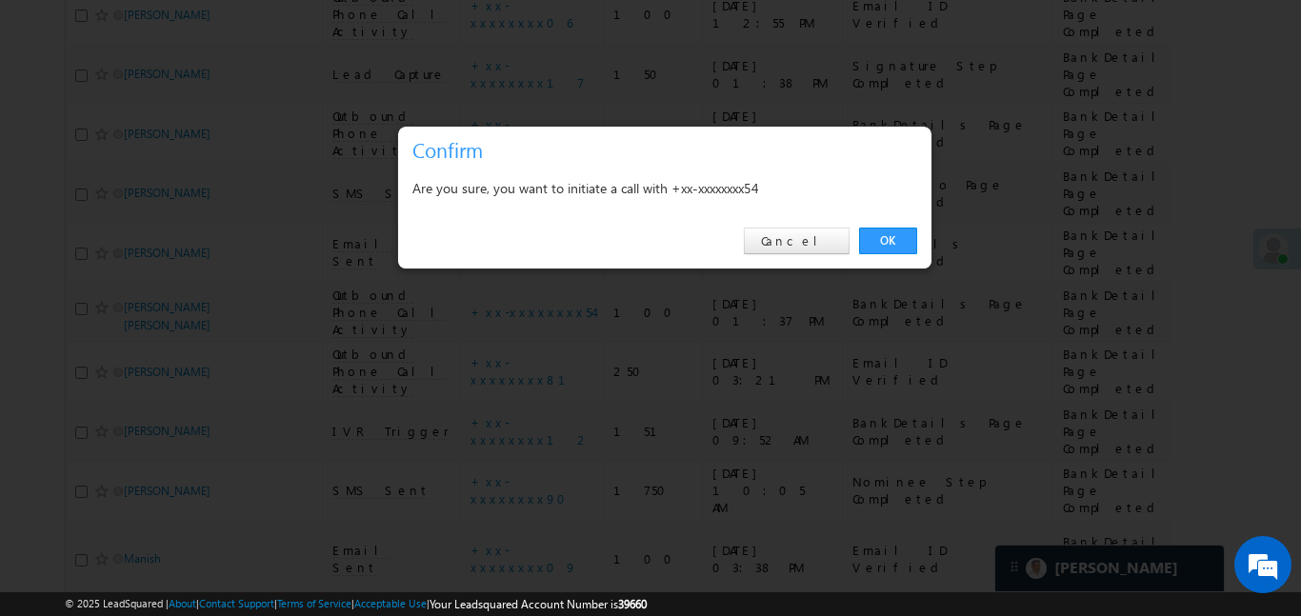
click at [859, 230] on link "OK" at bounding box center [888, 241] width 58 height 27
click at [870, 354] on div "Email ID Verified" at bounding box center [948, 371] width 191 height 34
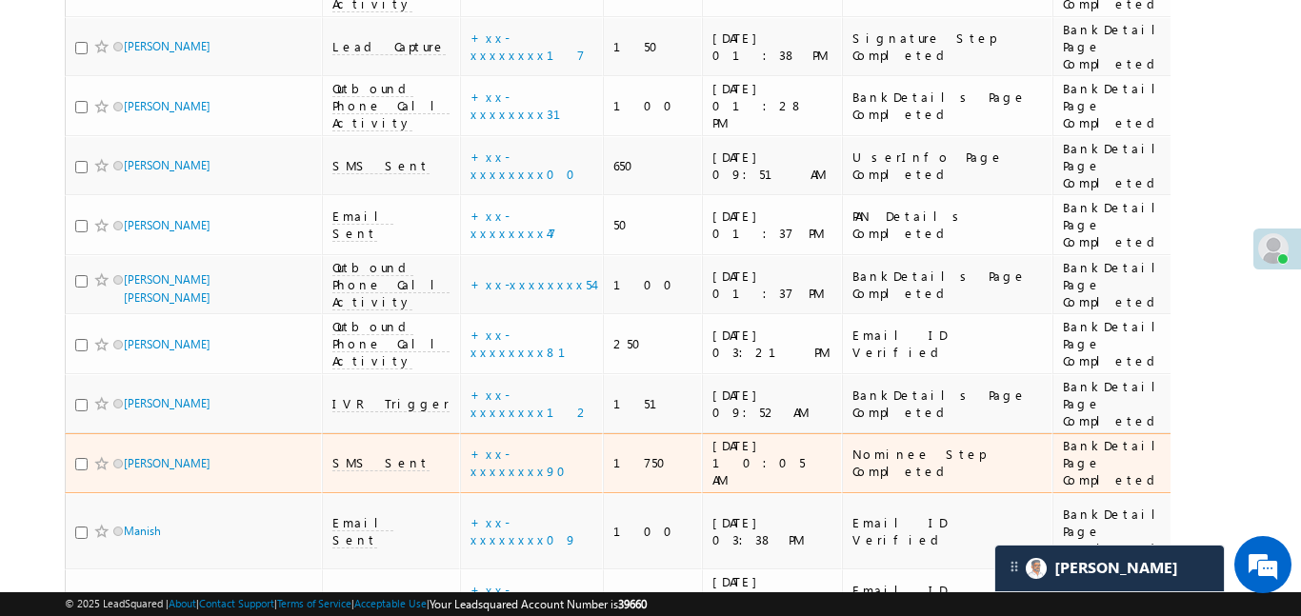
scroll to position [1098, 0]
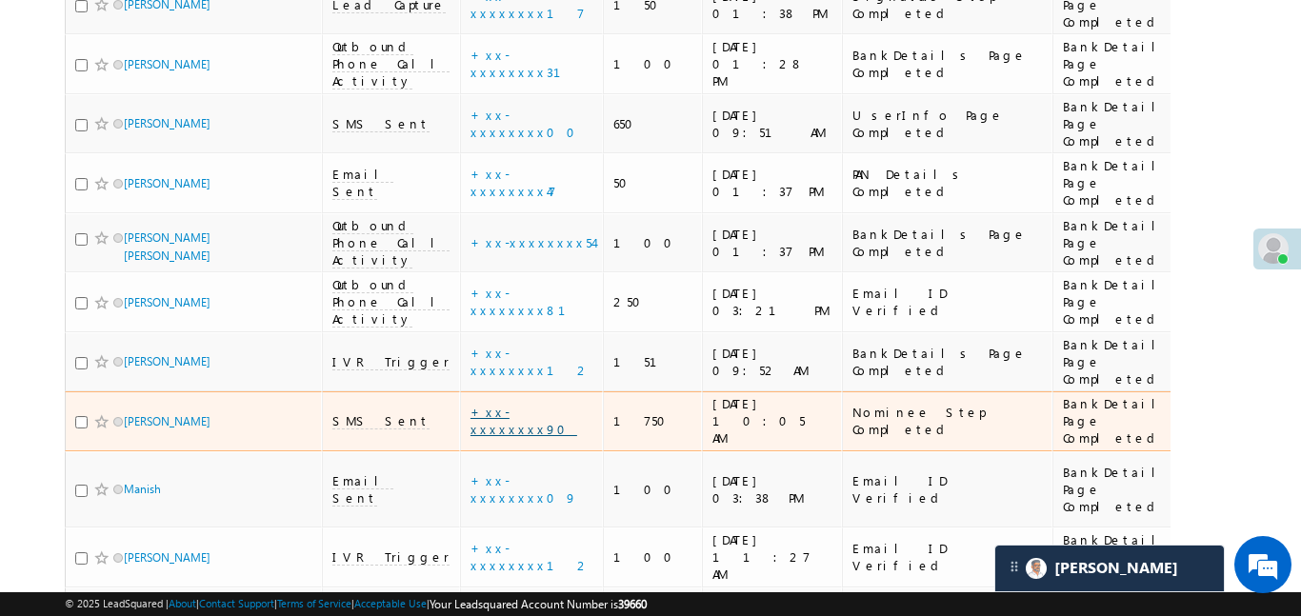
click at [491, 404] on link "+xx-xxxxxxxx90" at bounding box center [524, 420] width 107 height 33
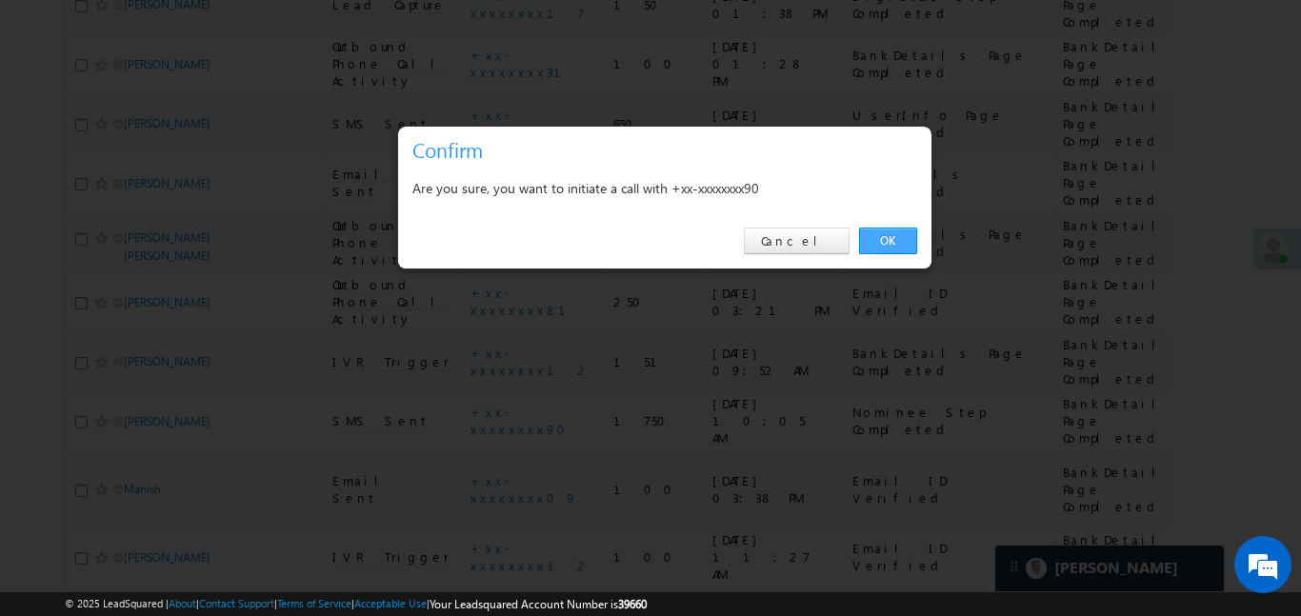
click at [894, 241] on link "OK" at bounding box center [888, 241] width 58 height 27
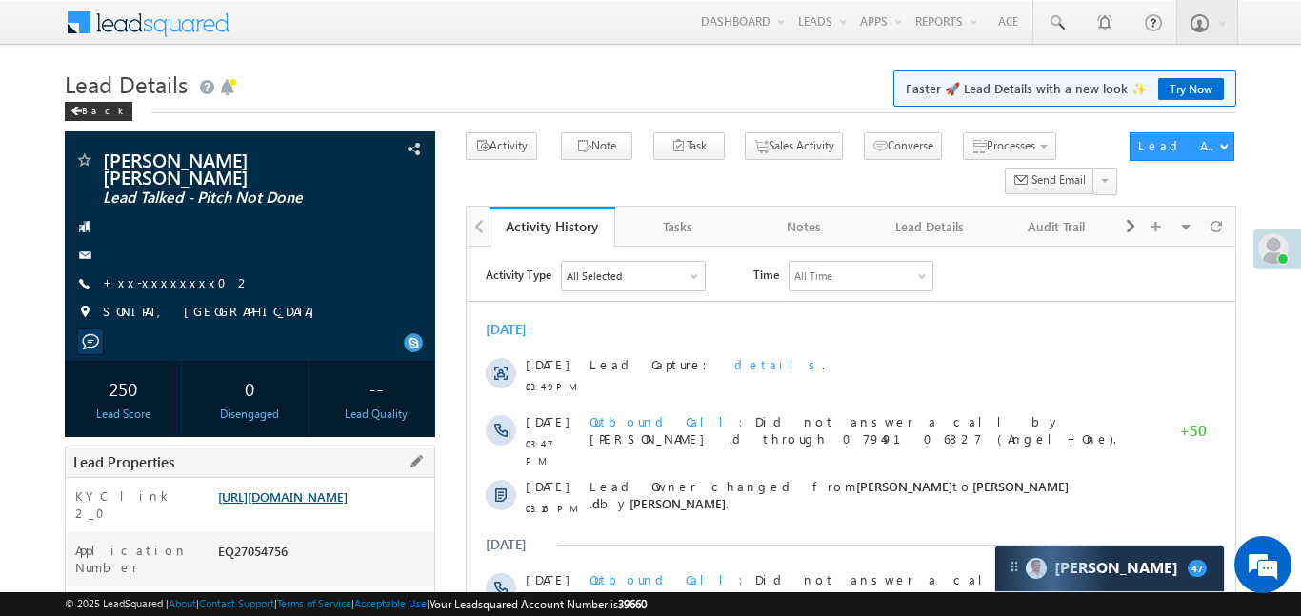
click at [333, 489] on link "[URL][DOMAIN_NAME]" at bounding box center [283, 497] width 130 height 16
click at [171, 274] on link "+xx-xxxxxxxx02" at bounding box center [177, 282] width 149 height 16
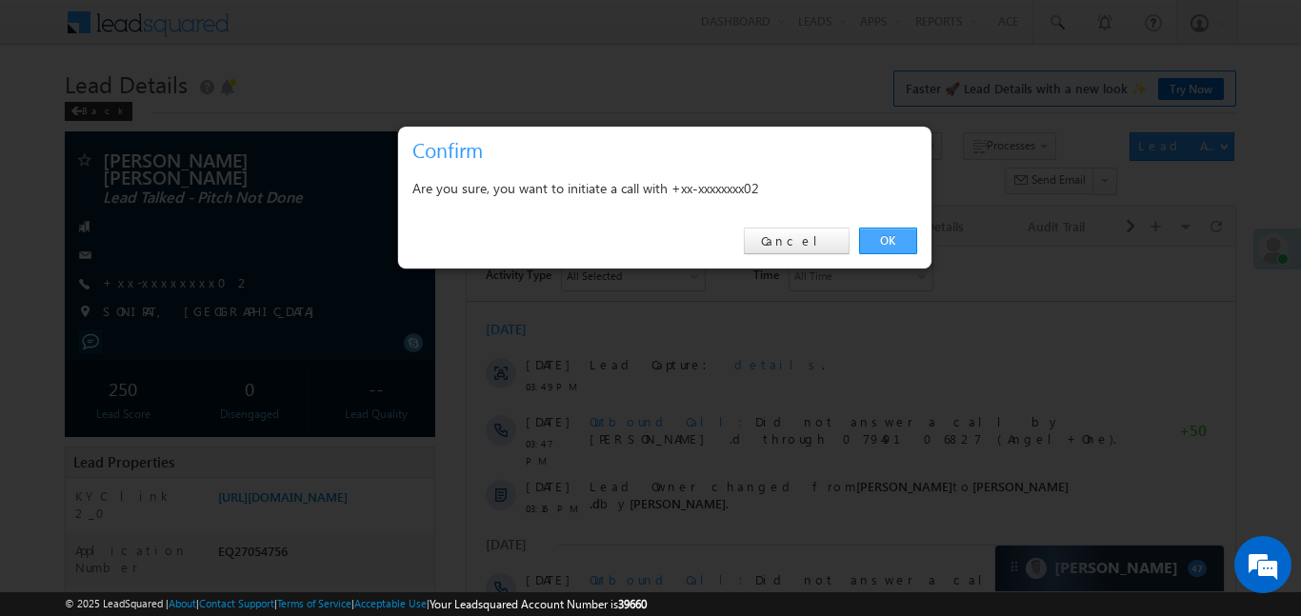
click at [878, 239] on link "OK" at bounding box center [888, 241] width 58 height 27
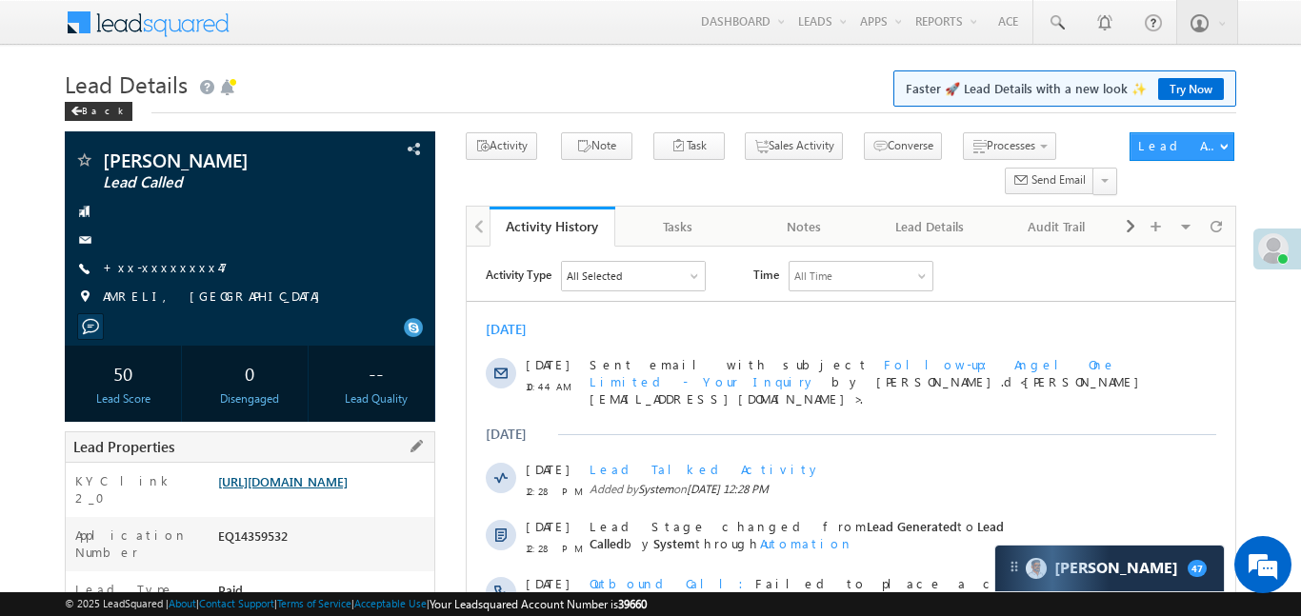
click at [348, 490] on link "https://angelbroking1-pk3em7sa.customui-test.leadsquared.com?leadId=fa9baaca-5c…" at bounding box center [283, 482] width 130 height 16
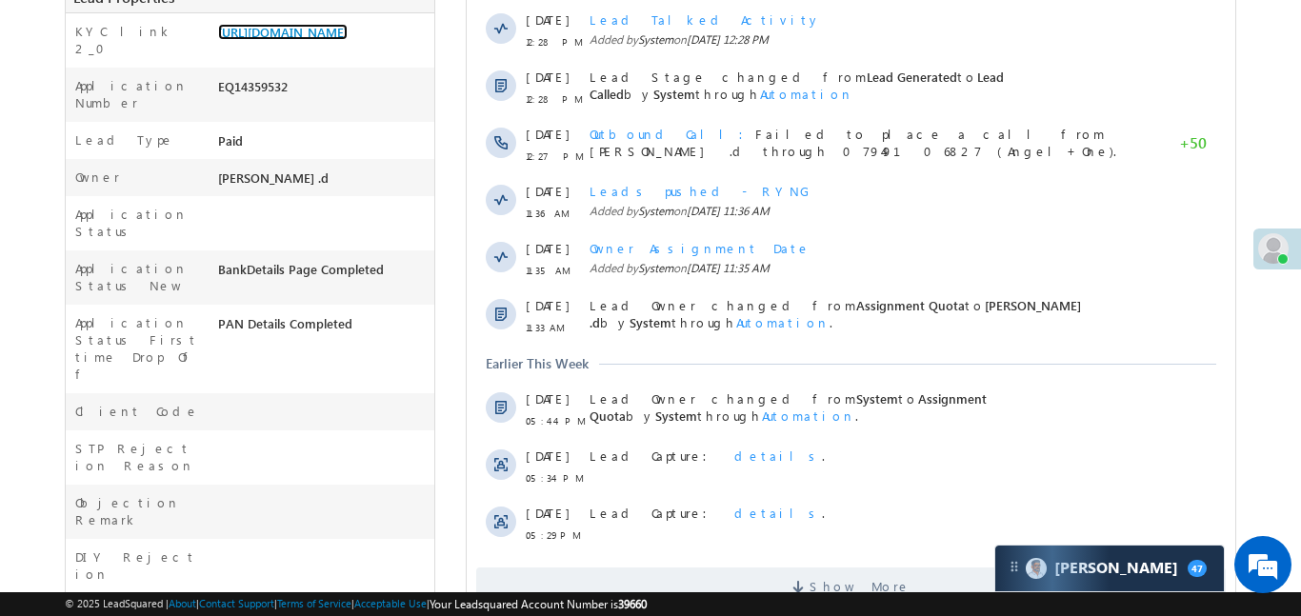
scroll to position [759, 0]
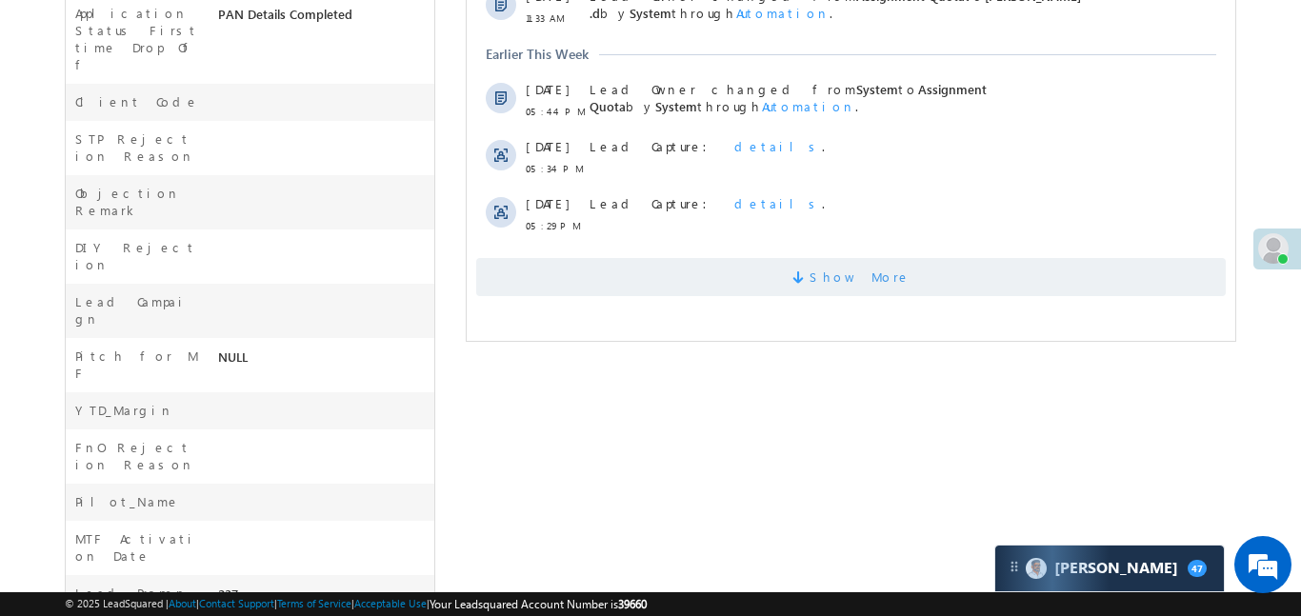
click at [756, 260] on span "Show More" at bounding box center [850, 277] width 750 height 38
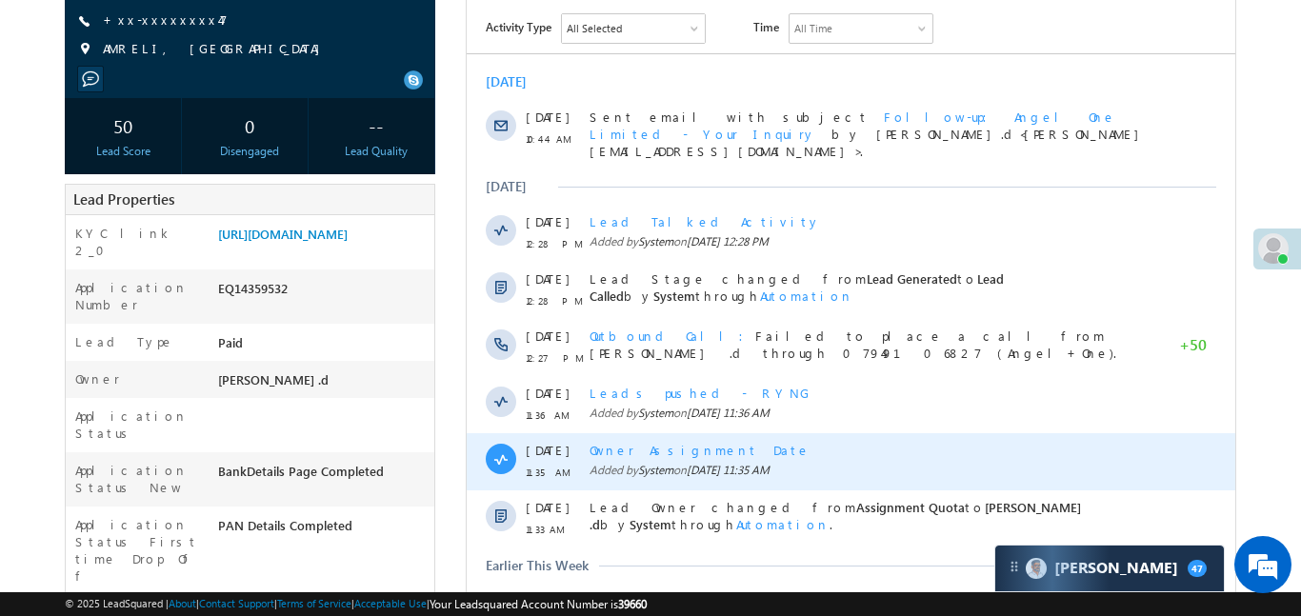
scroll to position [184, 0]
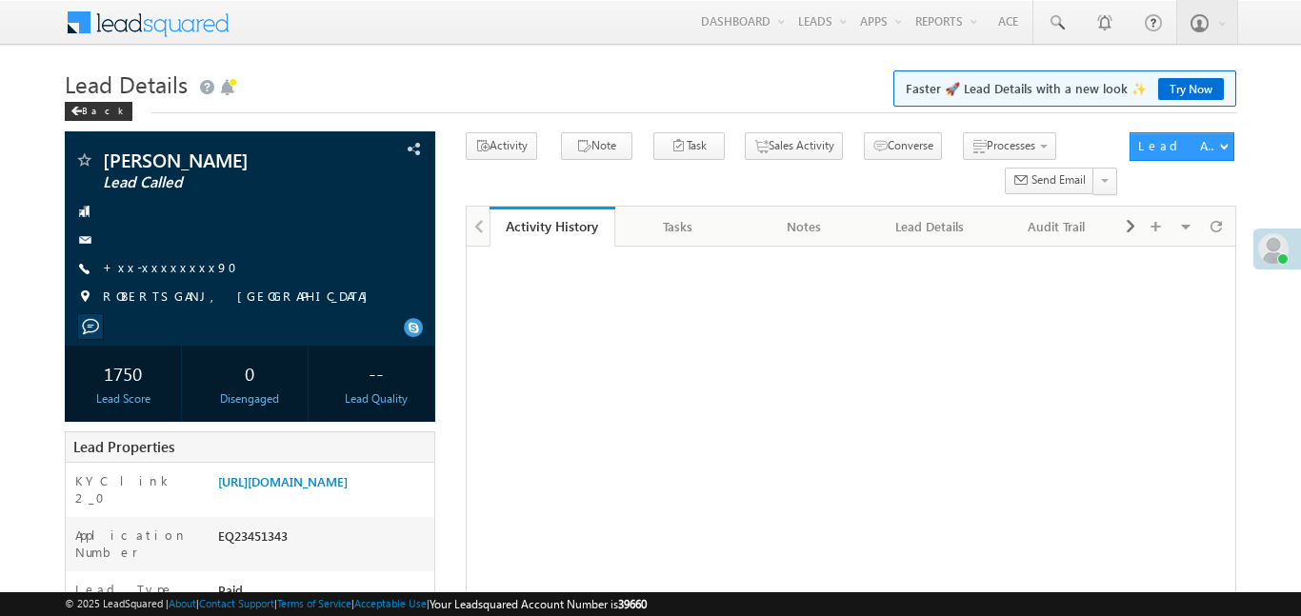
click at [299, 490] on link "[URL][DOMAIN_NAME]" at bounding box center [283, 482] width 130 height 16
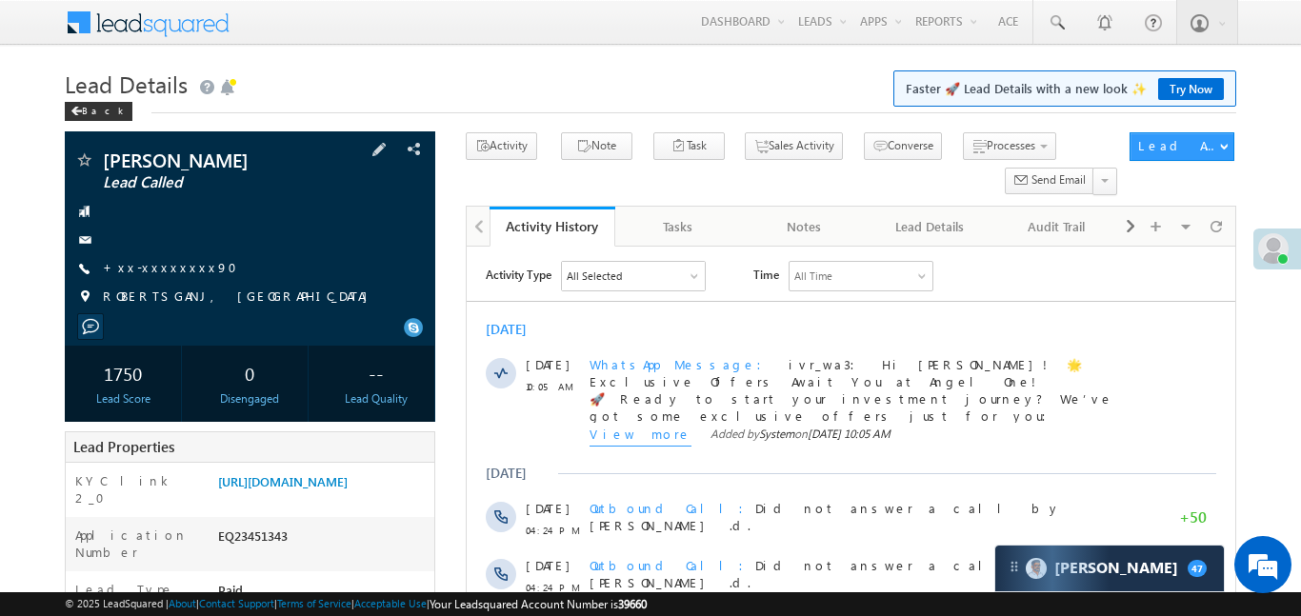
click at [151, 277] on span "+xx-xxxxxxxx90" at bounding box center [176, 268] width 146 height 19
click at [151, 272] on link "+xx-xxxxxxxx90" at bounding box center [176, 267] width 146 height 16
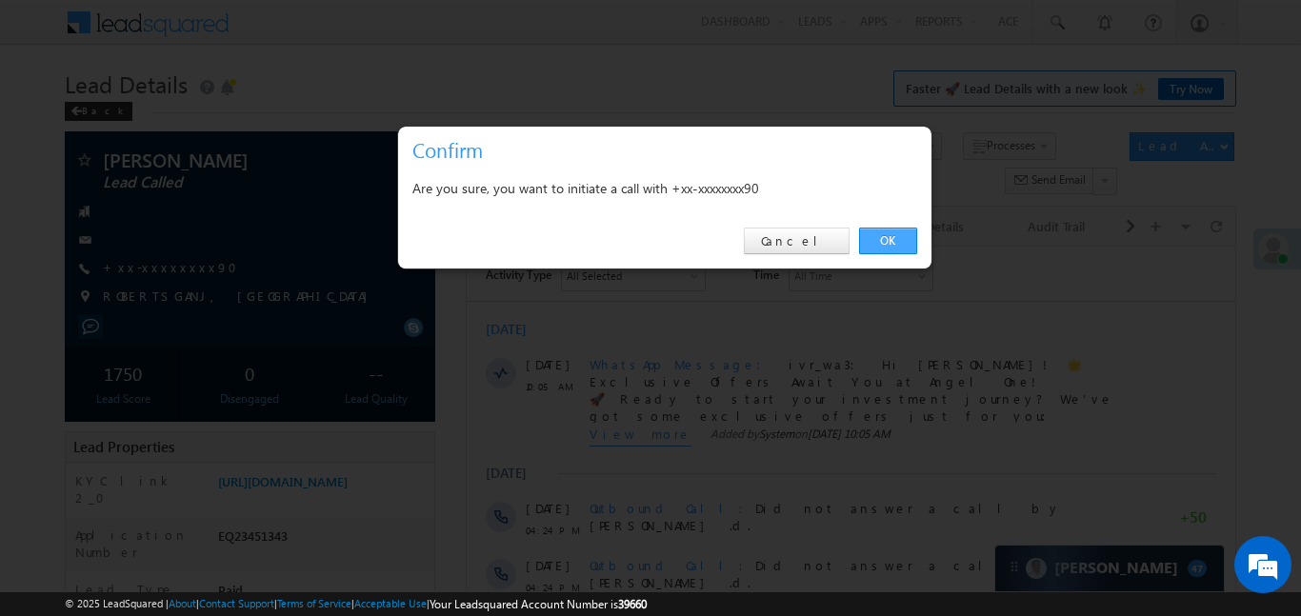
click at [889, 239] on link "OK" at bounding box center [888, 241] width 58 height 27
